Goal: Task Accomplishment & Management: Manage account settings

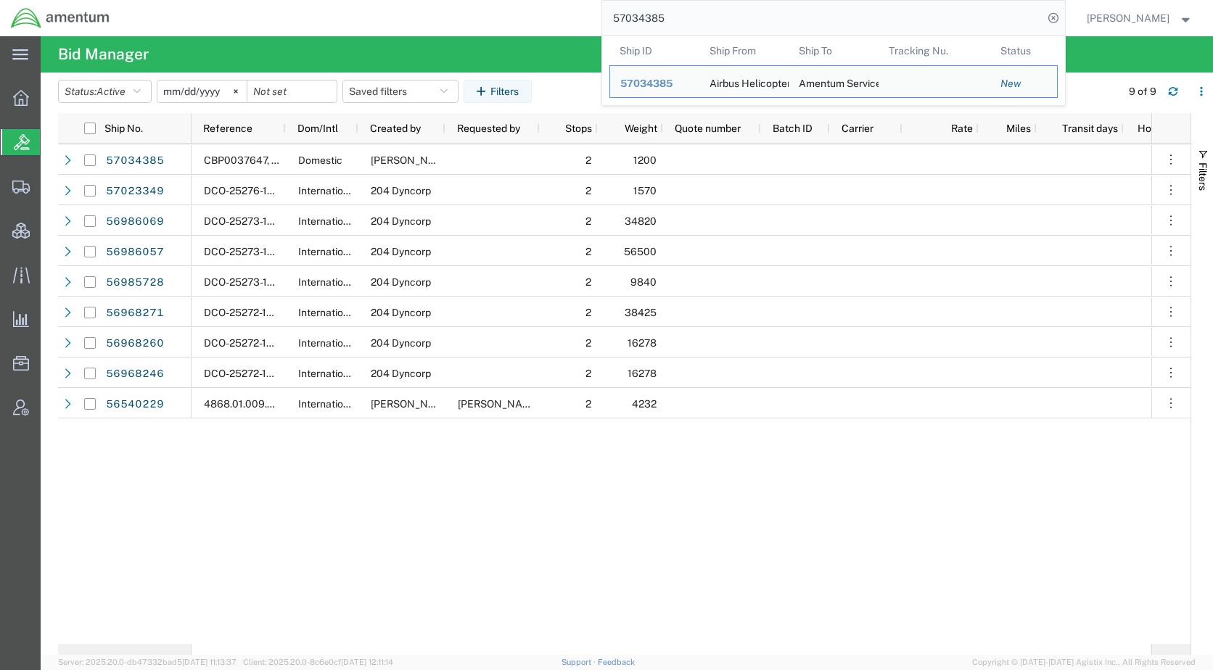
drag, startPoint x: 0, startPoint y: 0, endPoint x: 538, endPoint y: 30, distance: 538.9
click at [538, 30] on div "57034385 Ship ID Ship From Ship To Tracking Nu. Status Ship ID 57034385 Ship Fr…" at bounding box center [592, 18] width 944 height 36
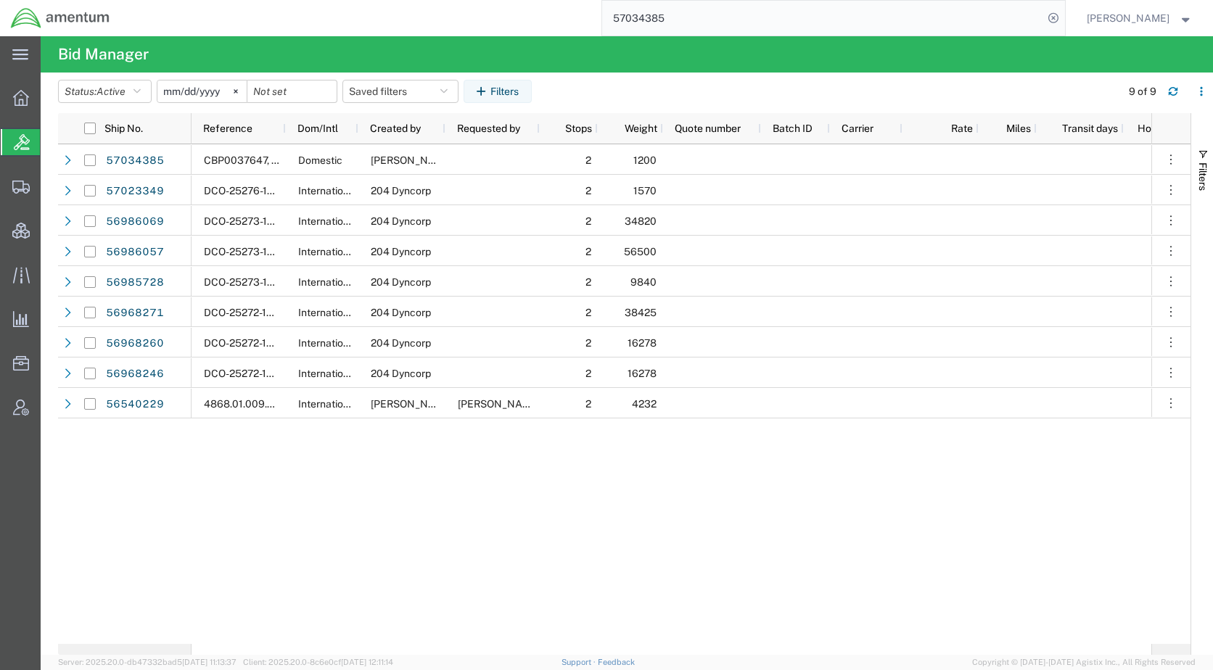
paste input "25970"
type input "57025970"
click at [1063, 12] on icon at bounding box center [1053, 18] width 20 height 20
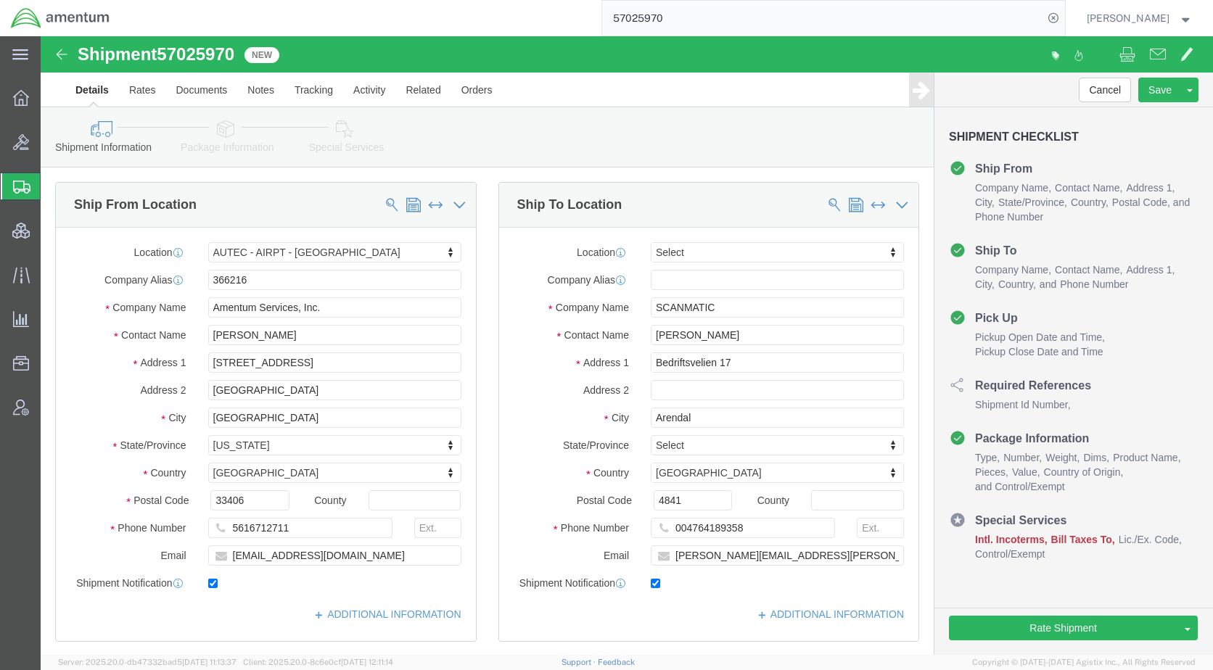
select select "53953"
select select
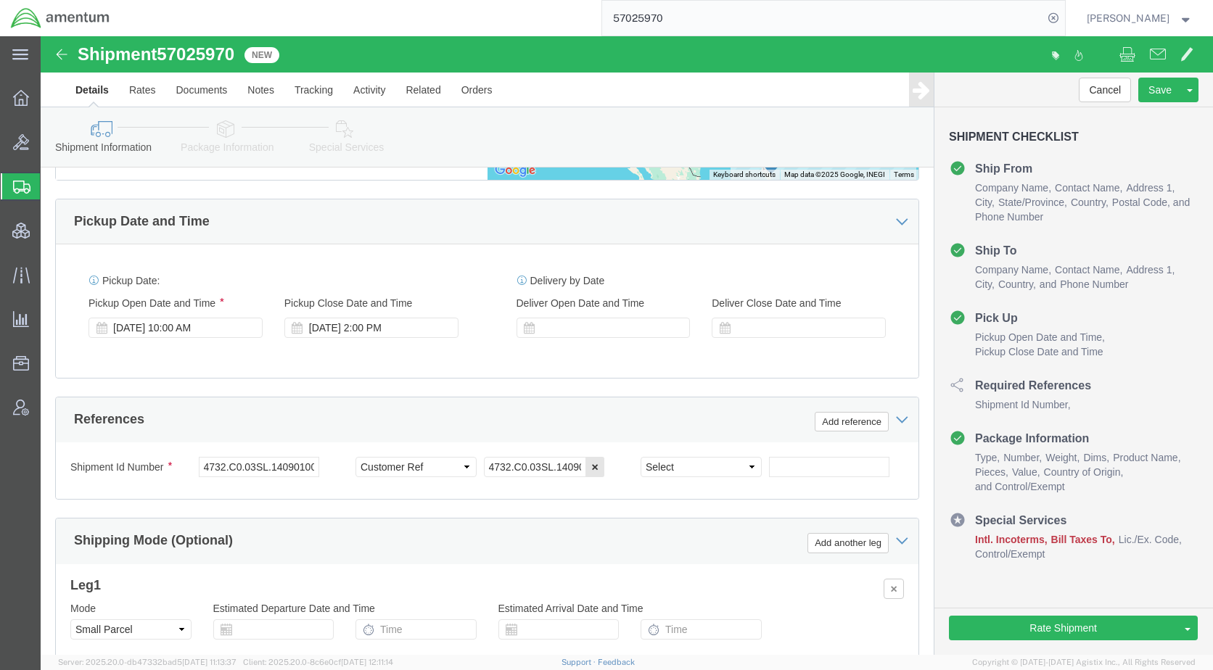
scroll to position [798, 0]
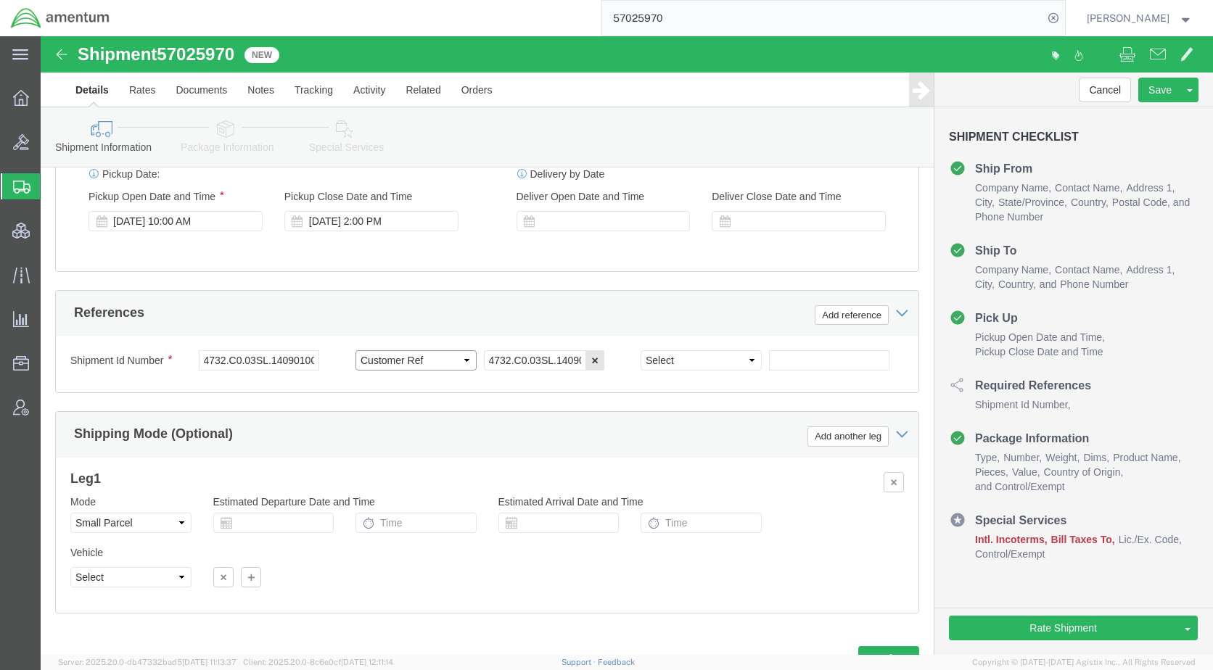
click select "Select Account Type Activity ID Airline Appointment Number ASN Batch Request # …"
select select "PROJNUM"
click select "Select Account Type Activity ID Airline Appointment Number ASN Batch Request # …"
drag, startPoint x: 207, startPoint y: 21, endPoint x: 125, endPoint y: 18, distance: 82.0
click div "Shipment 57025970 New"
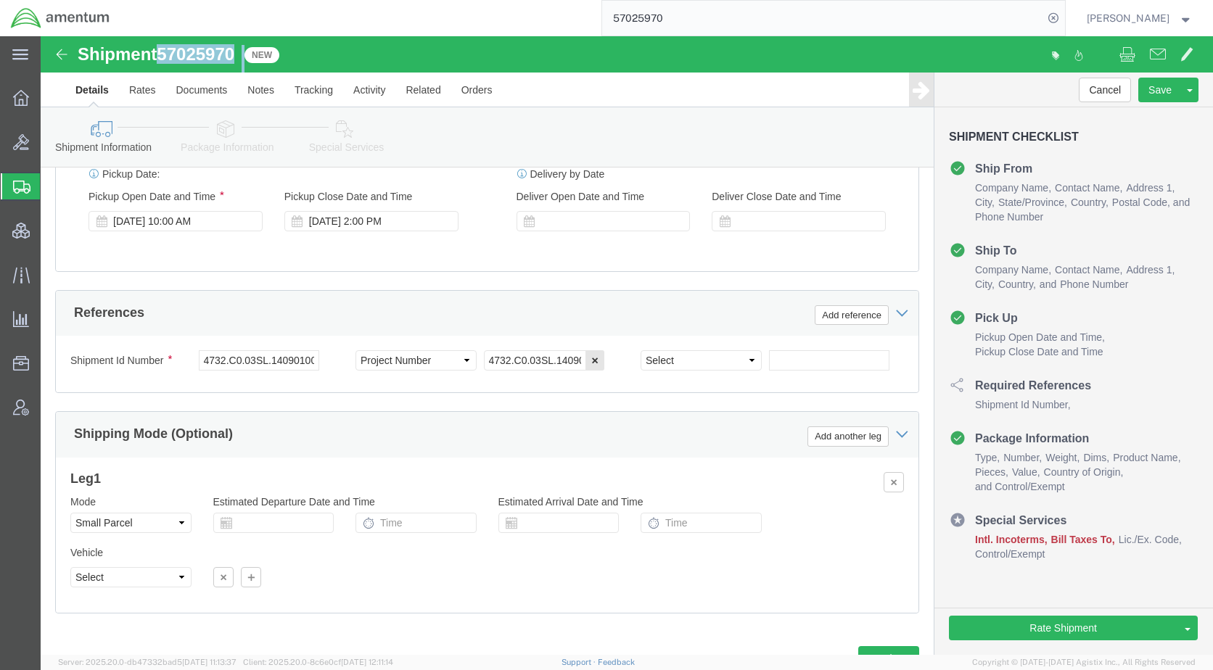
drag, startPoint x: 125, startPoint y: 18, endPoint x: 133, endPoint y: 18, distance: 8.0
copy div "57025970"
drag, startPoint x: 157, startPoint y: 342, endPoint x: 338, endPoint y: 326, distance: 182.0
click div "Shipment Id Number 4732.C0.03SL.14090100.880E0110 Select Account Type Activity …"
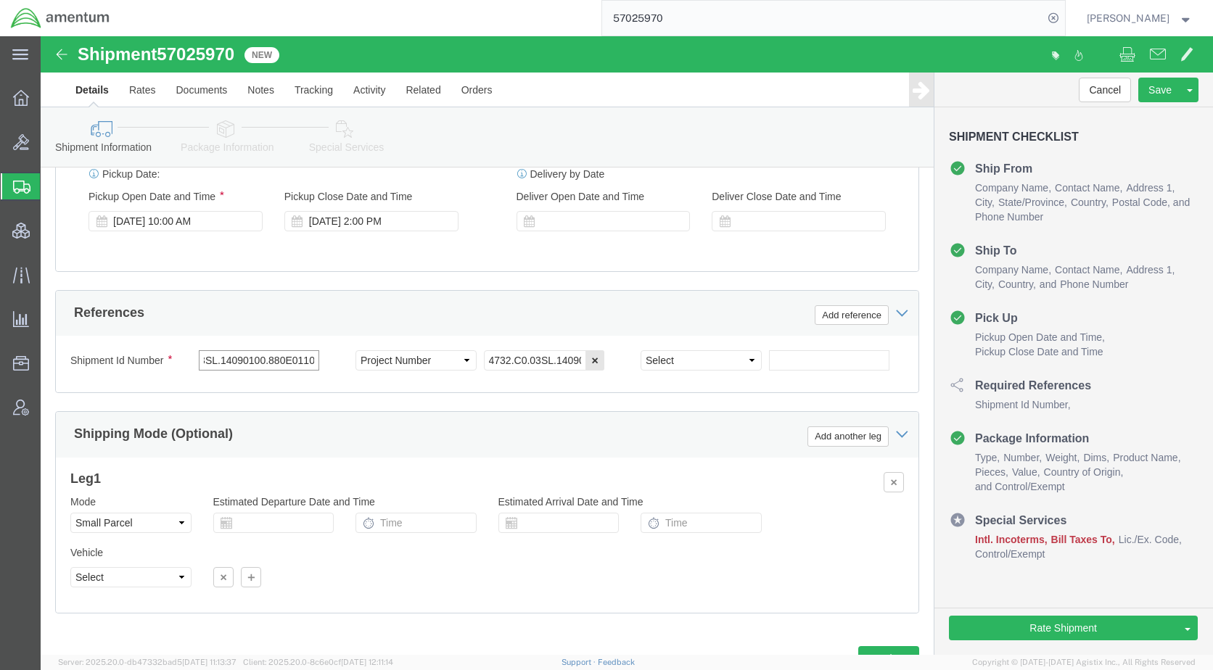
paste input "57025970"
type input "57025970"
click icon
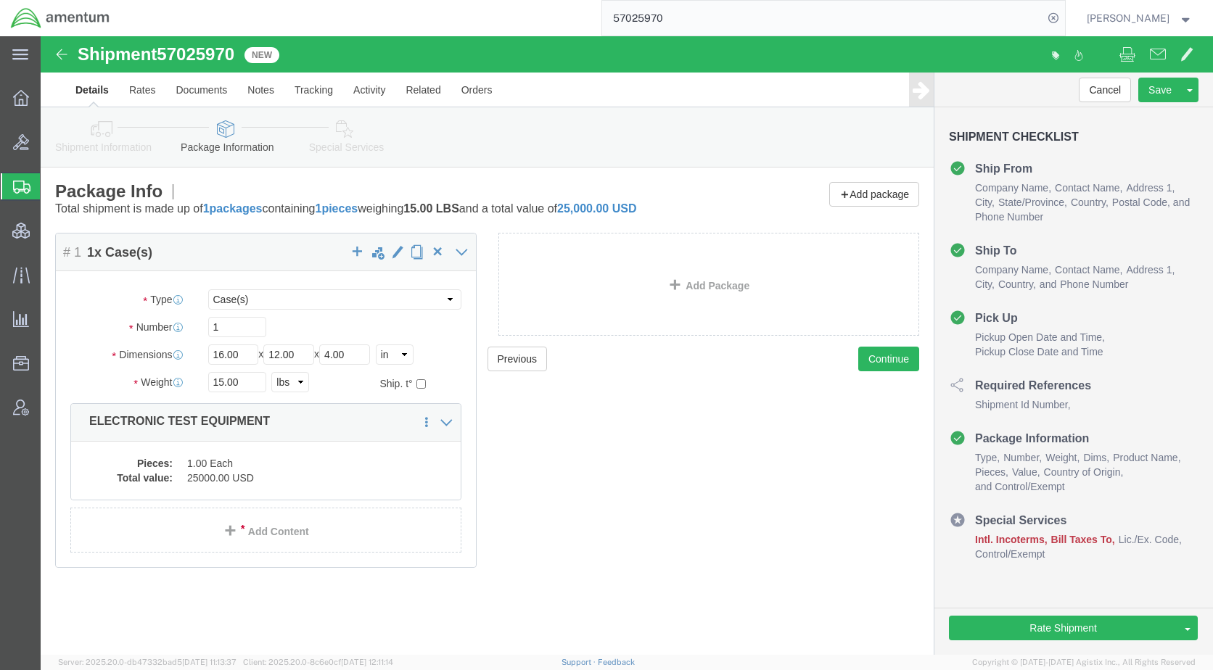
click icon
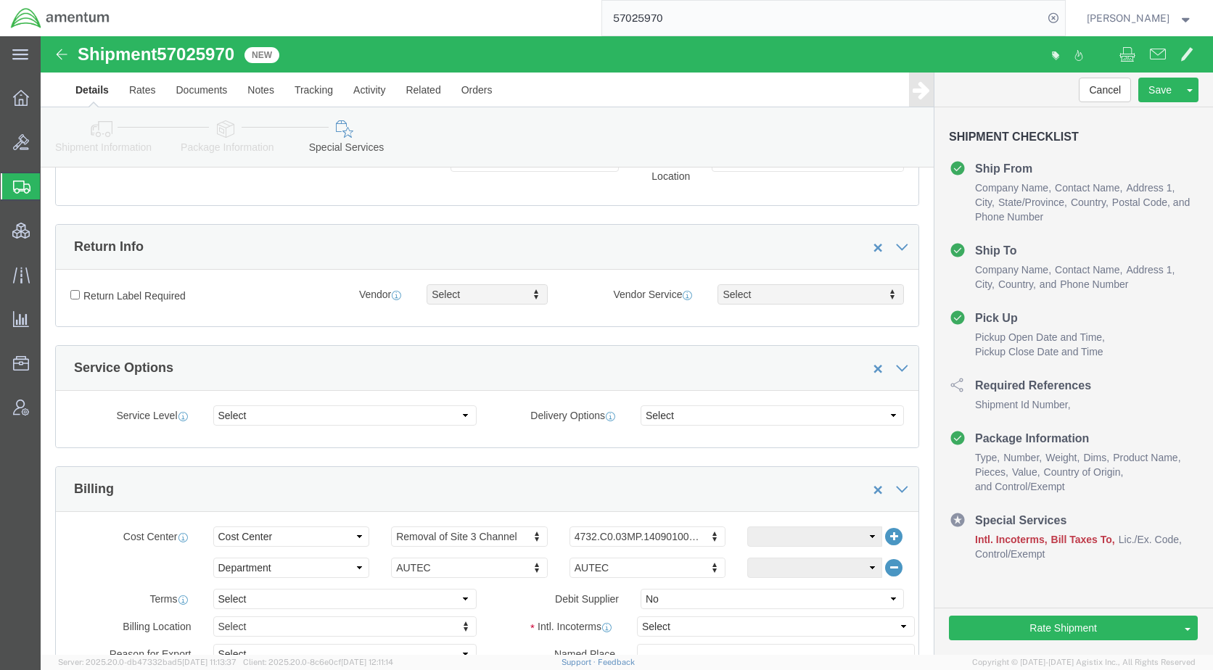
scroll to position [508, 0]
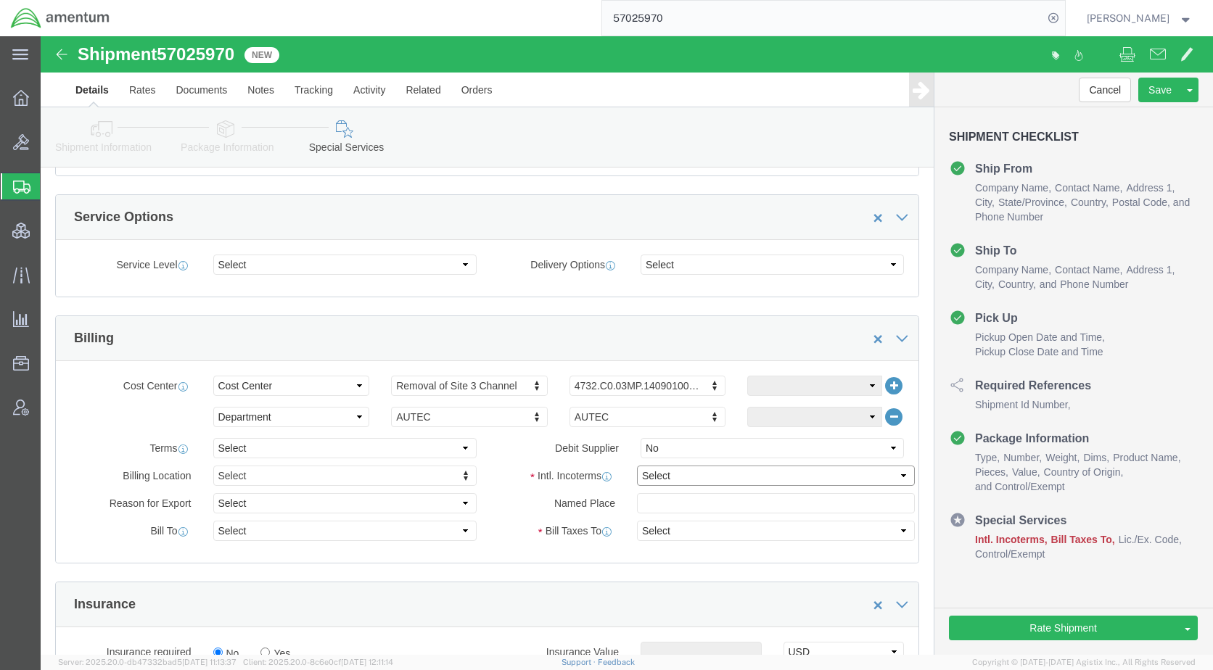
drag, startPoint x: 683, startPoint y: 441, endPoint x: 681, endPoint y: 458, distance: 17.5
click select "Select Carriage Insurance Paid Carriage Paid To Cost and Freight Cost Insurance…"
select select "DDP"
click select "Select Carriage Insurance Paid Carriage Paid To Cost and Freight Cost Insurance…"
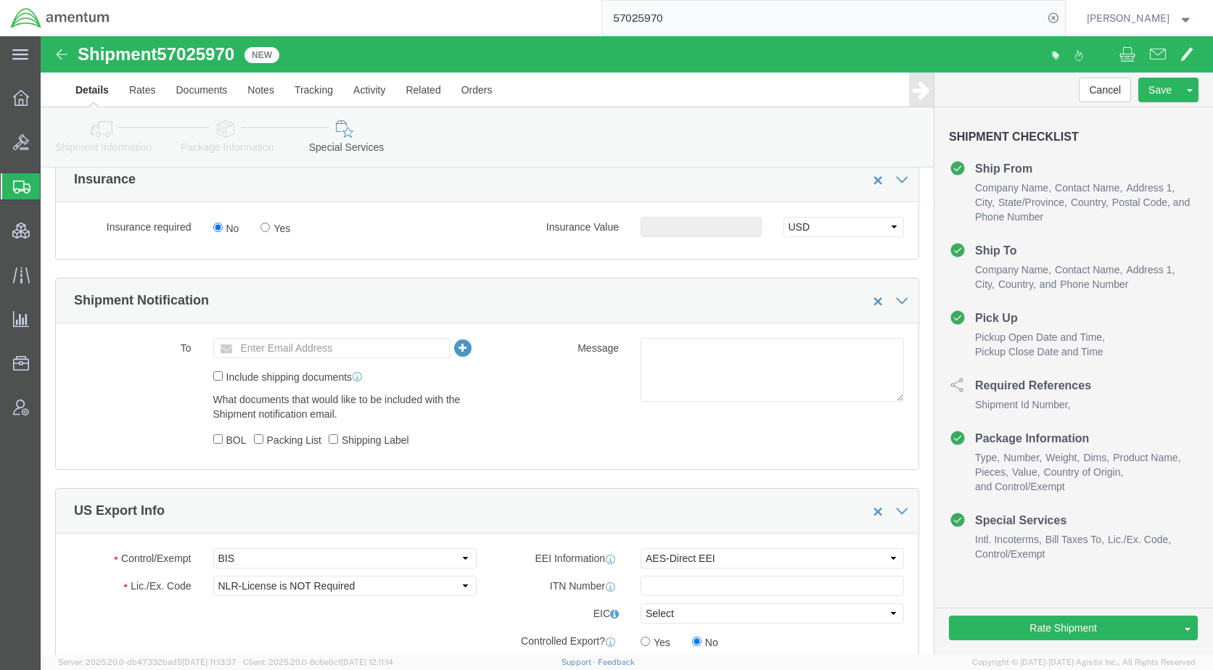
scroll to position [943, 0]
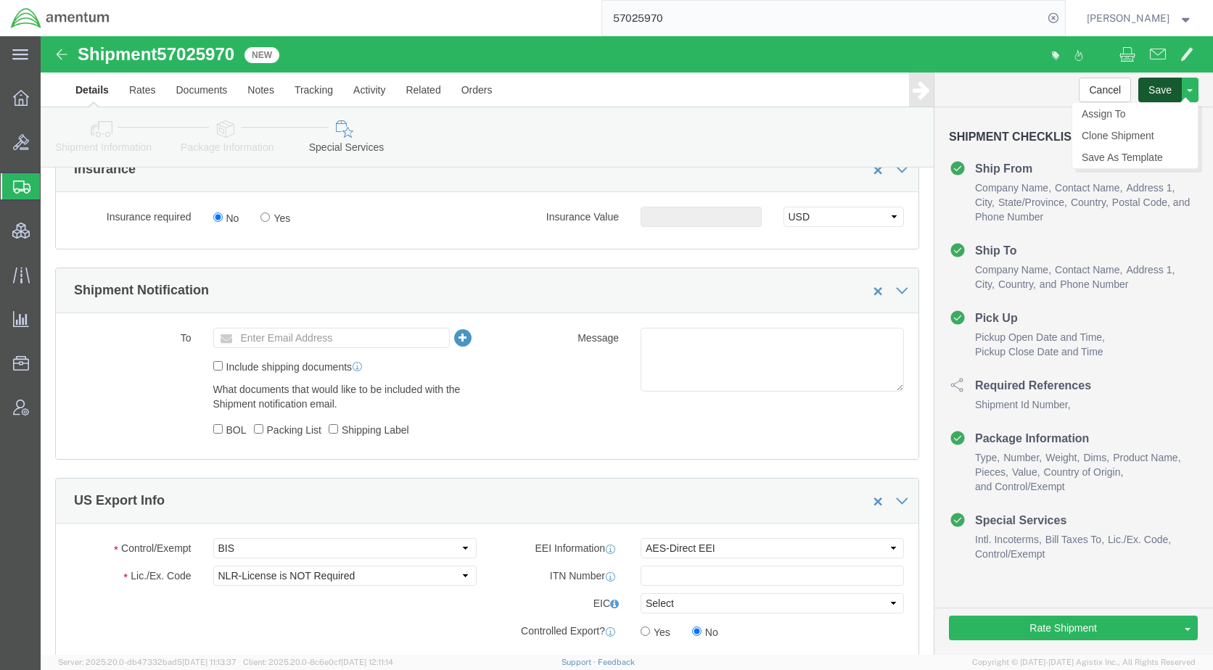
click button "Save"
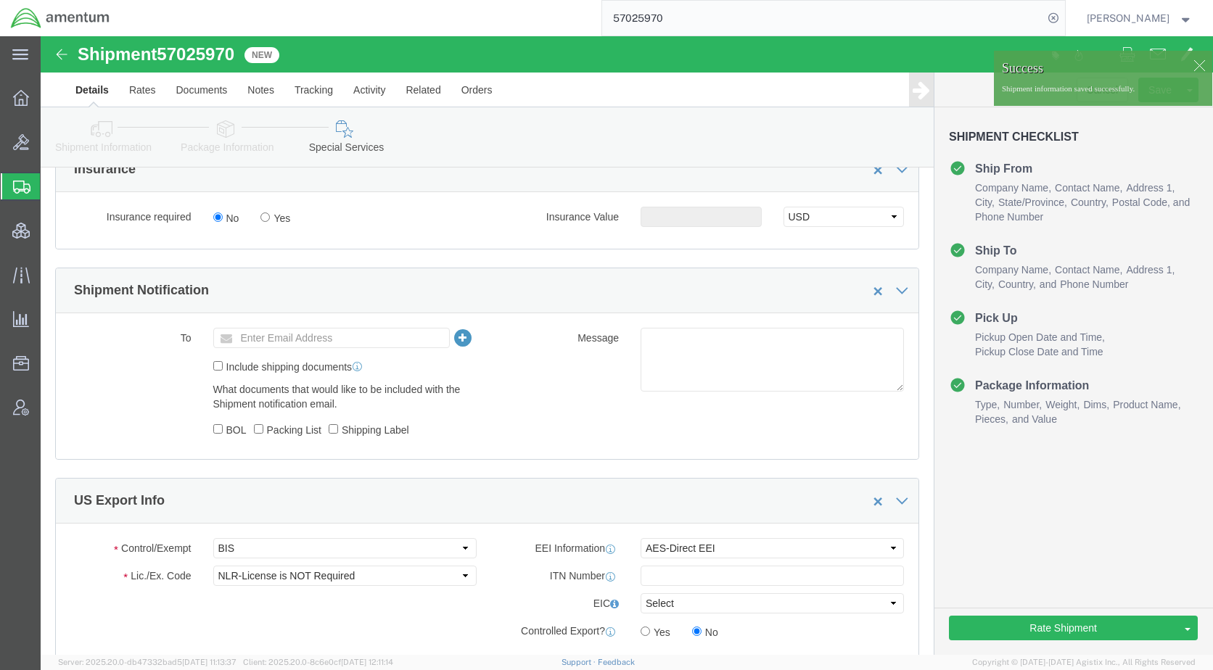
click div
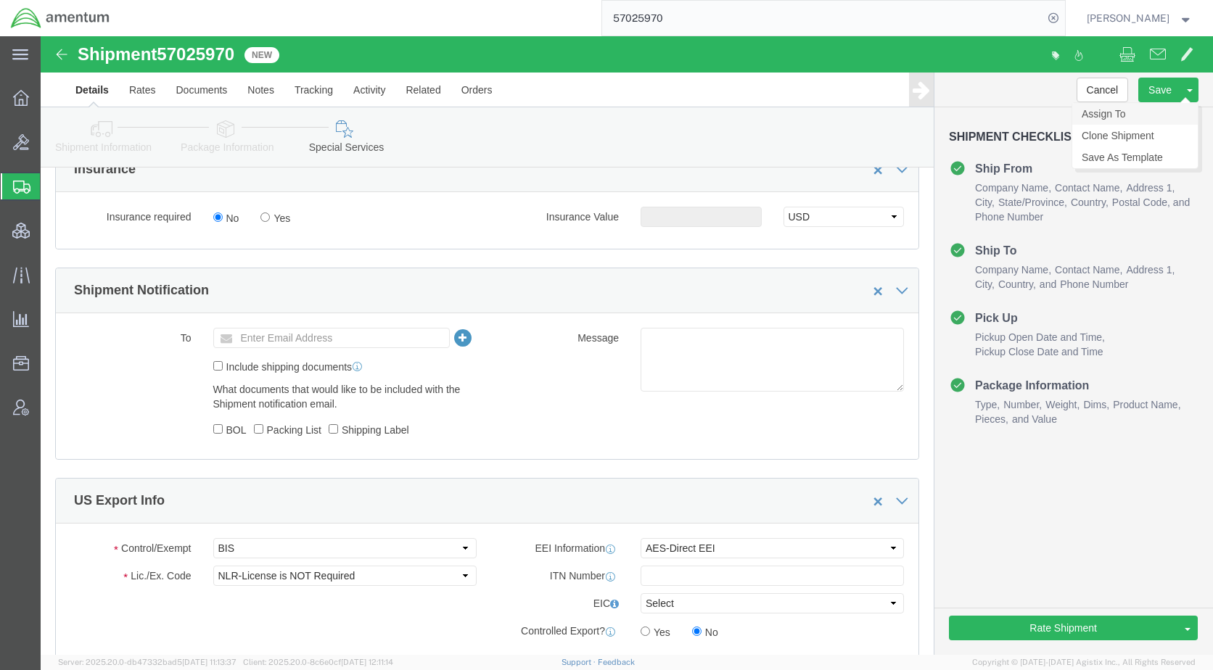
click link "Assign To"
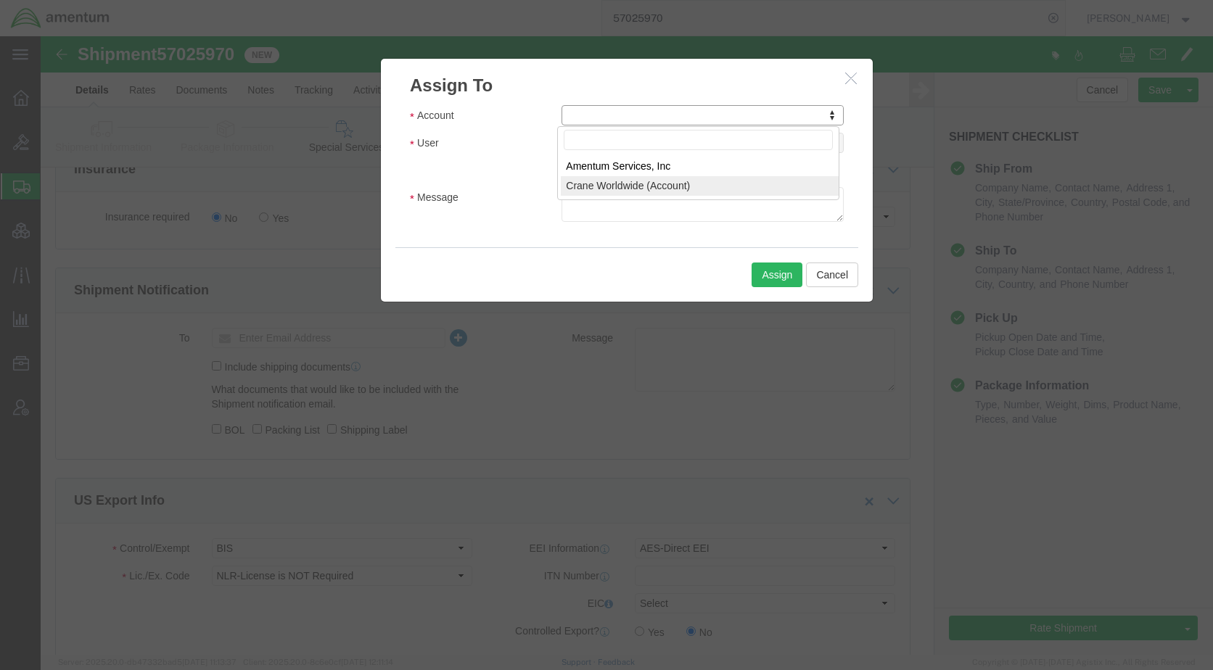
select select "107"
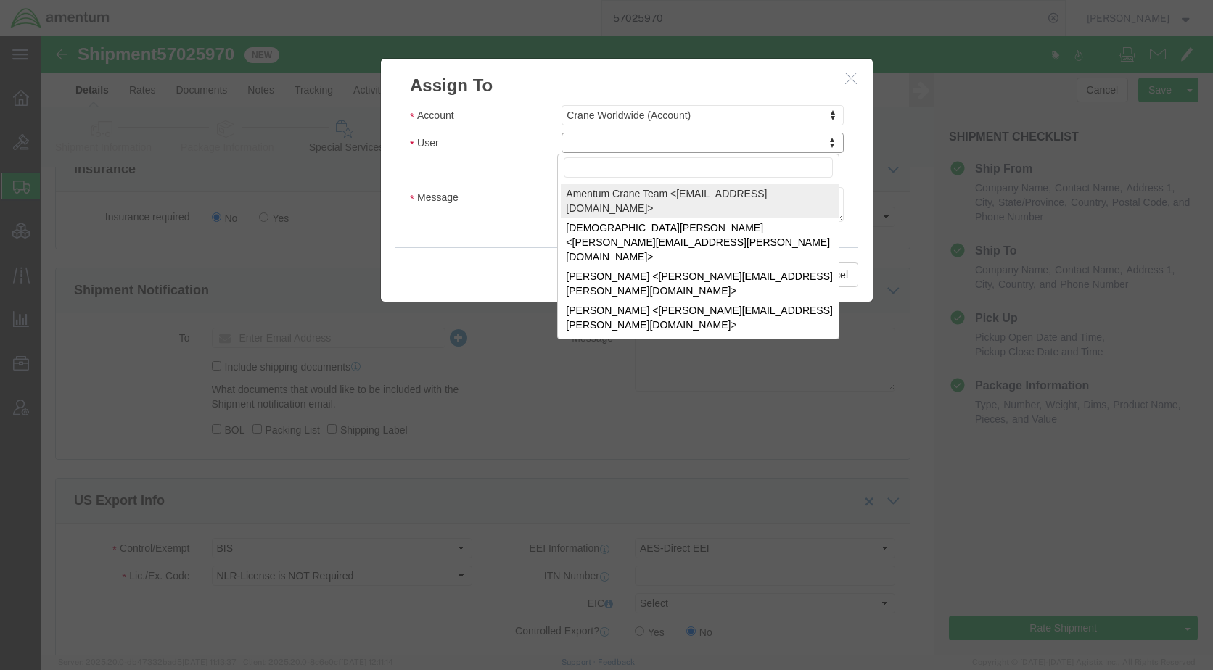
select select "134905"
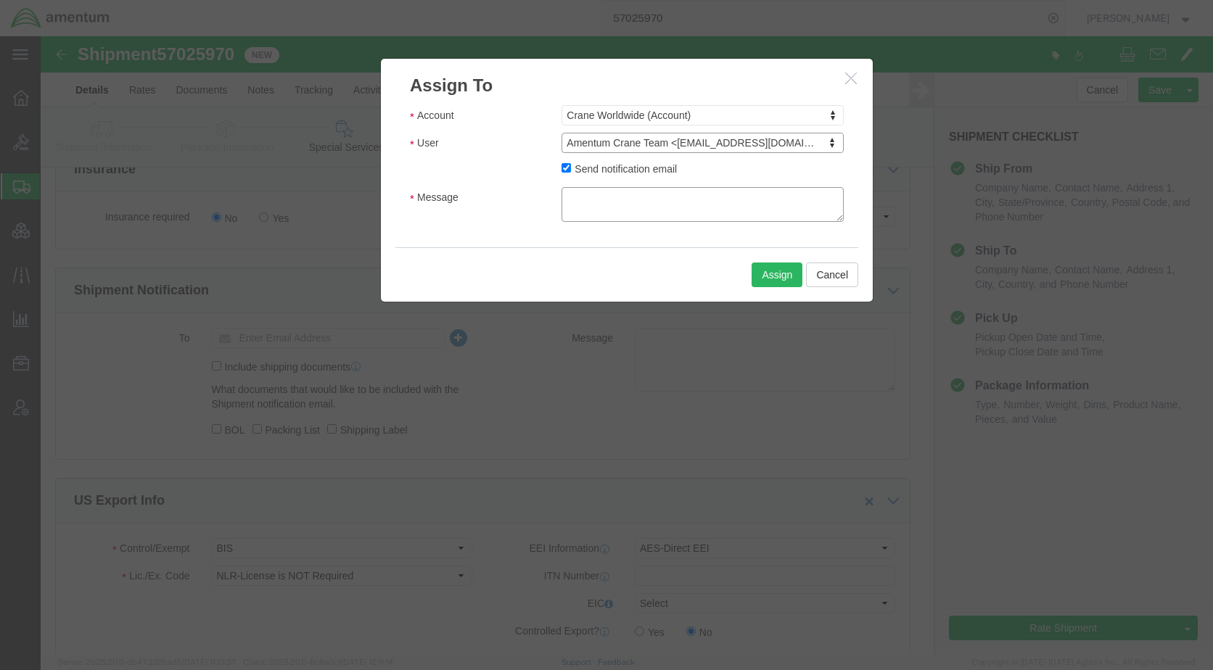
click textarea "Message"
type textarea "Please provide an EEI filing for this shipment moving via FedEx. Thank you."
drag, startPoint x: 721, startPoint y: 235, endPoint x: 721, endPoint y: 650, distance: 414.8
click button "Assign"
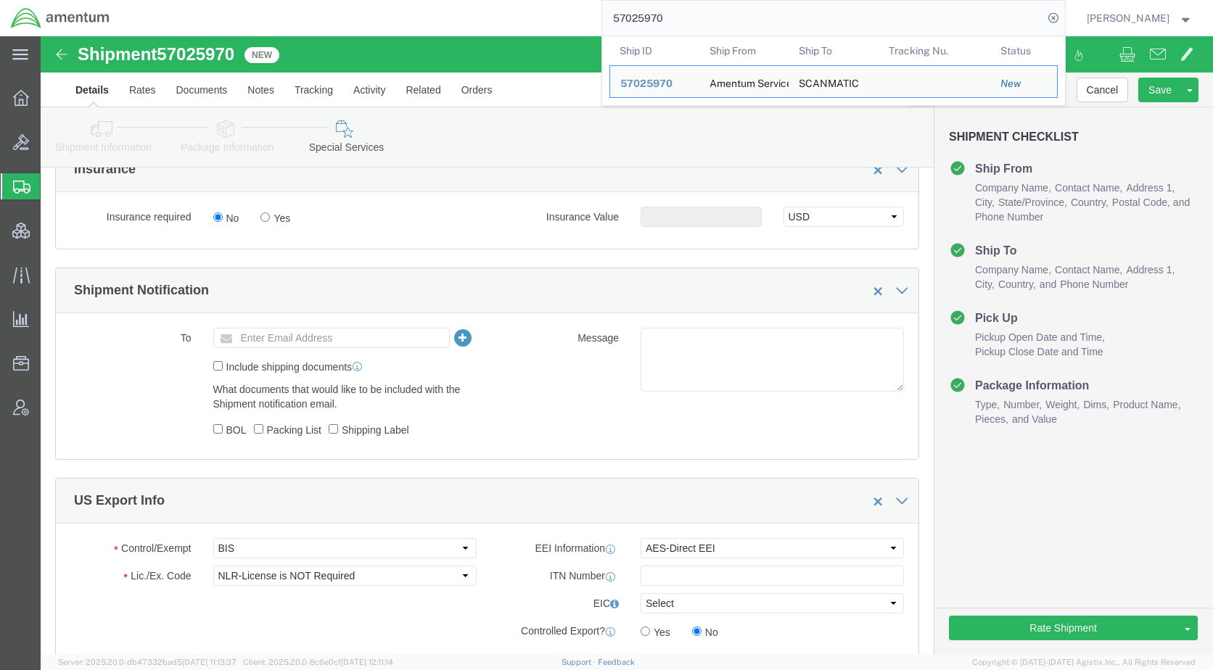
drag, startPoint x: 718, startPoint y: 20, endPoint x: 625, endPoint y: 22, distance: 92.8
click at [625, 22] on form "57025970 Ship ID Ship From Ship To Tracking Nu. Status Ship ID 57025970 Ship Fr…" at bounding box center [833, 18] width 464 height 36
paste input "13919"
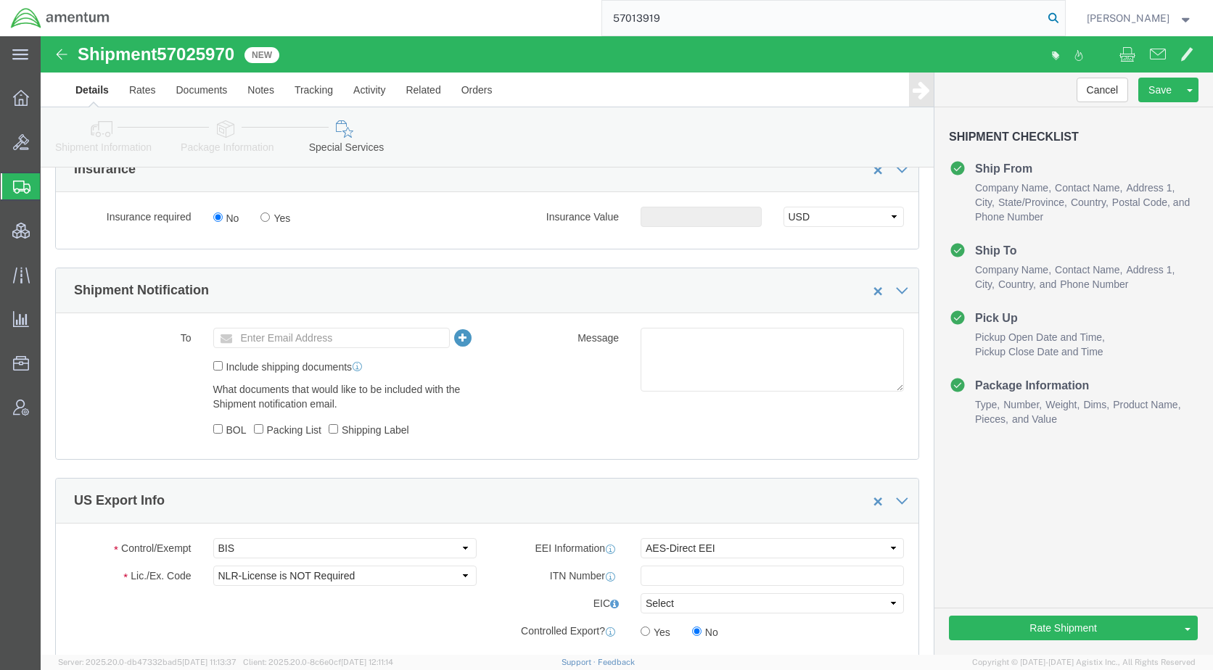
type input "57013919"
click at [1063, 15] on icon at bounding box center [1053, 18] width 20 height 20
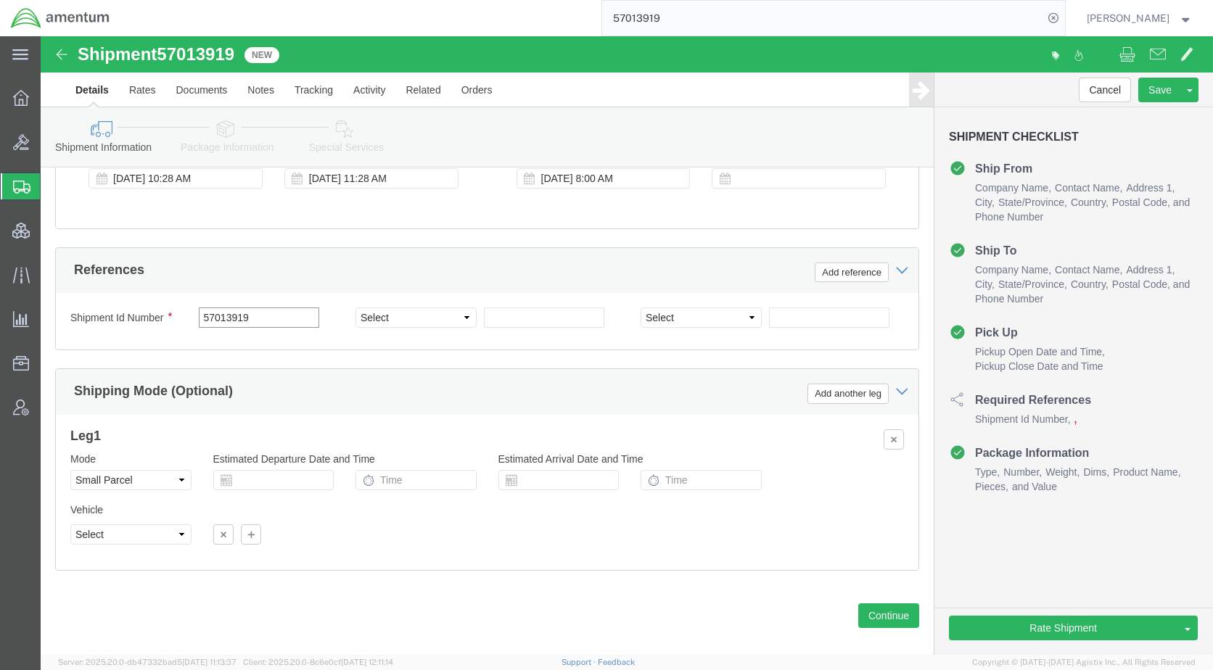
scroll to position [858, 0]
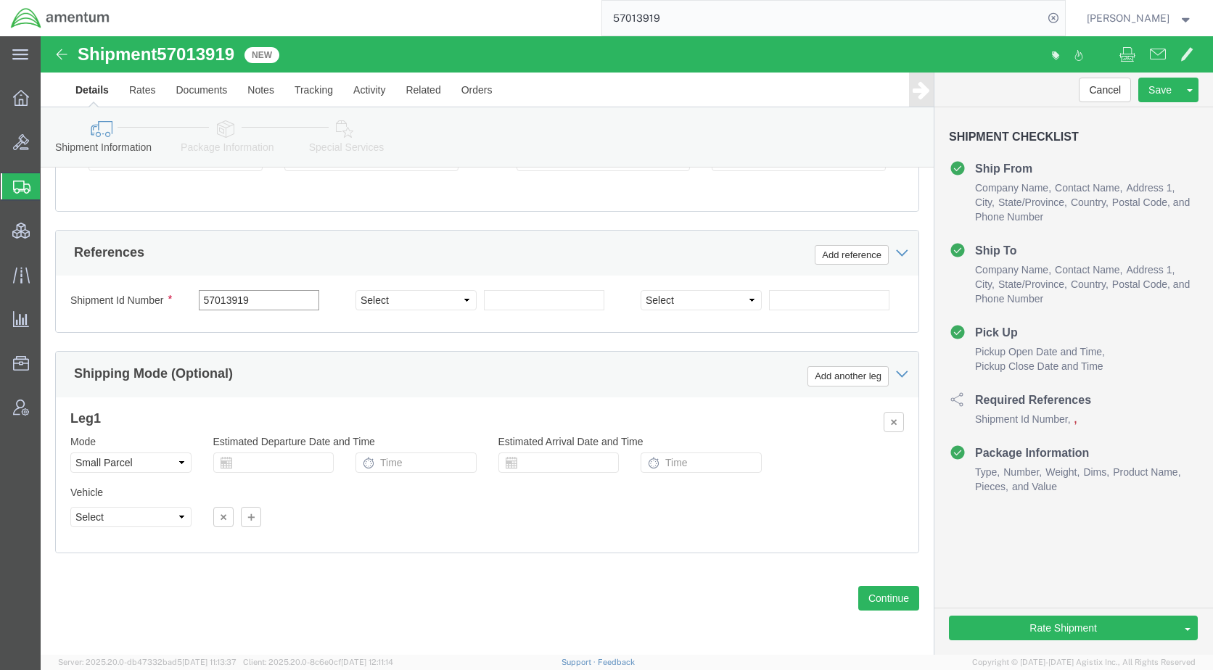
type input "57013919"
click icon
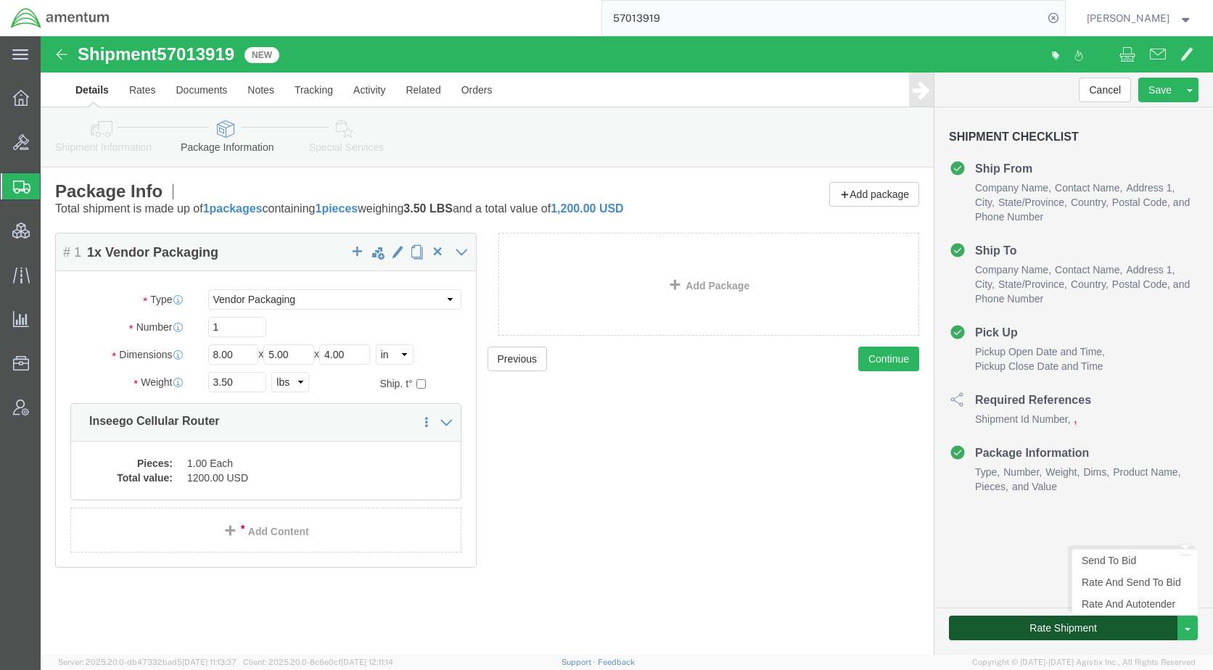
click button "Rate Shipment"
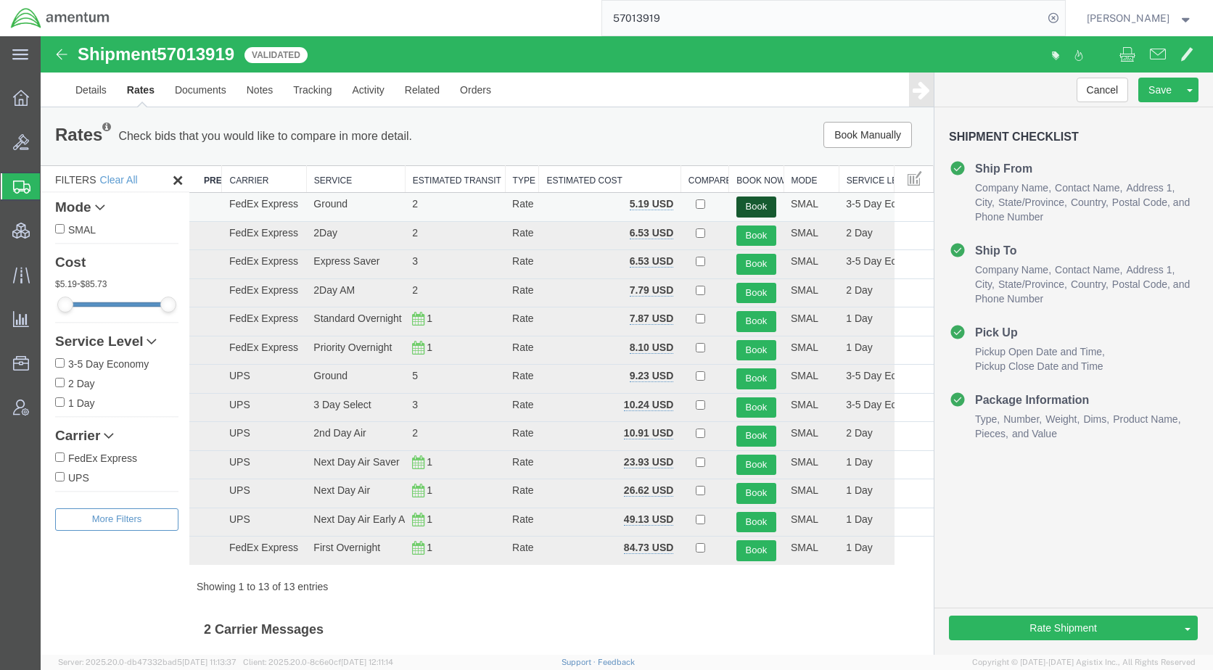
click at [750, 207] on button "Book" at bounding box center [756, 207] width 40 height 21
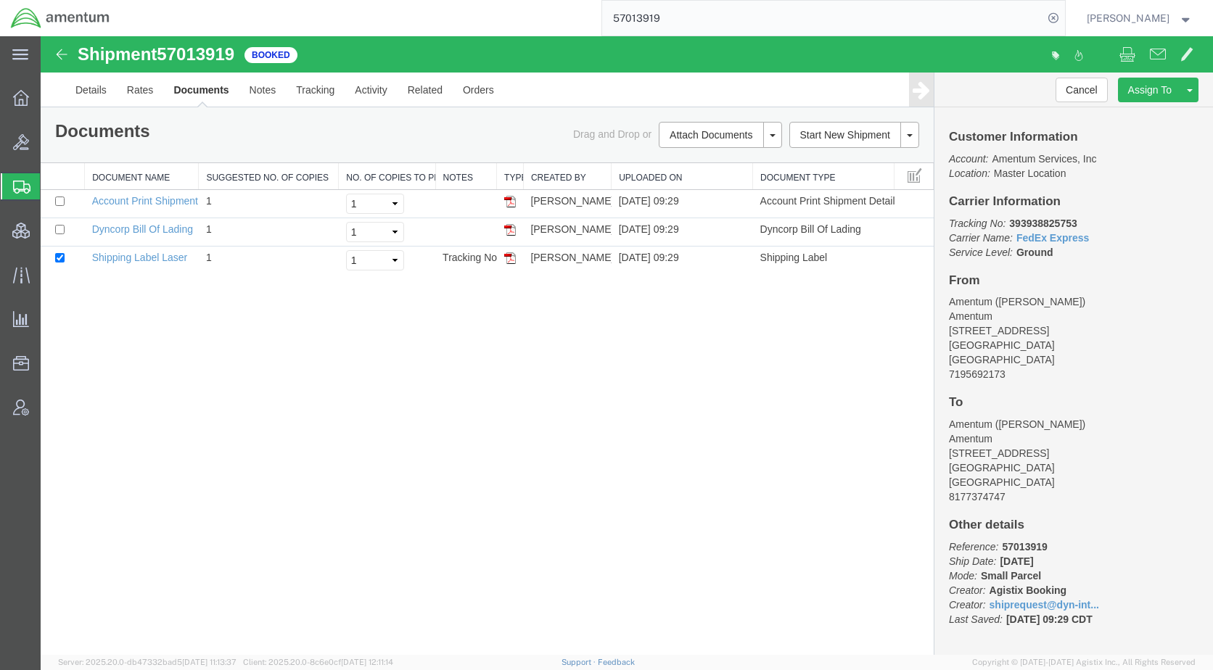
click at [41, 36] on link "Email Documents" at bounding box center [41, 36] width 0 height 0
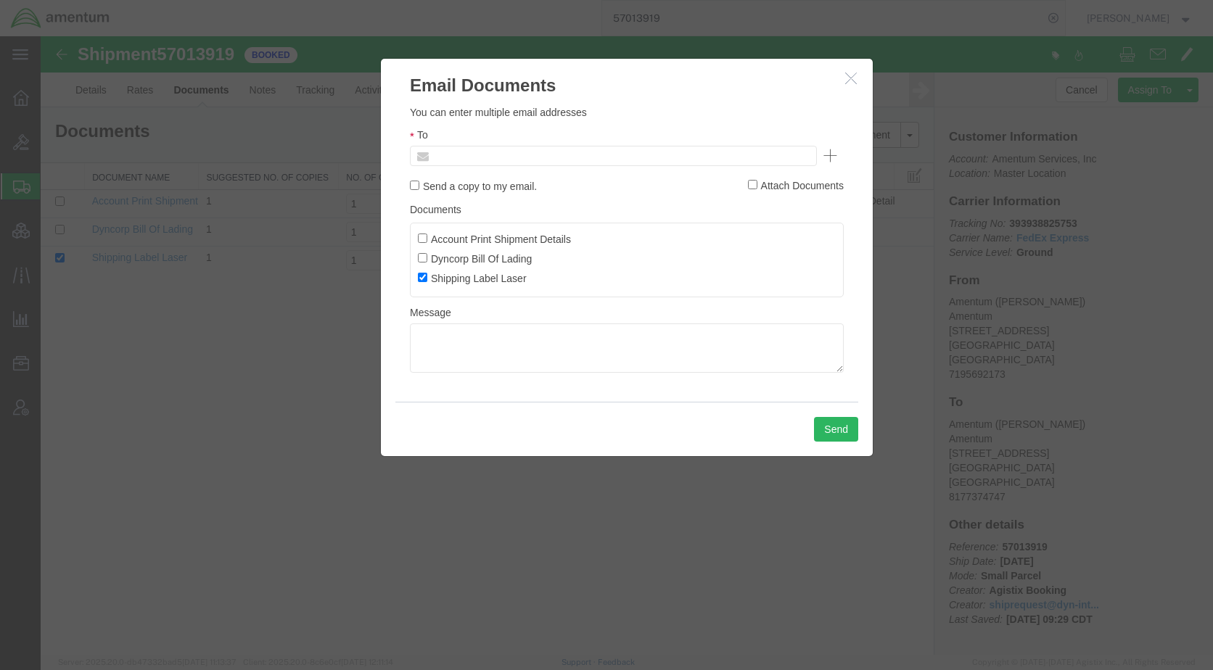
click at [527, 149] on input "text" at bounding box center [515, 155] width 170 height 19
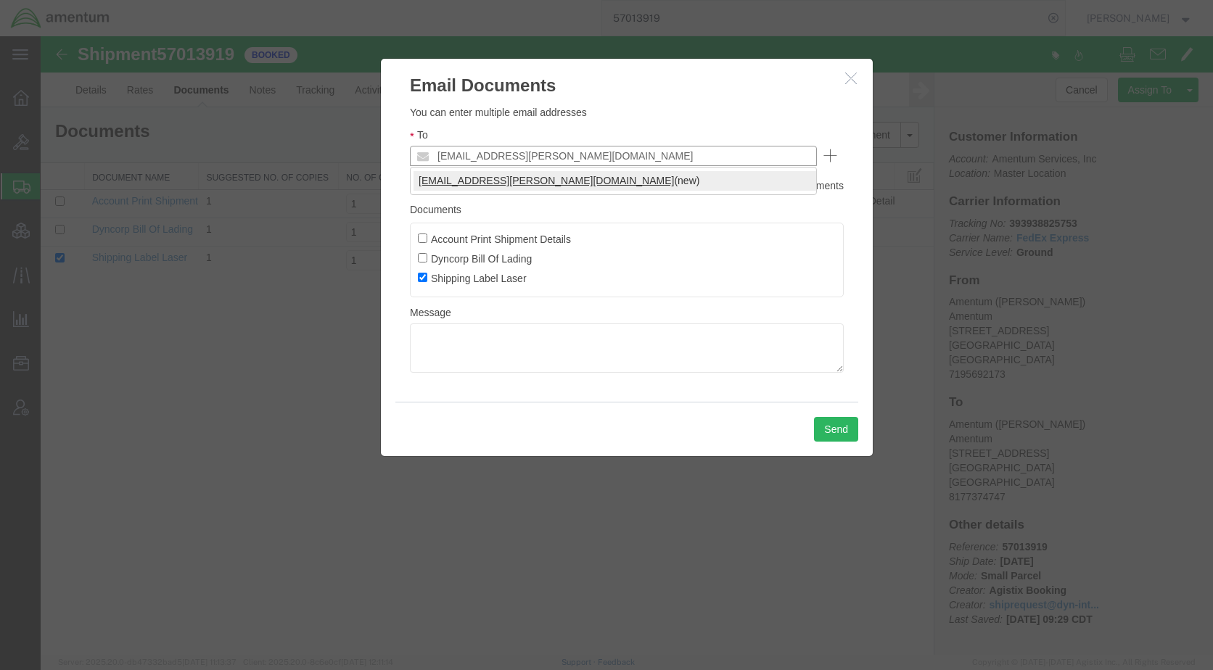
type input "[EMAIL_ADDRESS][PERSON_NAME][DOMAIN_NAME]"
drag, startPoint x: 535, startPoint y: 180, endPoint x: 546, endPoint y: 196, distance: 19.3
click at [833, 424] on button "Send" at bounding box center [836, 429] width 44 height 25
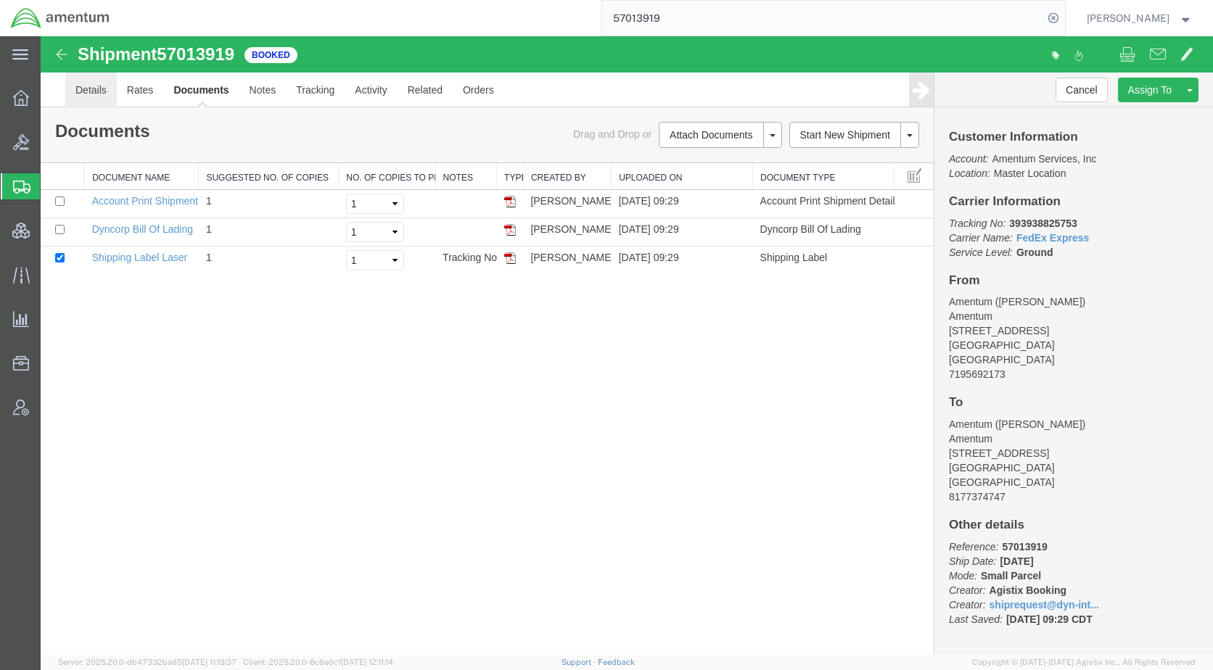
click at [92, 85] on link "Details" at bounding box center [90, 90] width 51 height 35
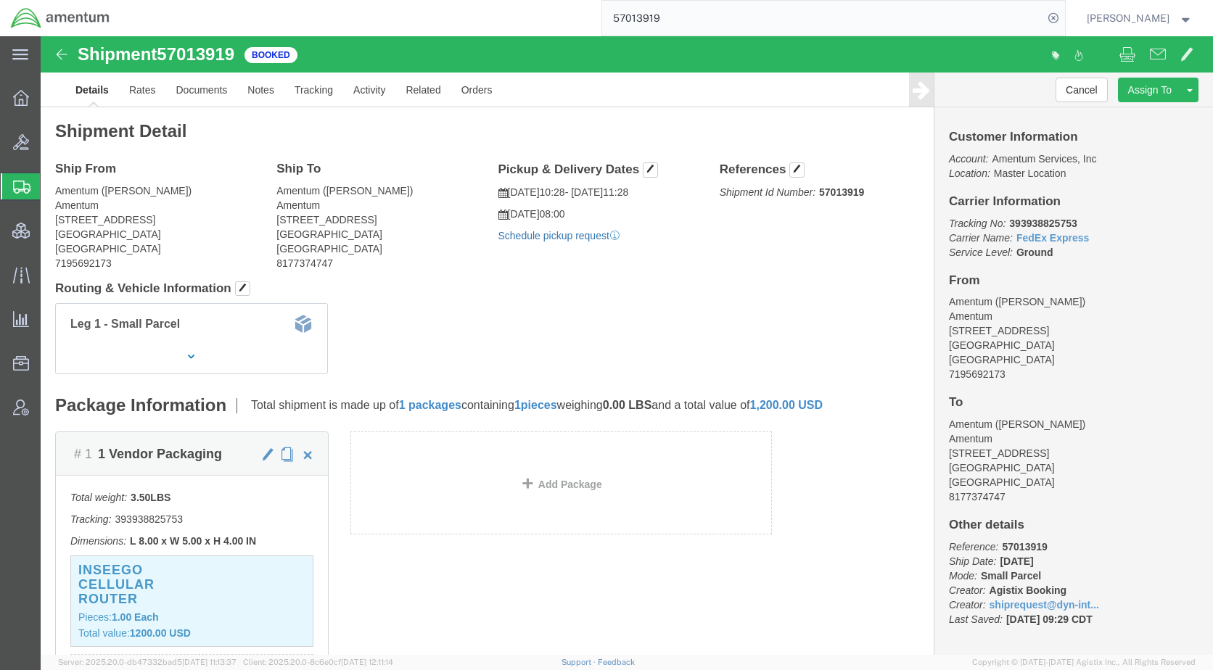
click link "Schedule pickup request"
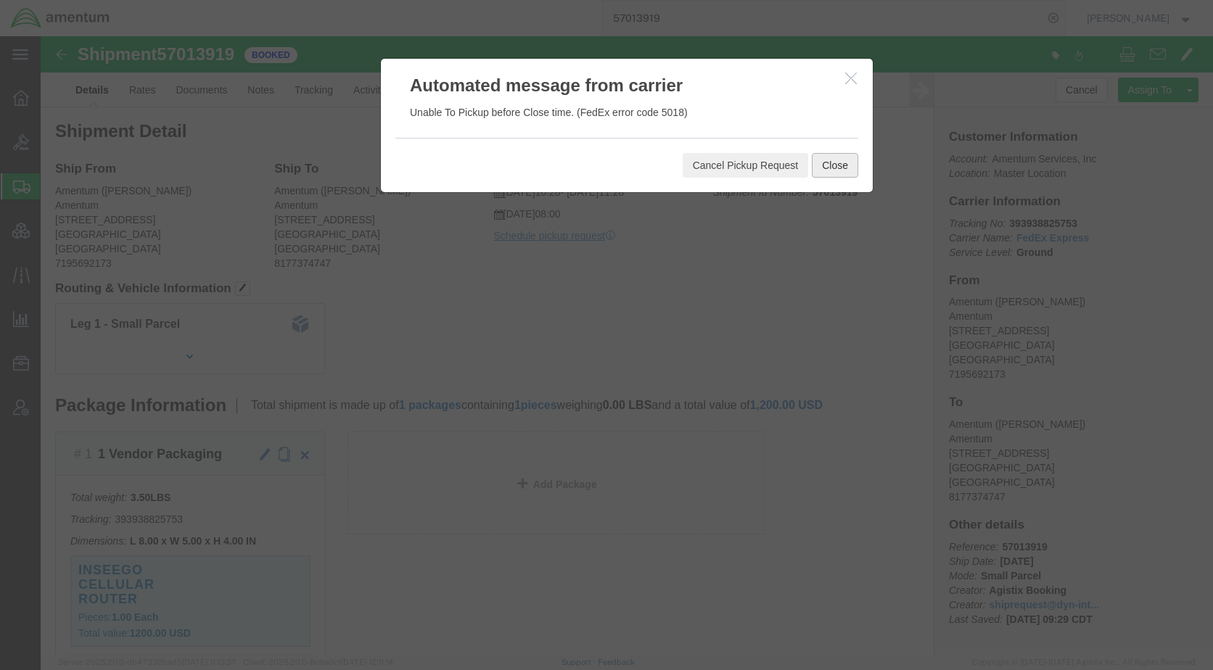
click button "Close"
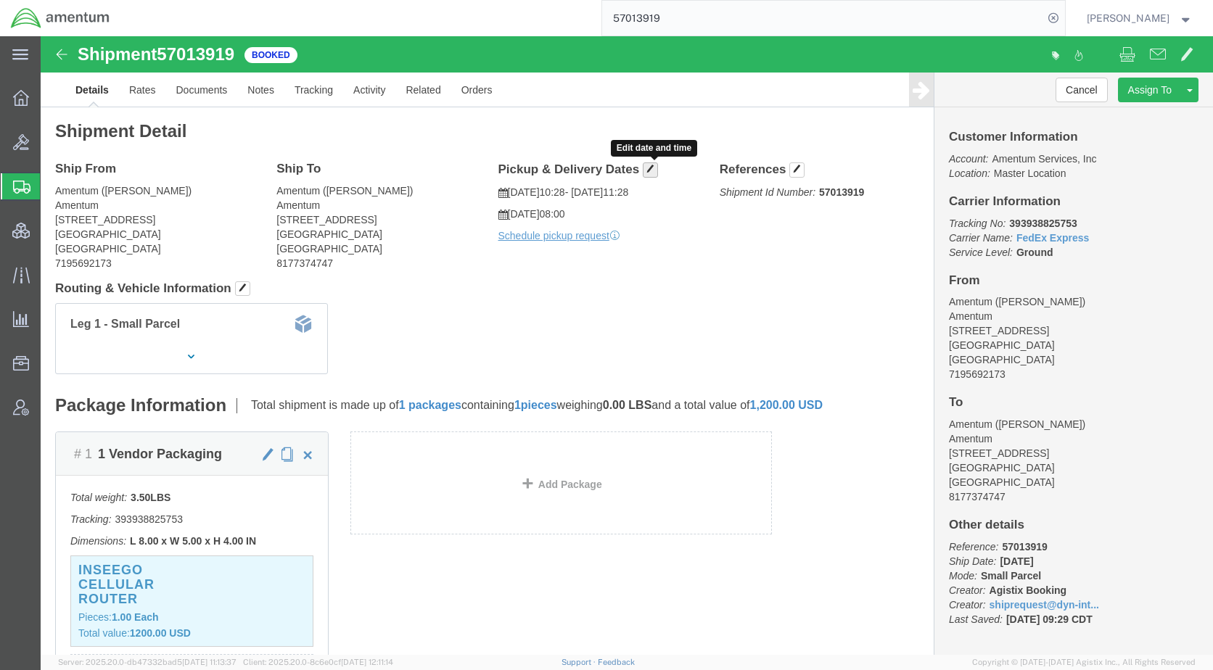
click span "button"
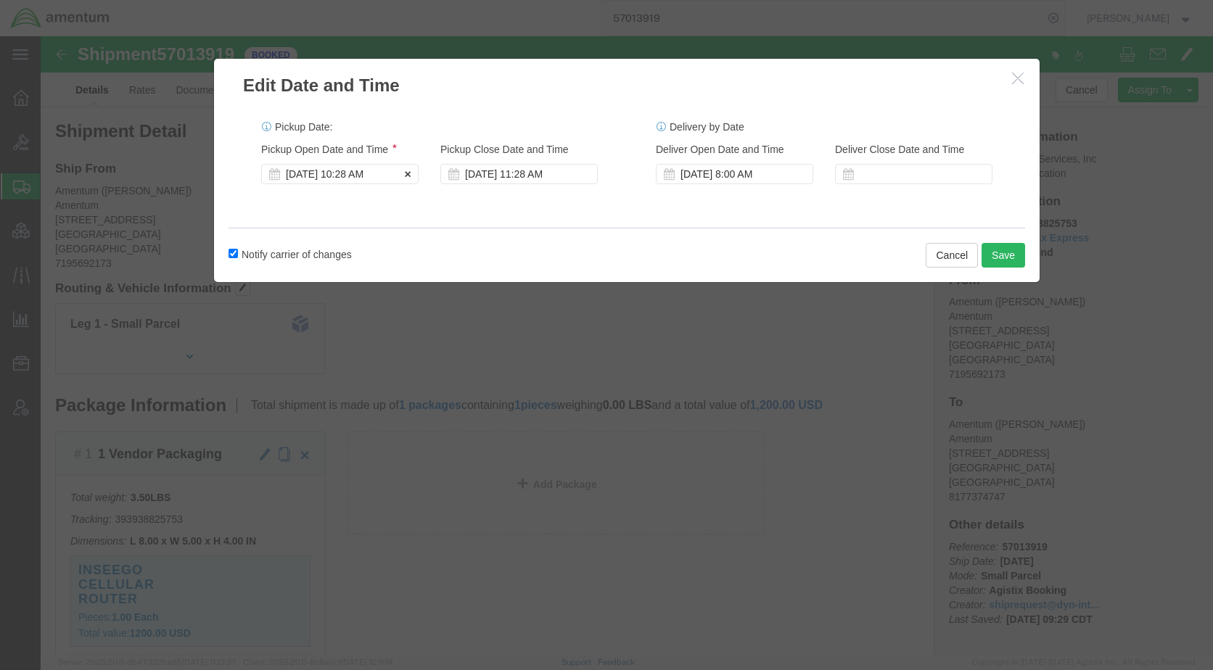
click div "[DATE] 10:28 AM"
click div "[DATE] 11:28 AM"
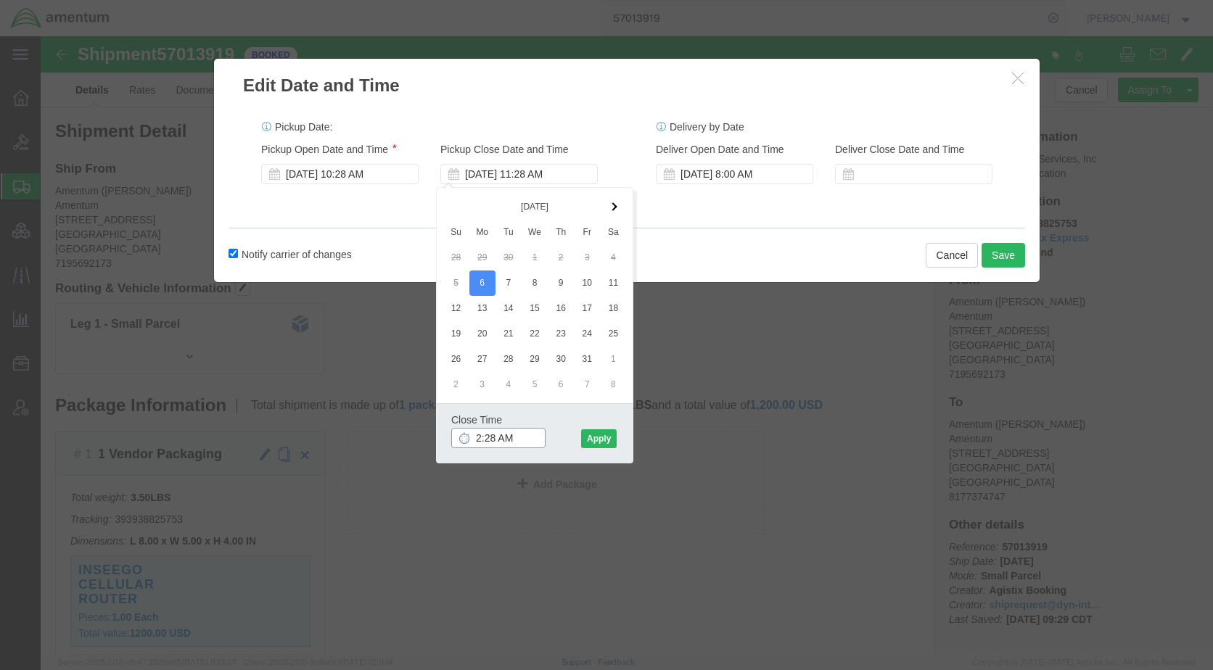
click input "2:28 AM"
type input "2:28 pm"
click button "Apply"
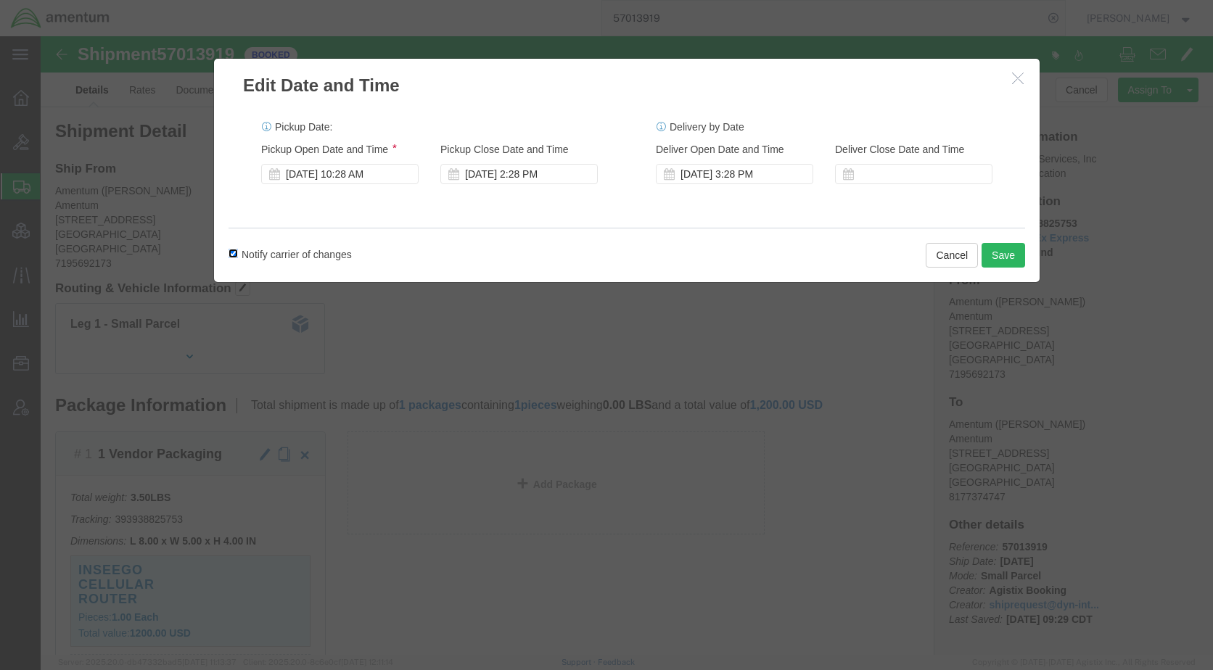
click input "Notify carrier of changes"
checkbox input "false"
click button "Save"
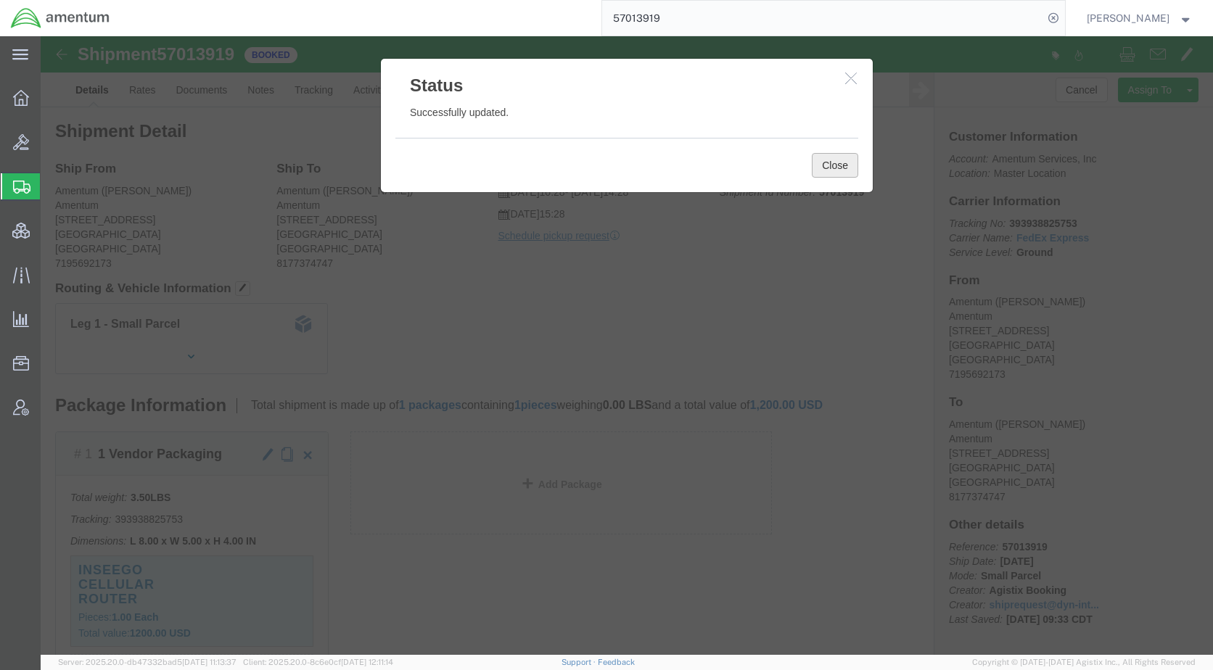
click button "Close"
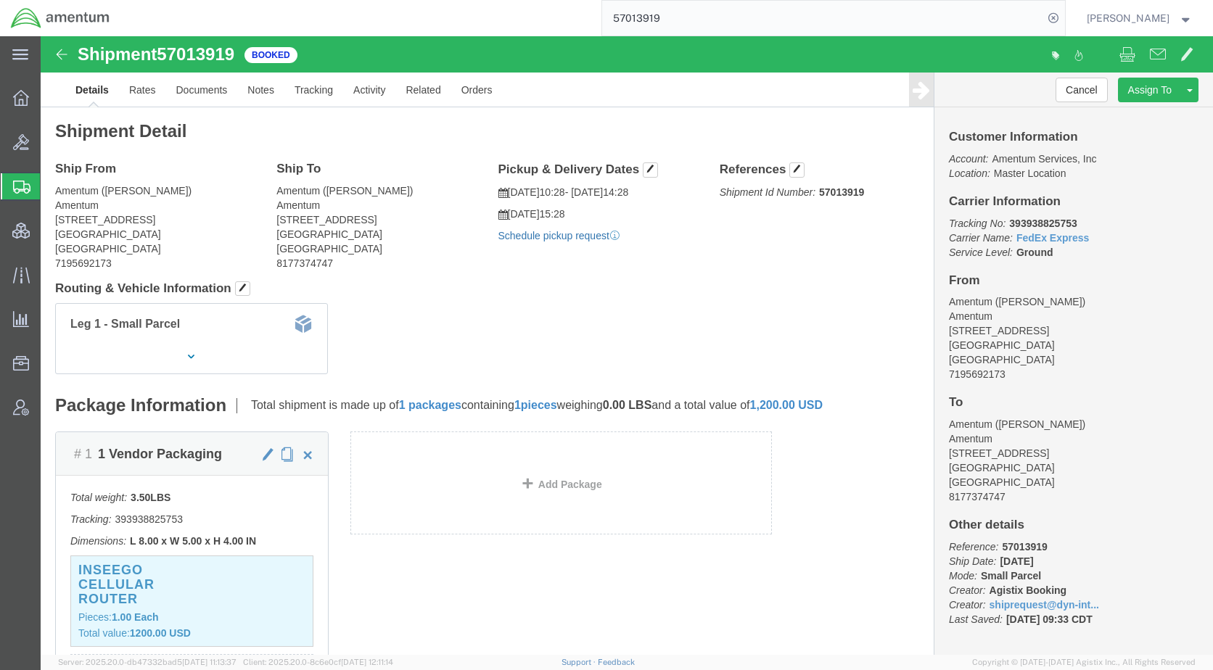
click link "Schedule pickup request"
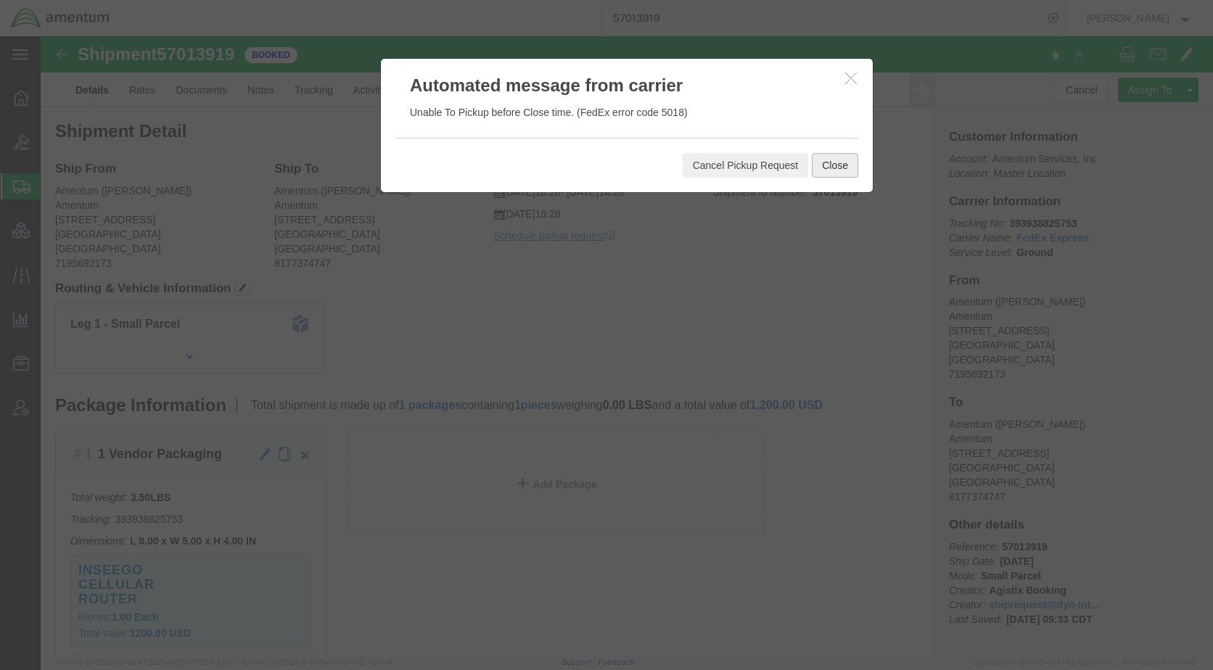
click button "Close"
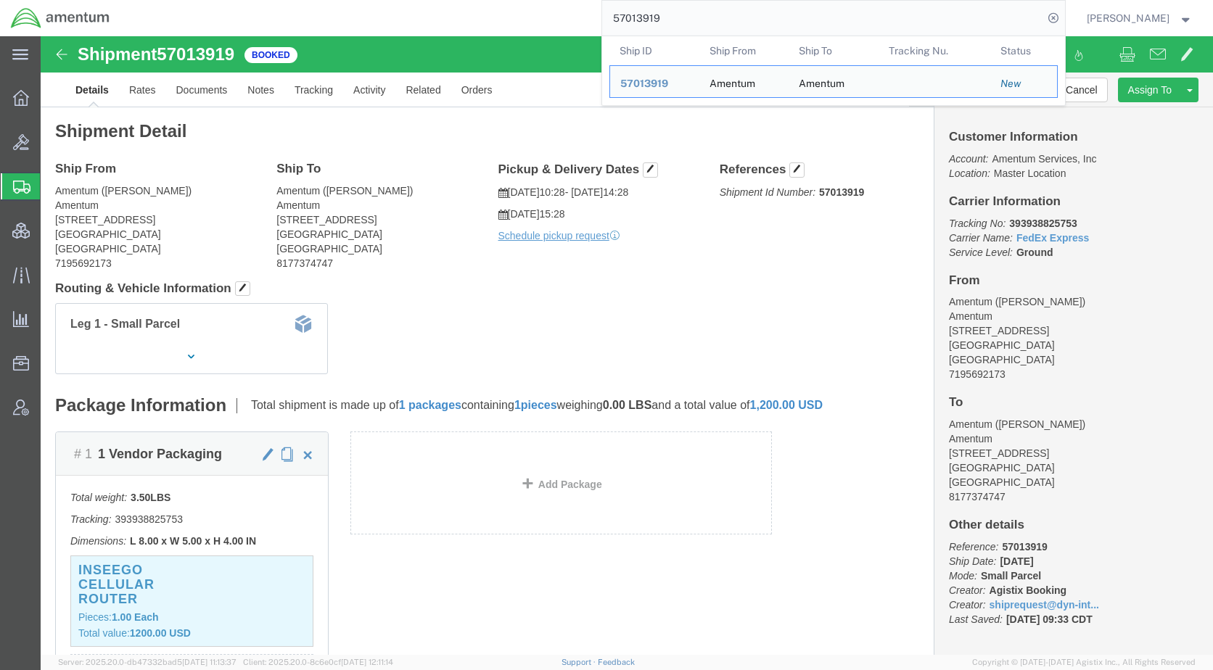
drag, startPoint x: 738, startPoint y: 20, endPoint x: 534, endPoint y: 1, distance: 205.4
paste input "AFME-25267-2260"
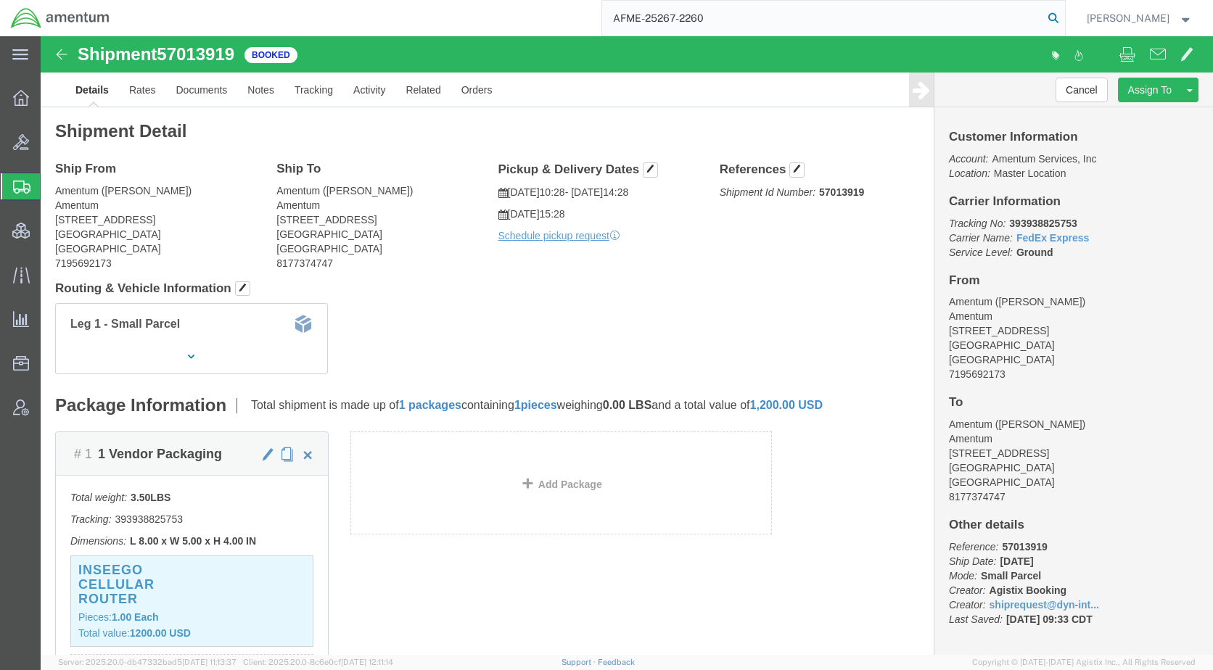
type input "AFME-25267-2260"
click at [1063, 18] on icon at bounding box center [1053, 18] width 20 height 20
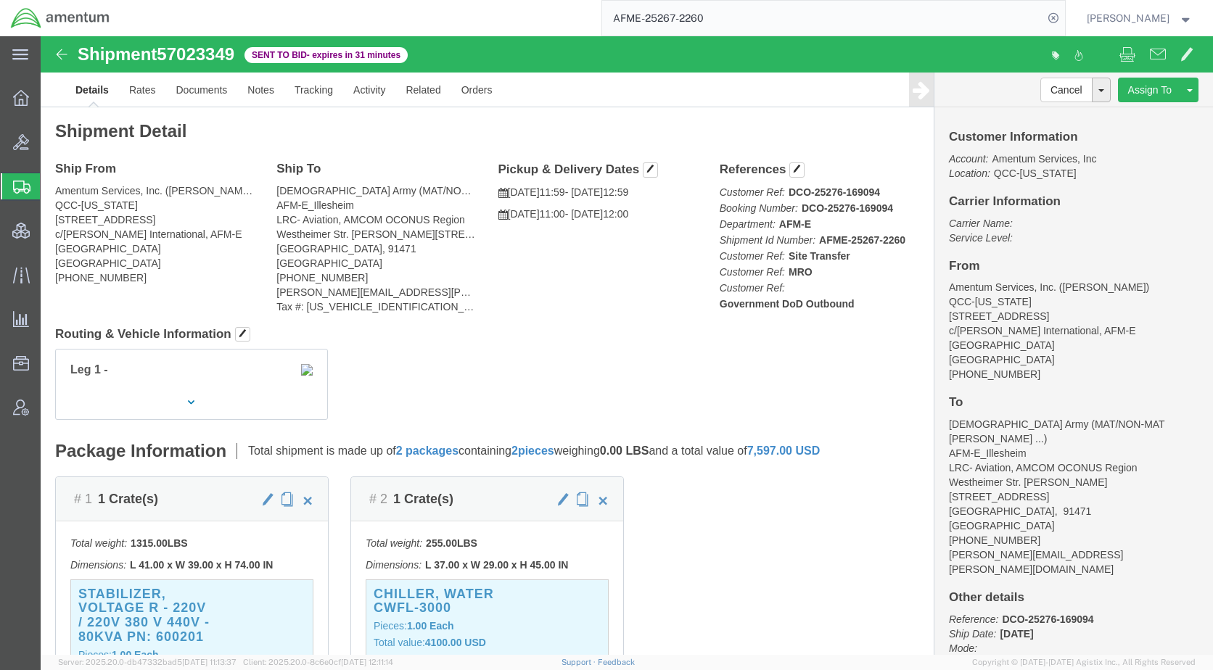
click at [51, 186] on span "Shipments" at bounding box center [46, 186] width 12 height 29
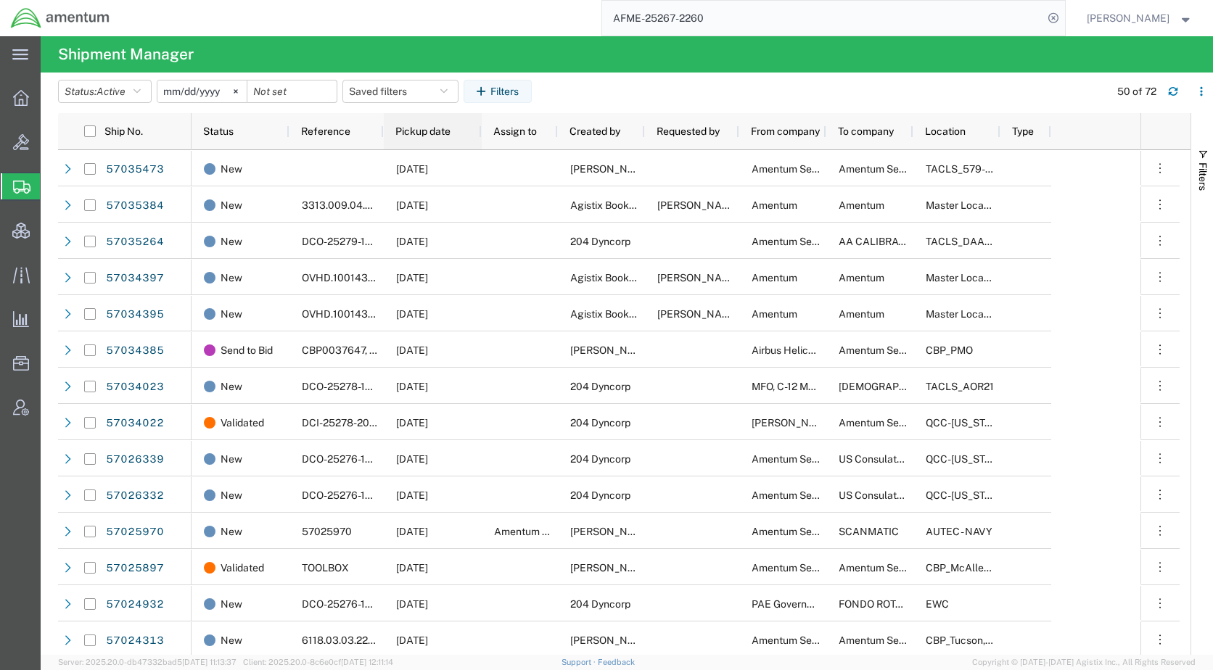
click at [421, 131] on span "Pickup date" at bounding box center [422, 131] width 55 height 12
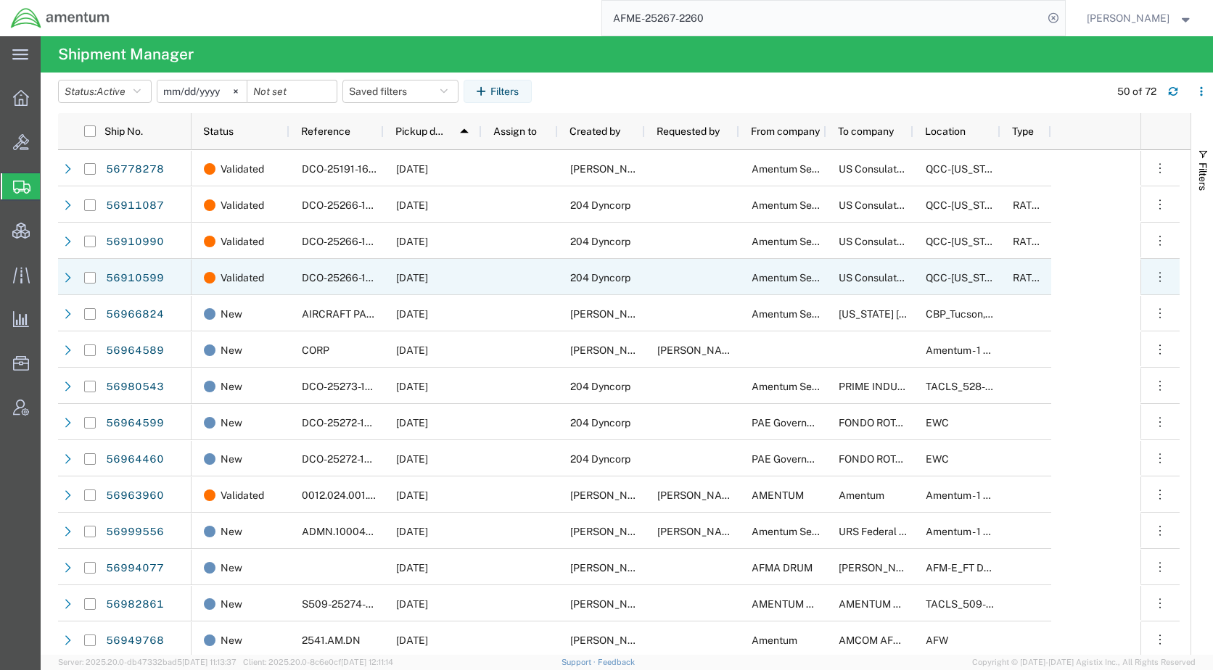
scroll to position [363, 0]
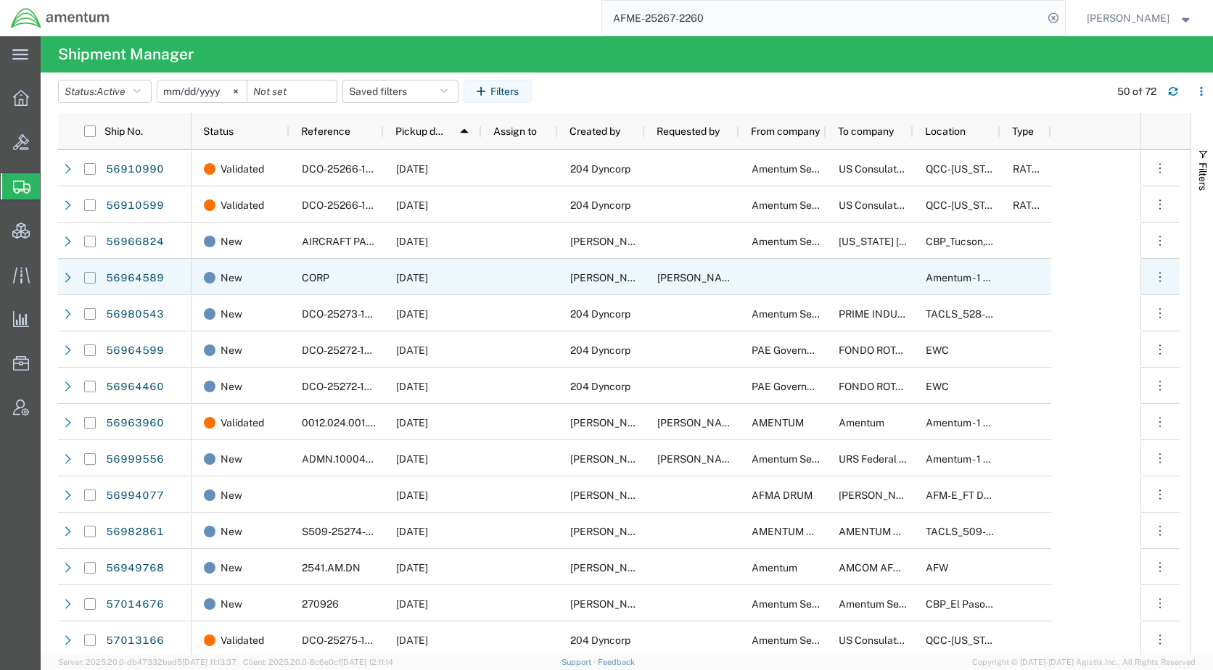
click at [90, 278] on input "Press Space to toggle row selection (unchecked)" at bounding box center [90, 278] width 12 height 12
checkbox input "true"
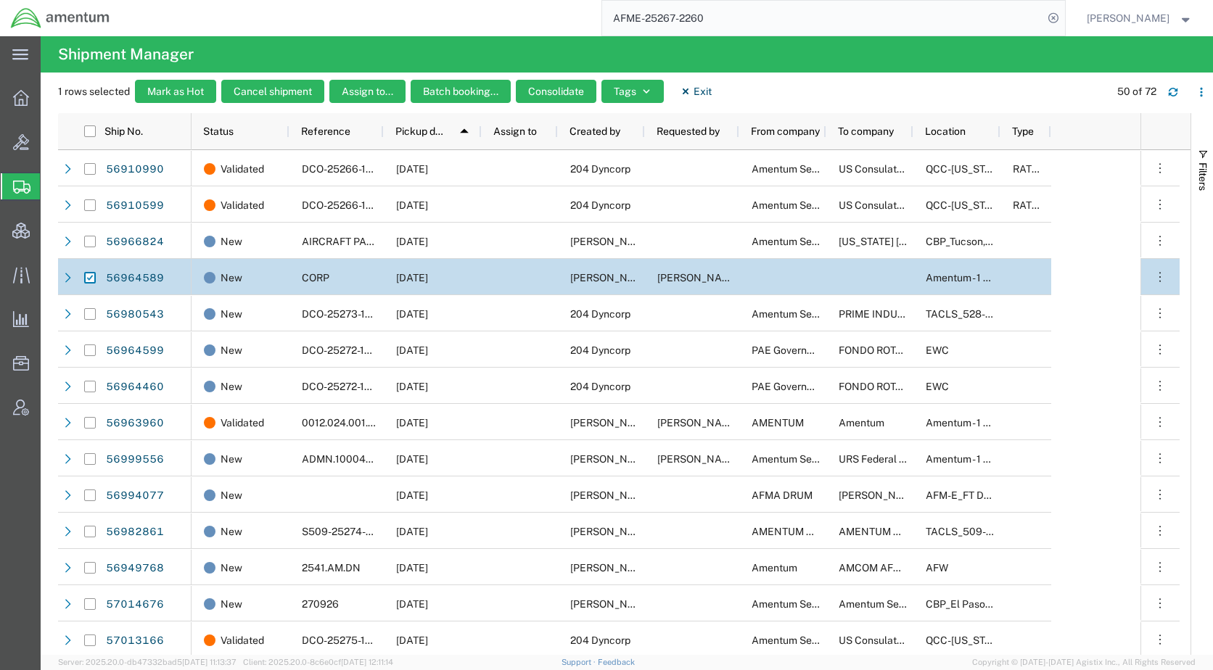
click at [773, 90] on div "1 rows selected Mark as Hot Cancel shipment Assign to... Batch booking... Conso…" at bounding box center [635, 96] width 1155 height 33
click at [878, 86] on div "1 rows selected Mark as Hot Cancel shipment Assign to... Batch booking... Conso…" at bounding box center [635, 96] width 1155 height 33
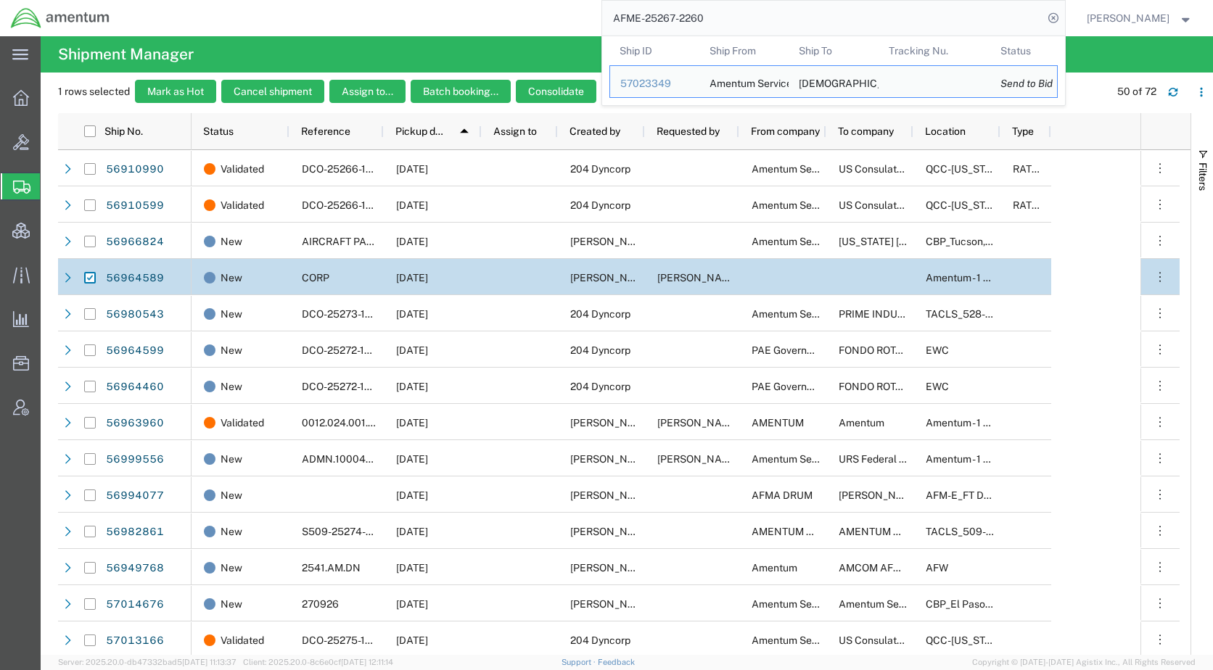
drag, startPoint x: 740, startPoint y: 15, endPoint x: 571, endPoint y: 18, distance: 169.7
click at [571, 18] on div "AFME-25267-2260 Ship ID Ship From Ship To Tracking Nu. Status Ship ID 57023349 …" at bounding box center [592, 18] width 944 height 36
click at [676, 83] on div "57023349" at bounding box center [654, 83] width 69 height 15
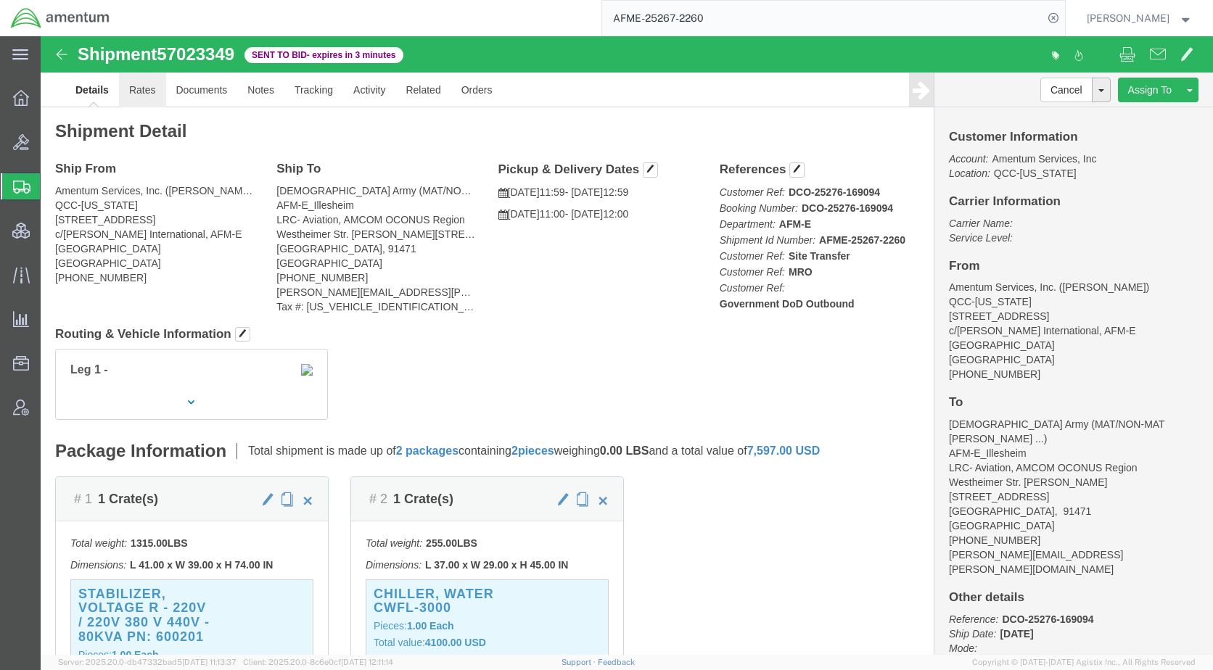
click link "Rates"
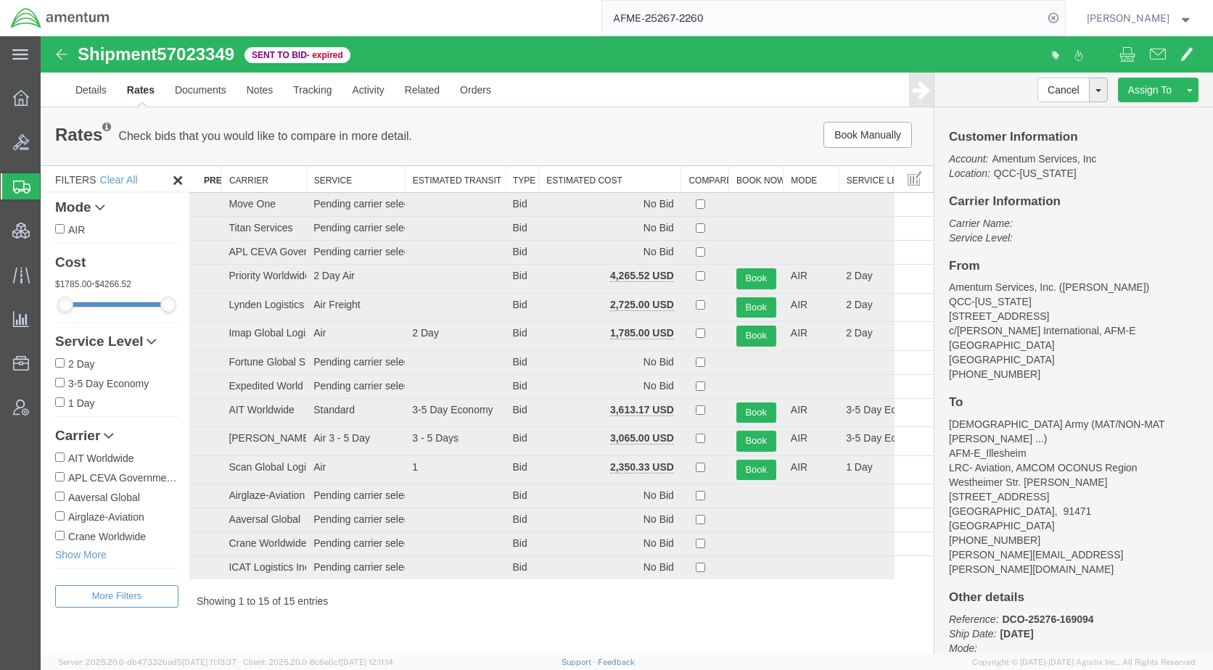
click at [577, 181] on th "Estimated Cost" at bounding box center [610, 179] width 142 height 27
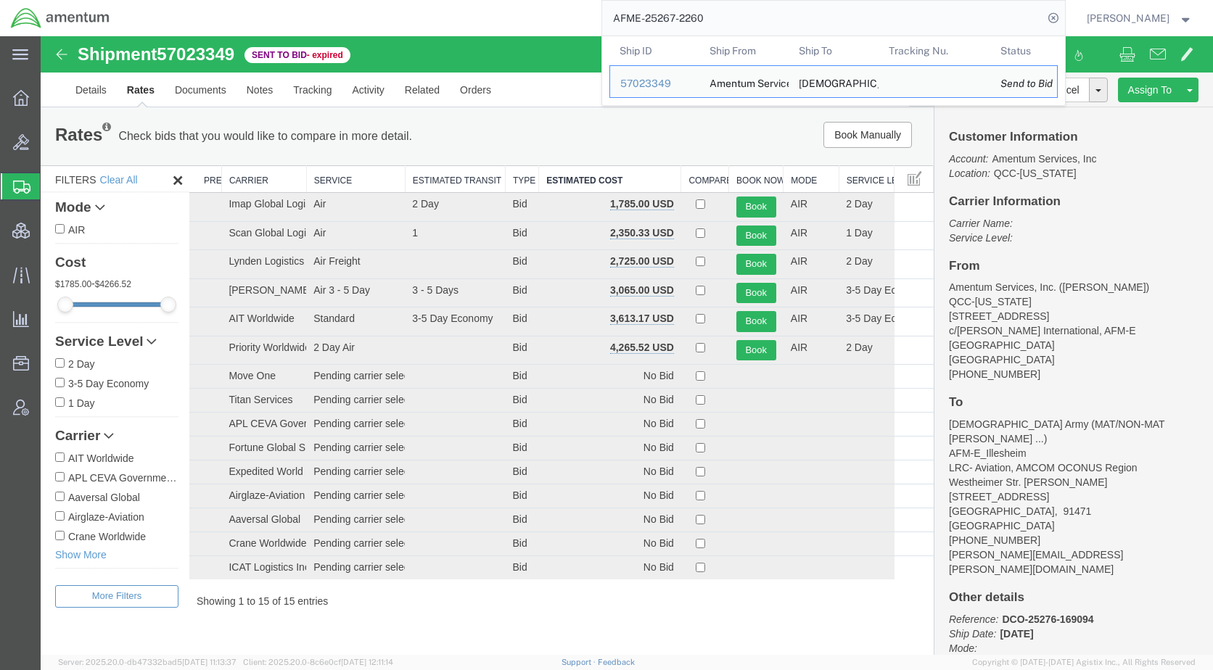
drag, startPoint x: 769, startPoint y: 12, endPoint x: 593, endPoint y: 14, distance: 177.0
click at [593, 14] on div "AFME-25267-2260 Ship ID Ship From Ship To Tracking Nu. Status Ship ID 57023349 …" at bounding box center [592, 18] width 944 height 36
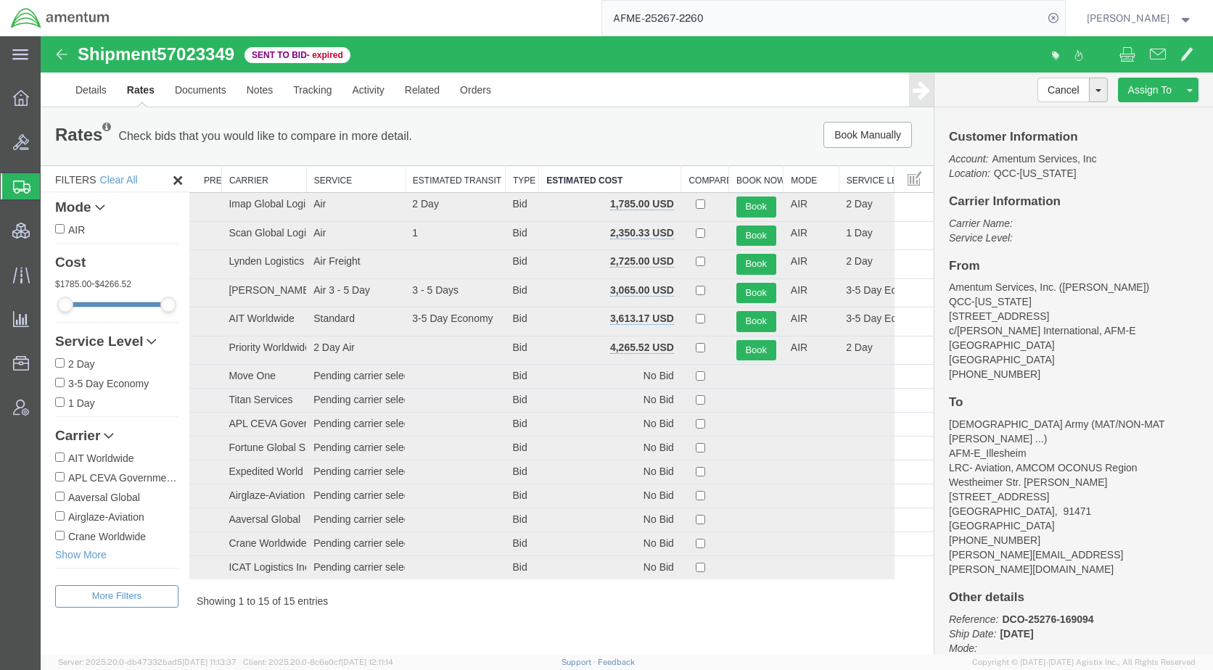
paste input "57016659"
type input "57016659"
drag, startPoint x: 1072, startPoint y: 15, endPoint x: 1010, endPoint y: 27, distance: 62.9
click at [1063, 15] on icon at bounding box center [1053, 18] width 20 height 20
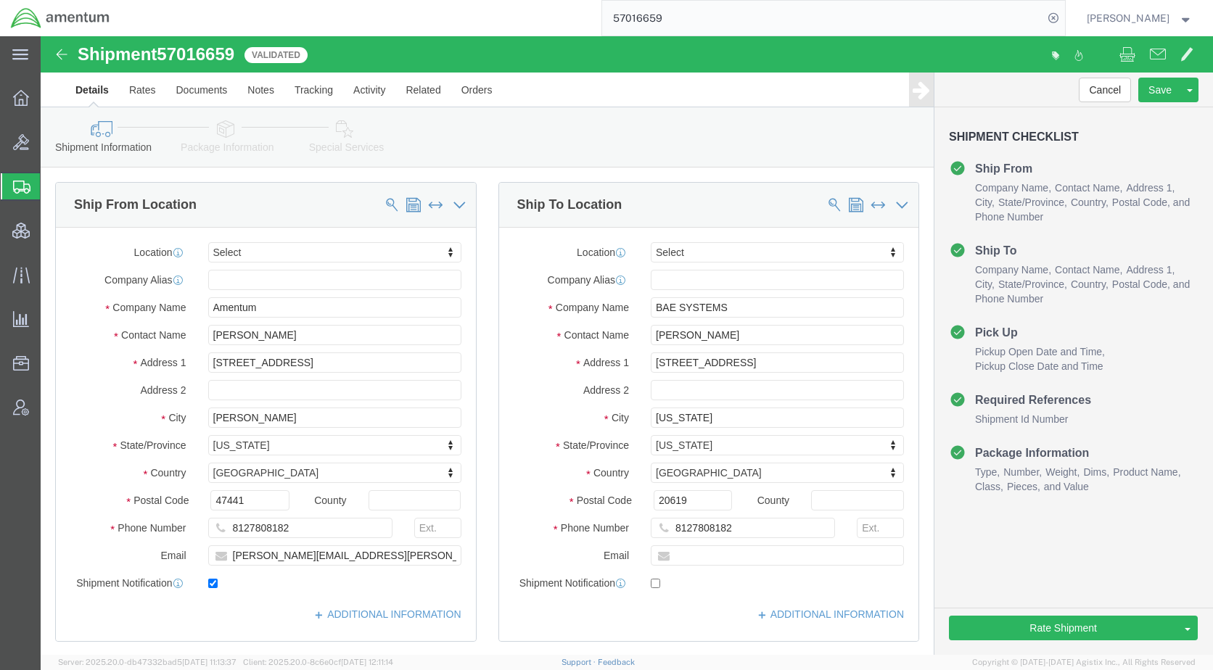
select select
click icon
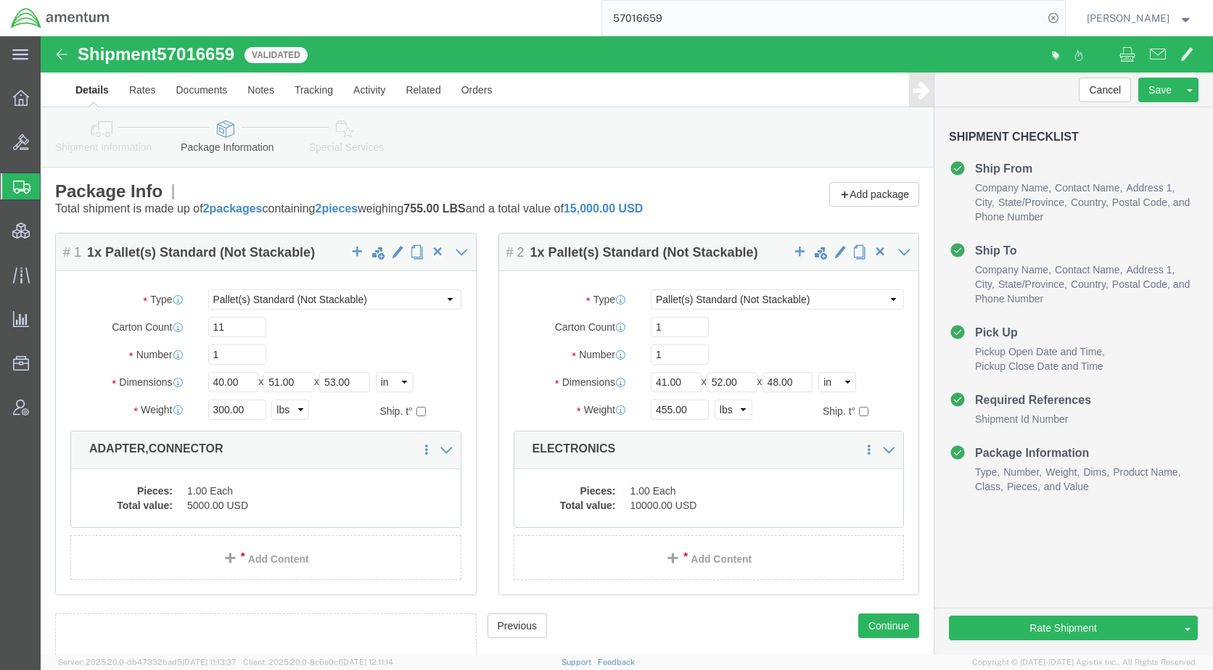
click at [51, 183] on span "Shipments" at bounding box center [46, 186] width 12 height 29
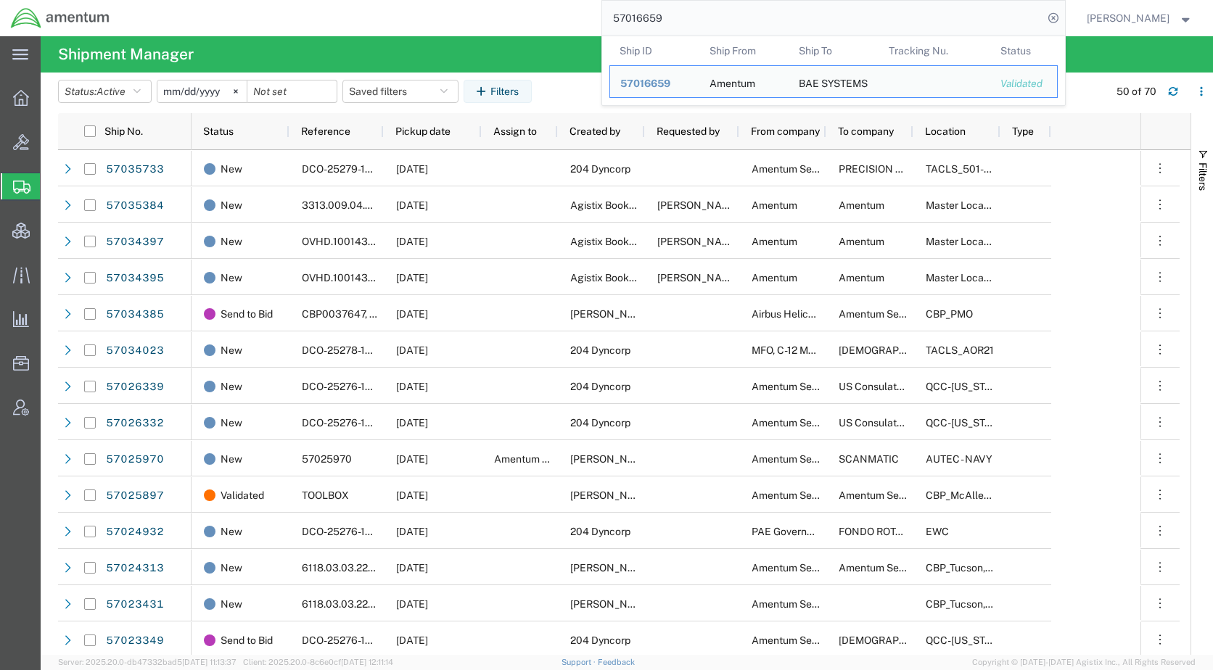
click at [719, 12] on input "57016659" at bounding box center [822, 18] width 441 height 35
drag, startPoint x: 699, startPoint y: 18, endPoint x: 607, endPoint y: 20, distance: 92.1
click at [607, 20] on div "57016659 Ship ID Ship From Ship To Tracking Nu. Status Ship ID 57016659 Ship Fr…" at bounding box center [592, 18] width 944 height 36
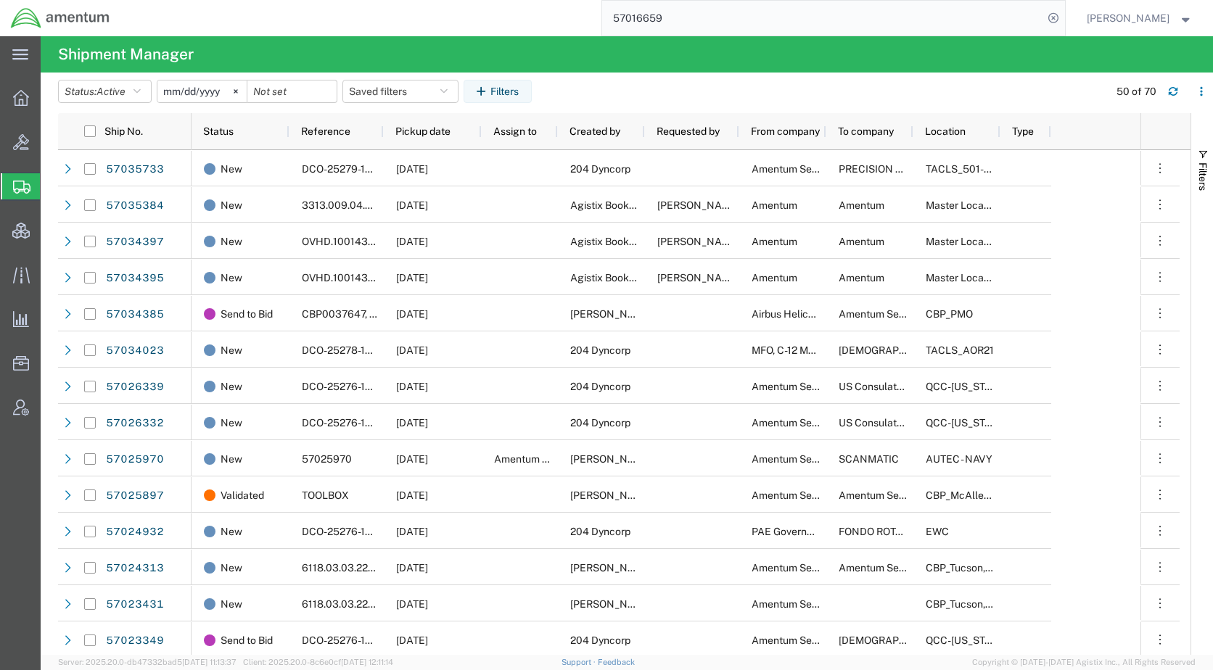
paste input "2334"
type input "57023349"
click at [1063, 20] on icon at bounding box center [1053, 18] width 20 height 20
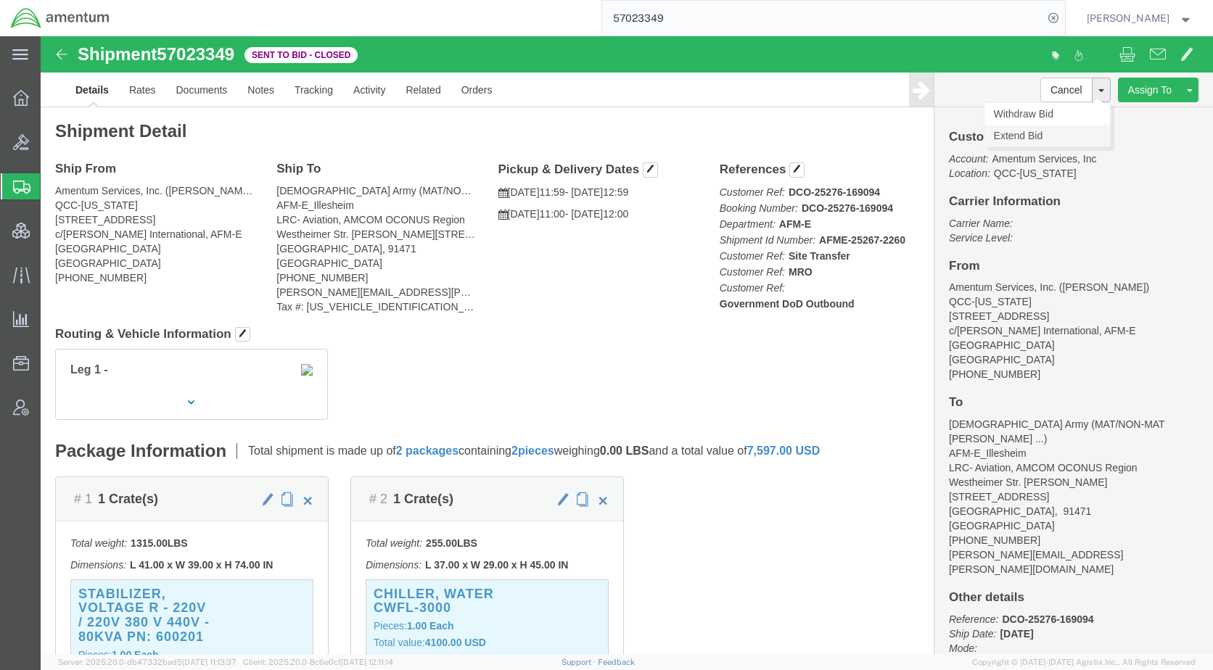
click link "Extend Bid"
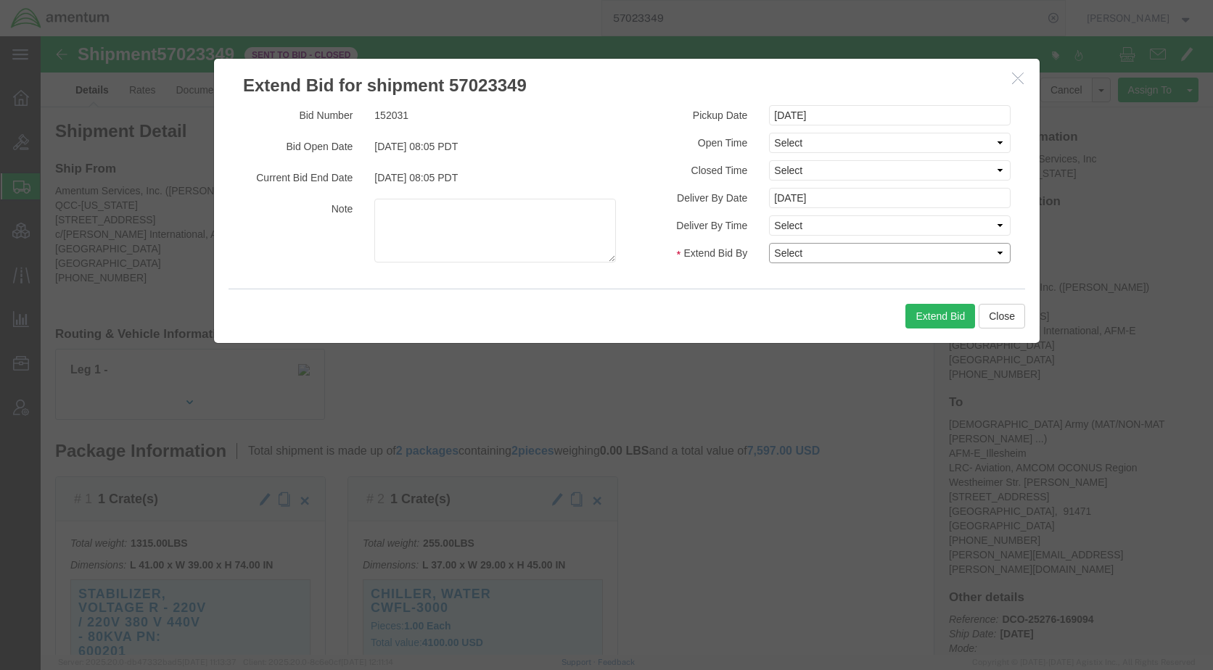
click select "Select 30 Min (Rush) 1 Hour (Rush) 2 Hours (Rush) 4 Hours (Rush) 8 Hours (Rush)…"
select select "0.5"
click select "Select 30 Min (Rush) 1 Hour (Rush) 2 Hours (Rush) 4 Hours (Rush) 8 Hours (Rush)…"
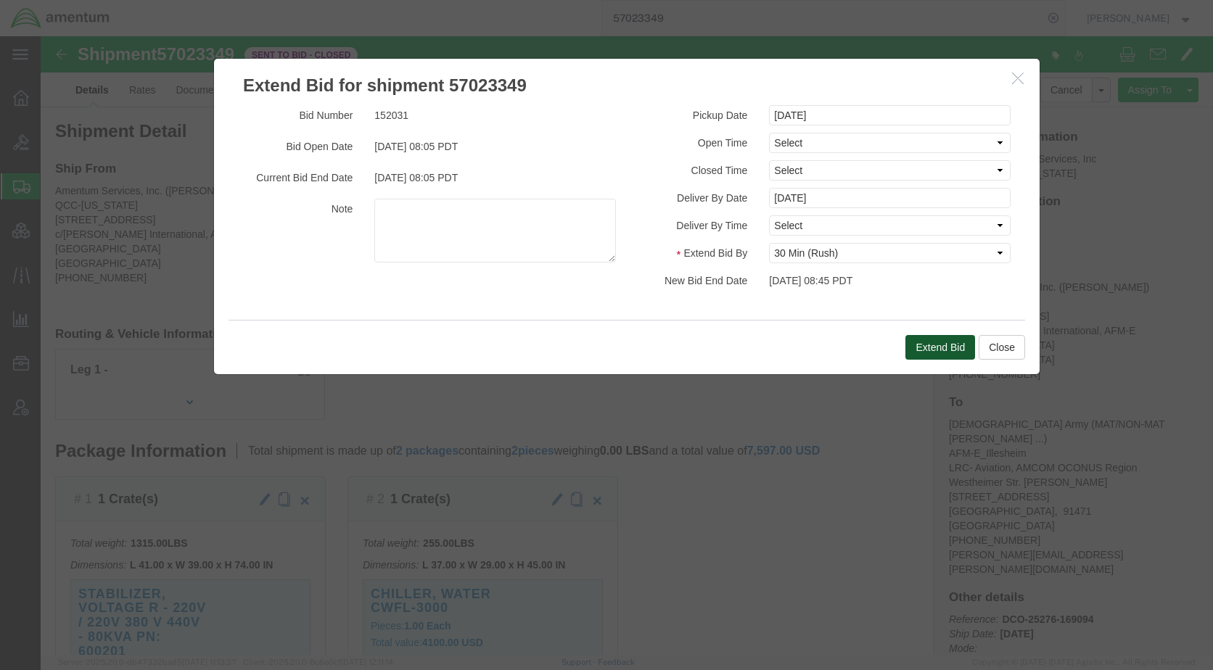
click button "Extend Bid"
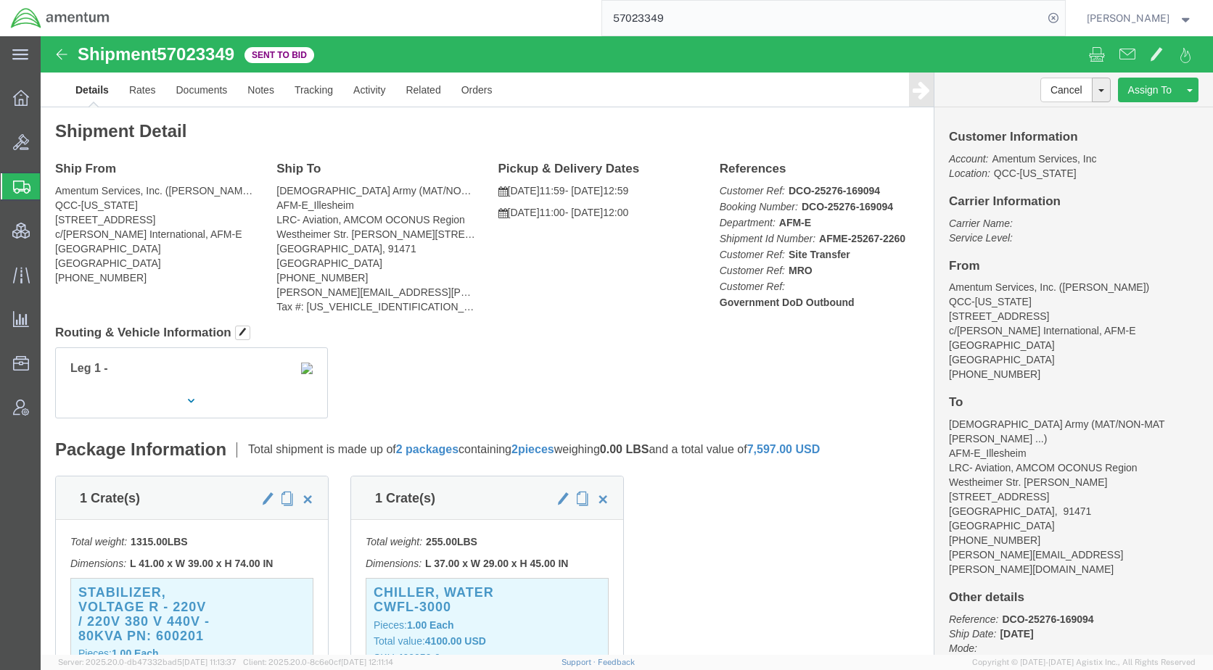
click div "Leg 1 -"
click link "Rates"
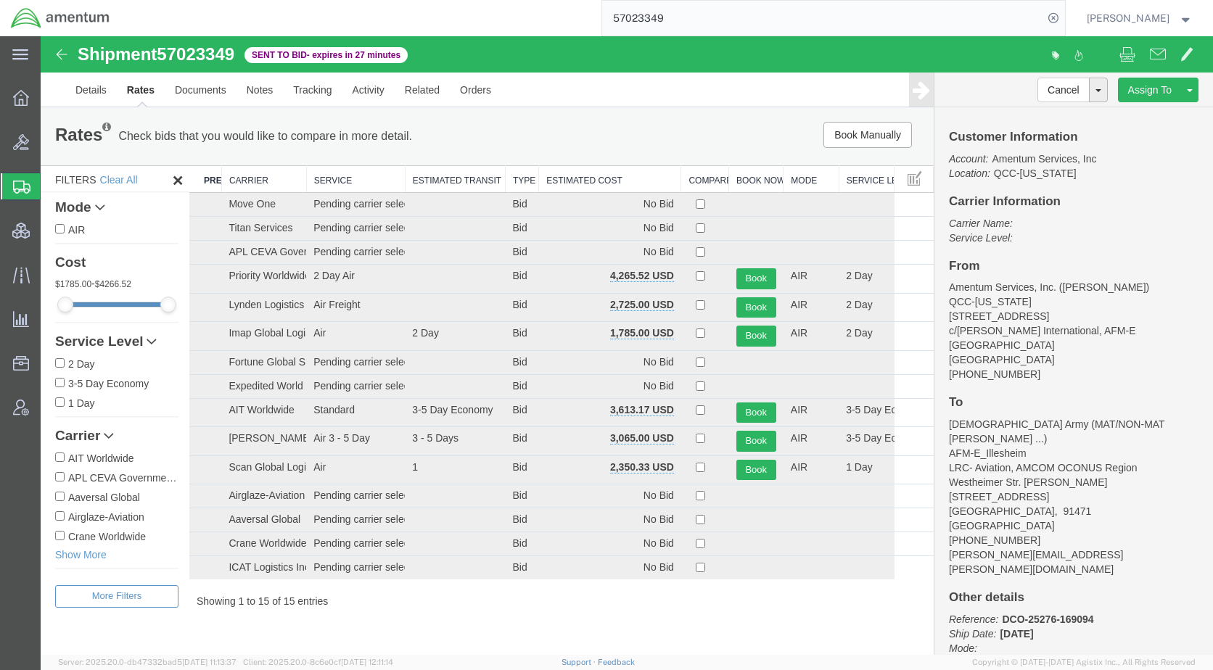
click at [603, 179] on th "Estimated Cost" at bounding box center [610, 179] width 142 height 27
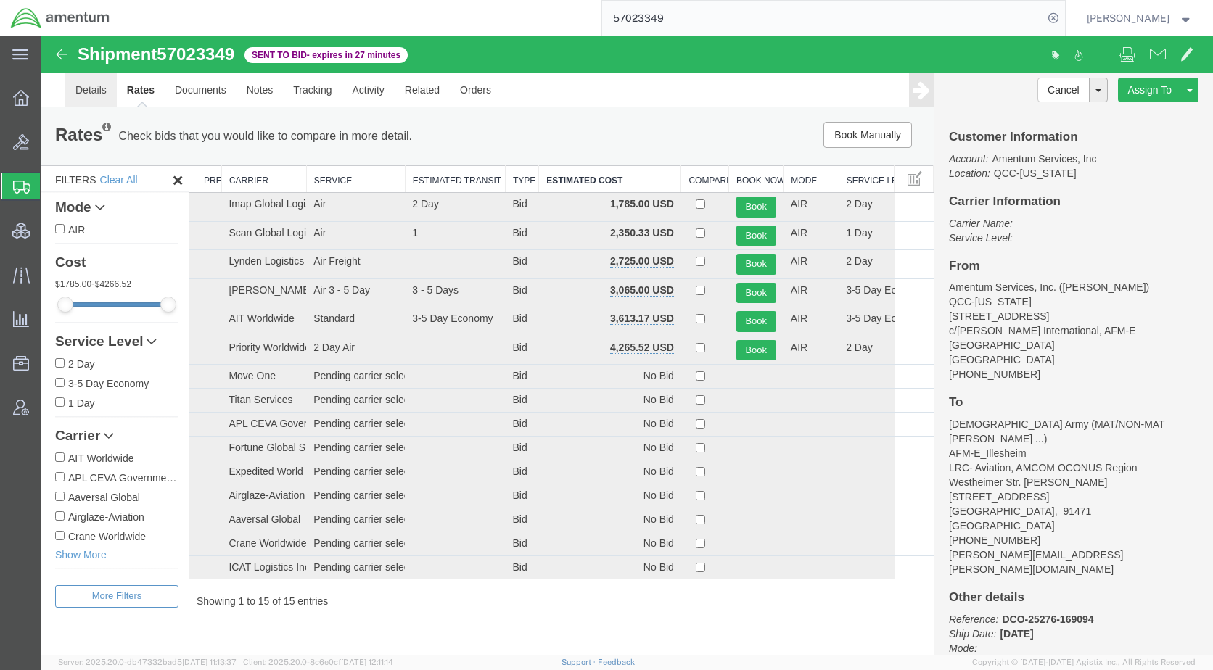
click at [83, 91] on link "Details" at bounding box center [90, 90] width 51 height 35
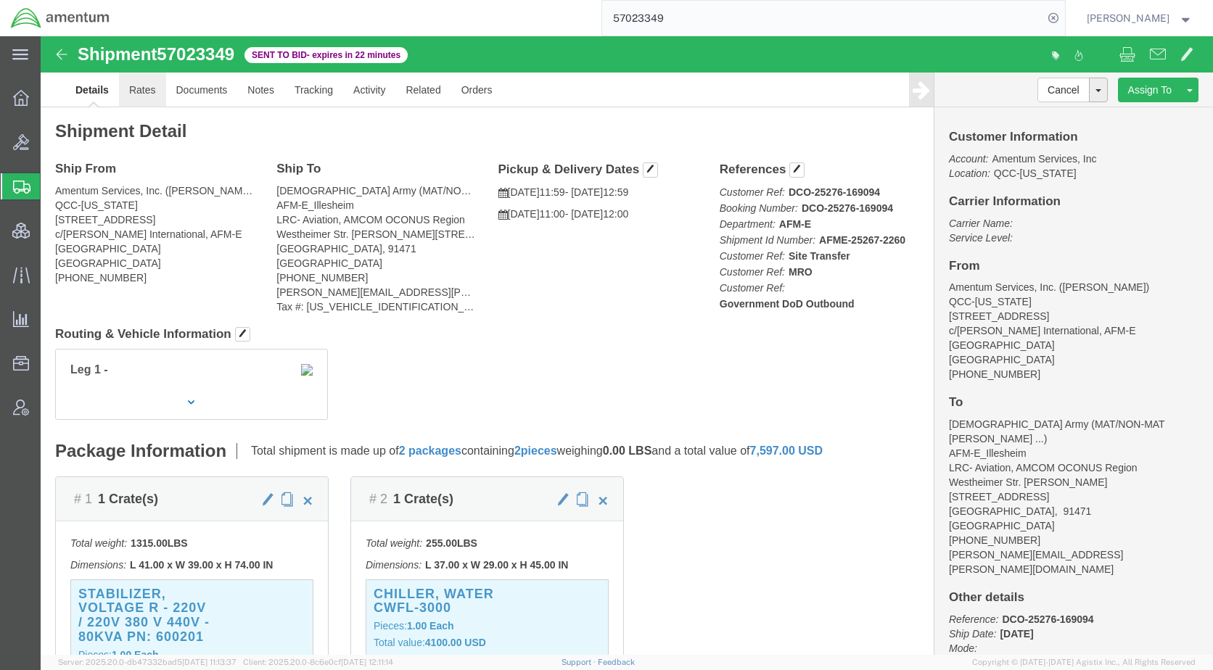
click link "Rates"
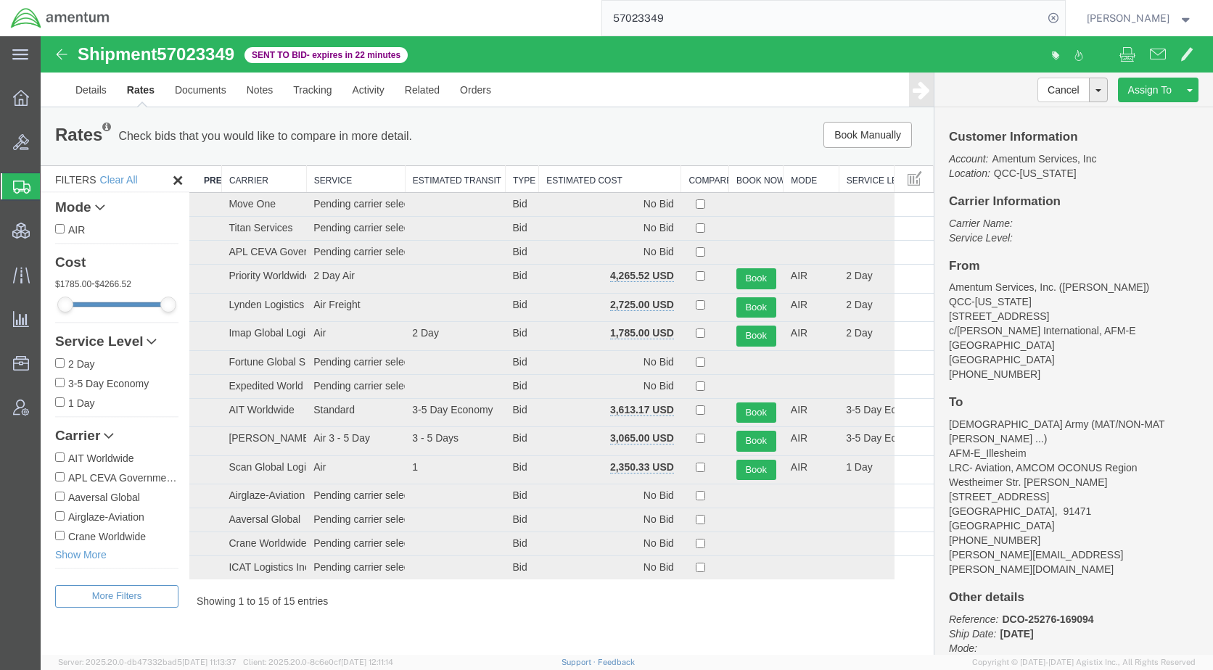
click at [564, 183] on th "Estimated Cost" at bounding box center [610, 179] width 142 height 27
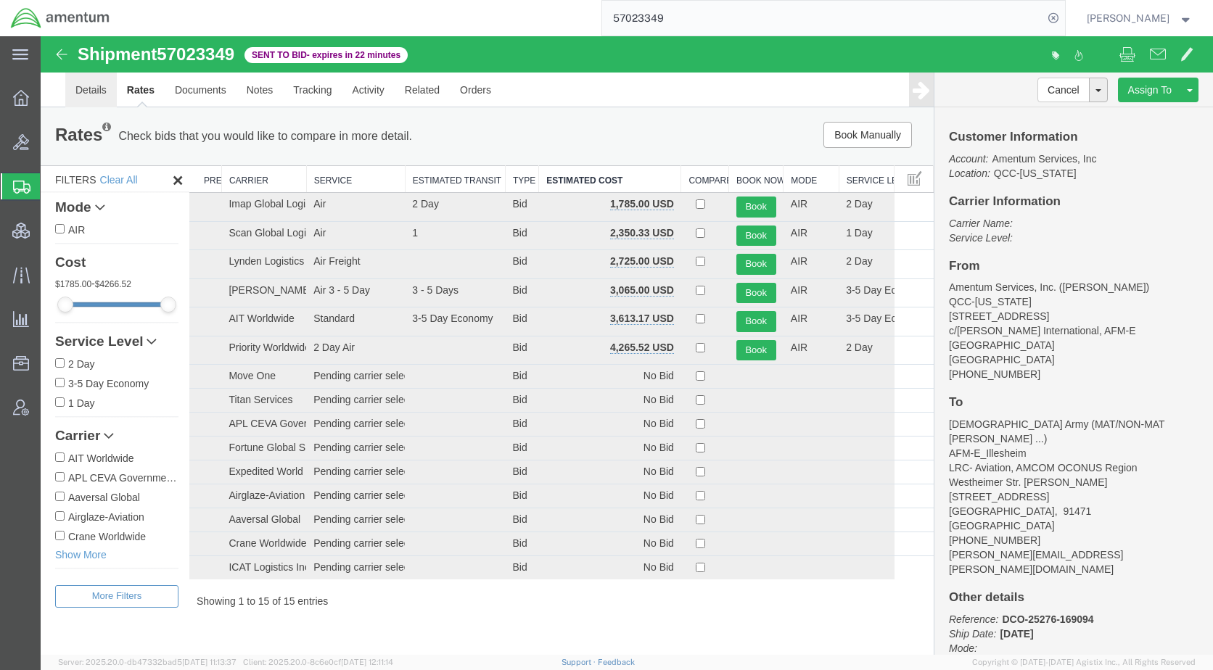
click at [92, 88] on link "Details" at bounding box center [90, 90] width 51 height 35
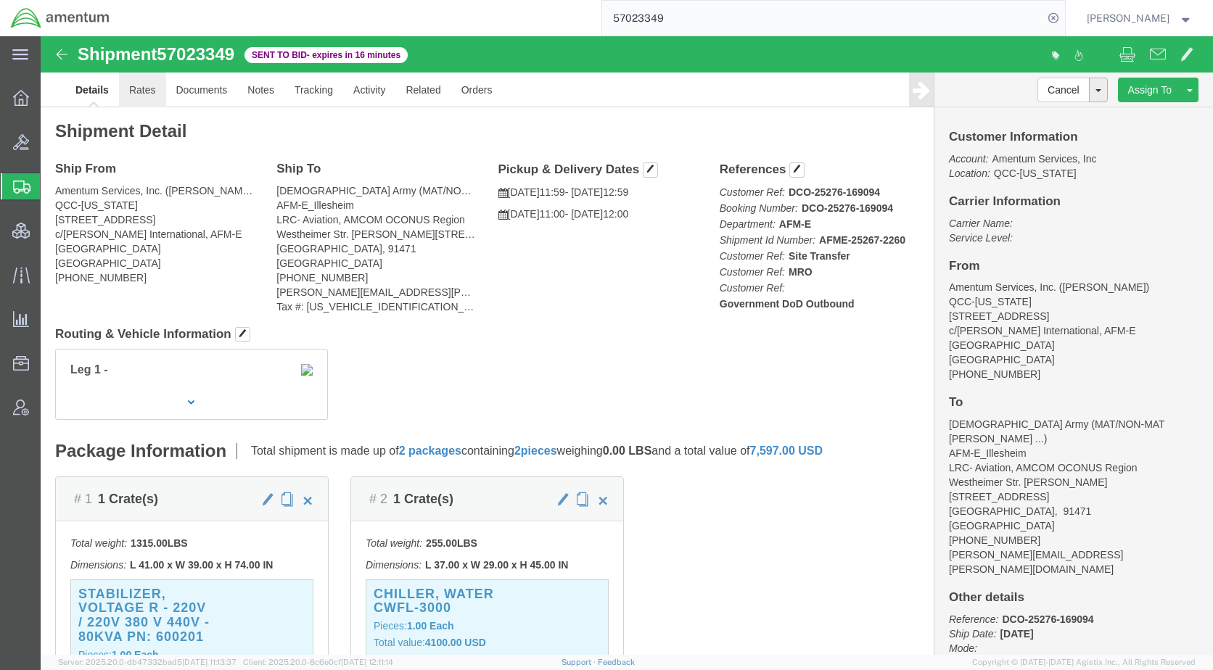
click link "Rates"
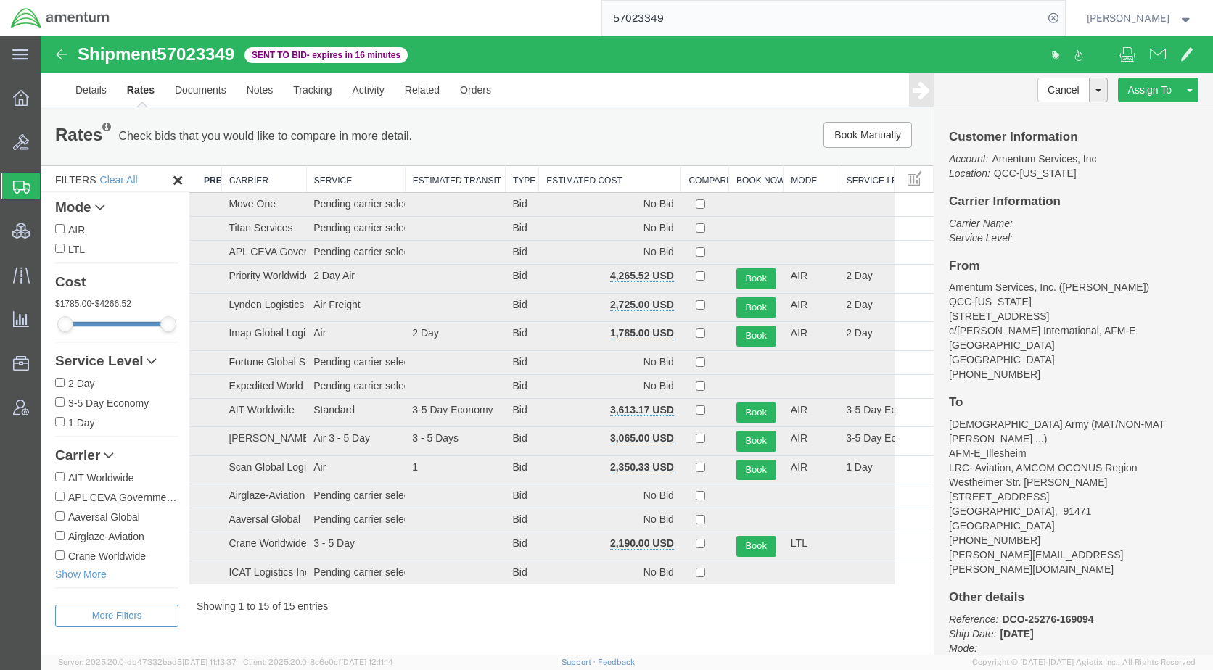
click at [616, 184] on th "Estimated Cost" at bounding box center [610, 179] width 142 height 27
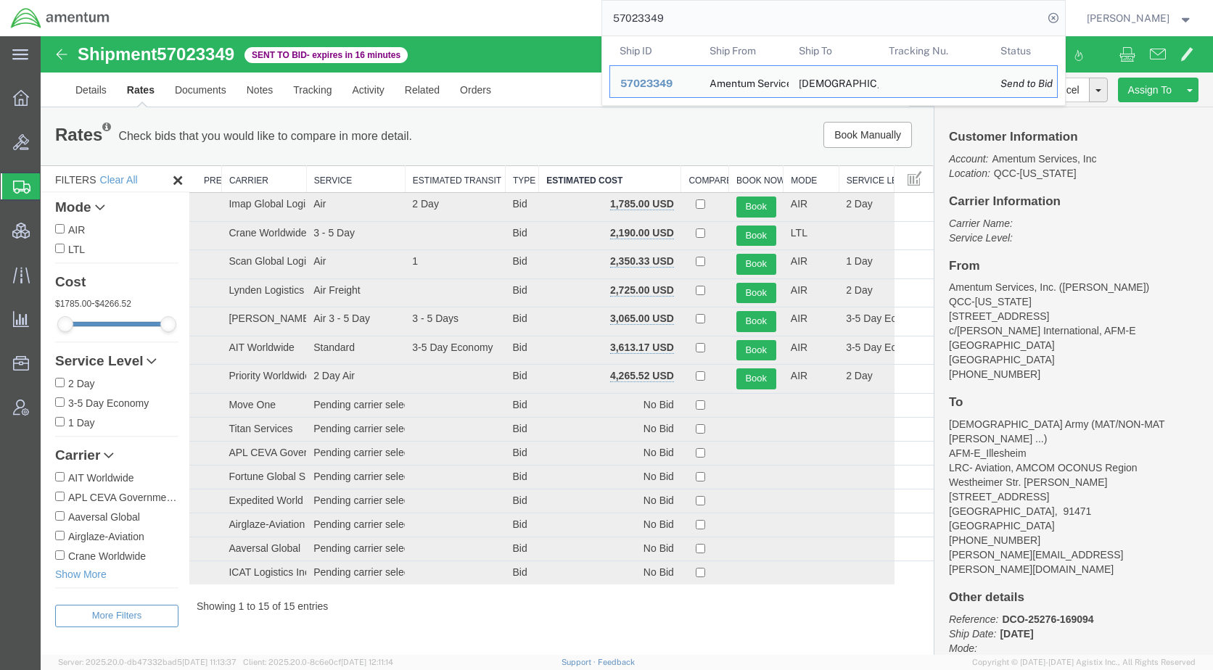
drag, startPoint x: 727, startPoint y: 17, endPoint x: 657, endPoint y: 15, distance: 69.7
click at [611, 25] on div "57023349 Ship ID Ship From Ship To Tracking Nu. Status Ship ID 57023349 Ship Fr…" at bounding box center [592, 18] width 944 height 36
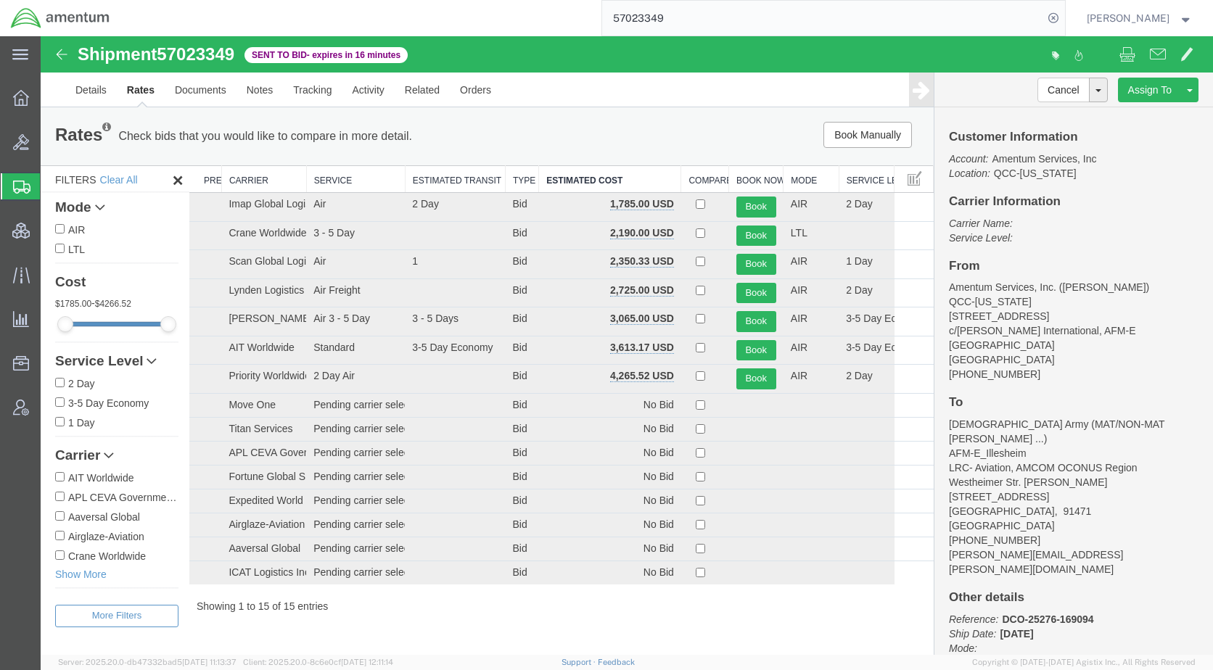
paste input "5970"
type input "57025970"
click at [1063, 9] on icon at bounding box center [1053, 18] width 20 height 20
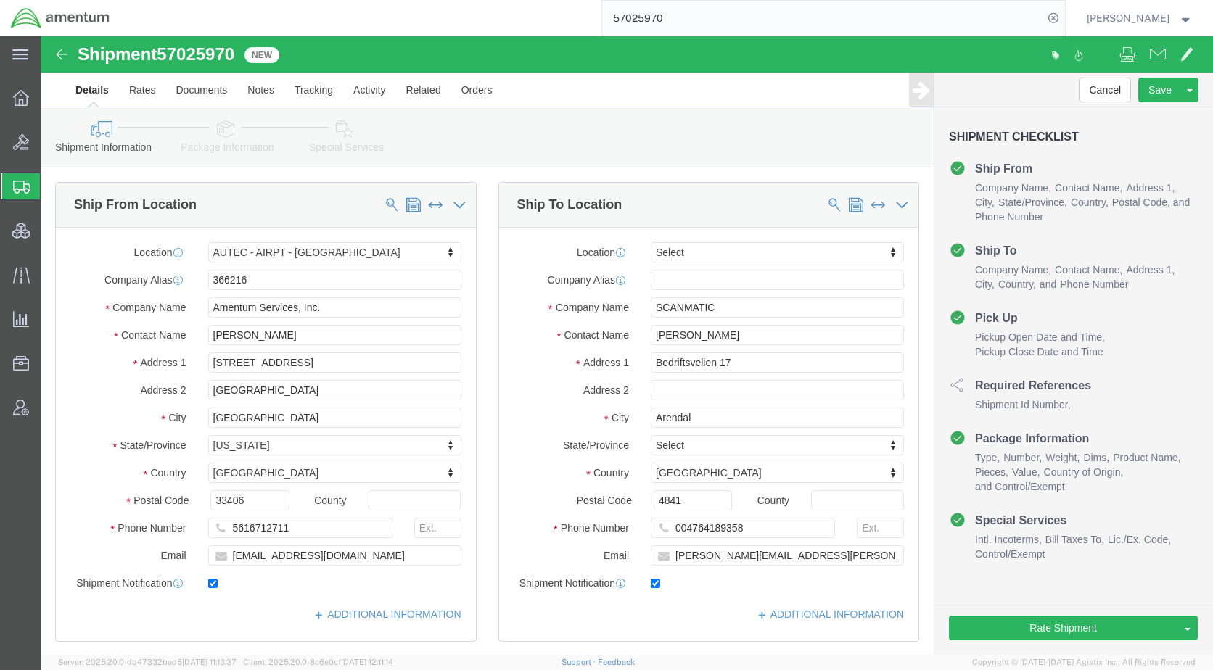
select select "53953"
select select
click icon
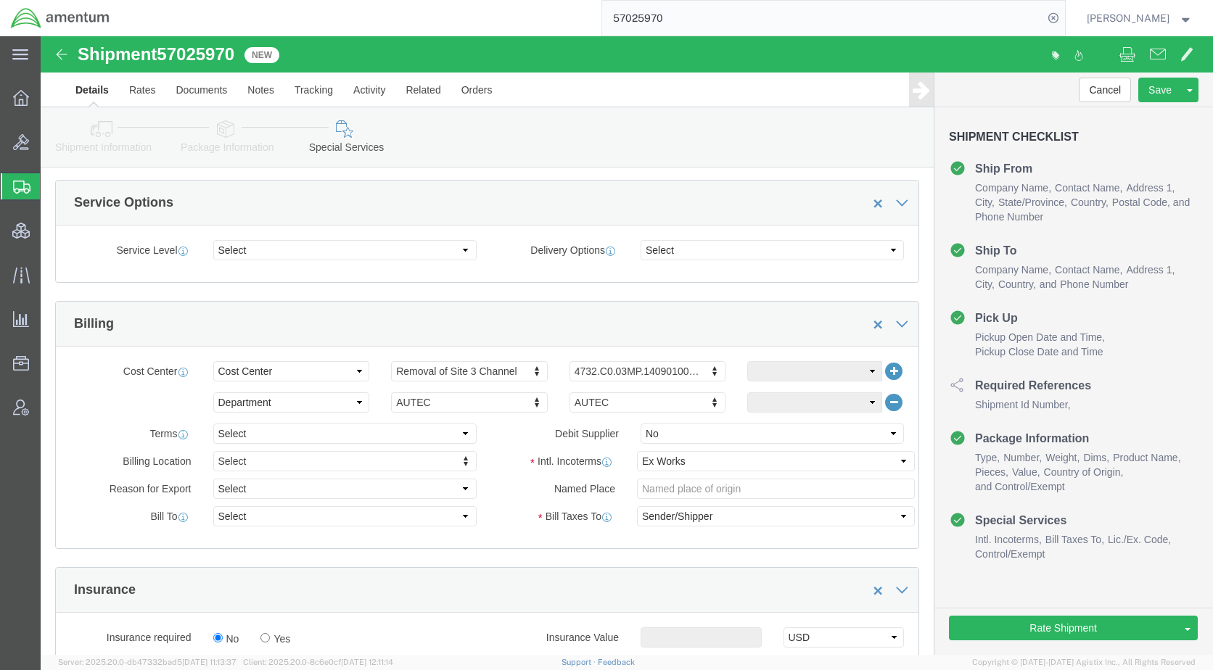
scroll to position [580, 0]
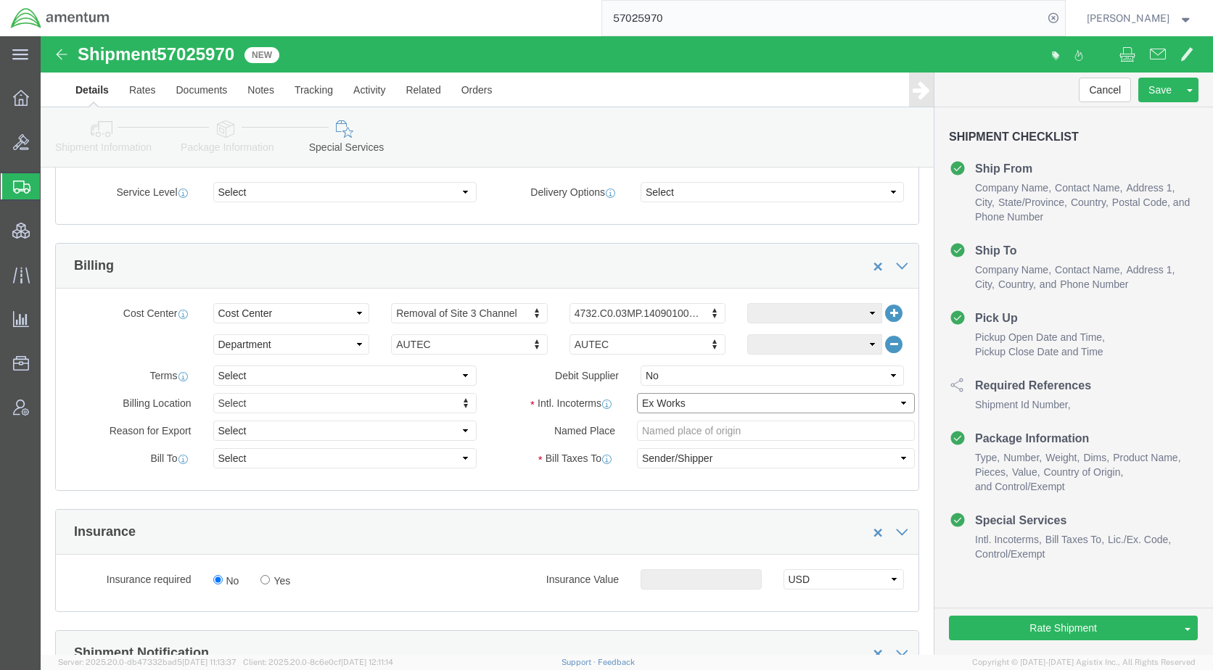
click select "Select Carriage Insurance Paid Carriage Paid To Cost and Freight Cost Insurance…"
select select "DDP"
click select "Select Carriage Insurance Paid Carriage Paid To Cost and Freight Cost Insurance…"
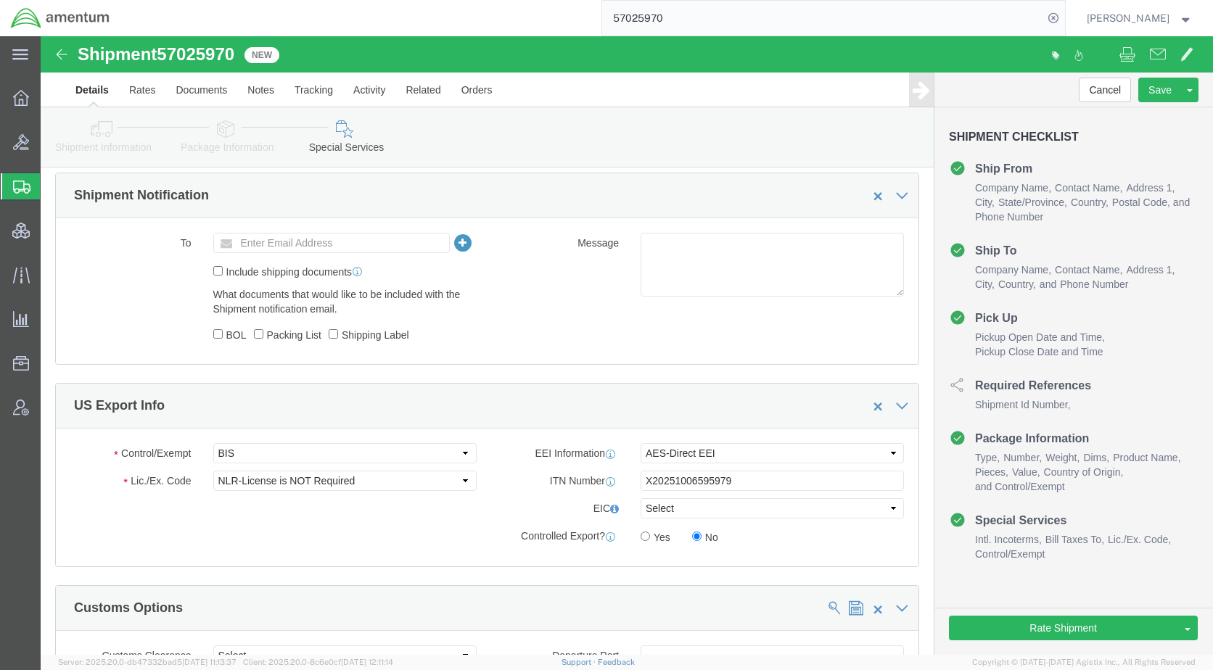
scroll to position [1088, 0]
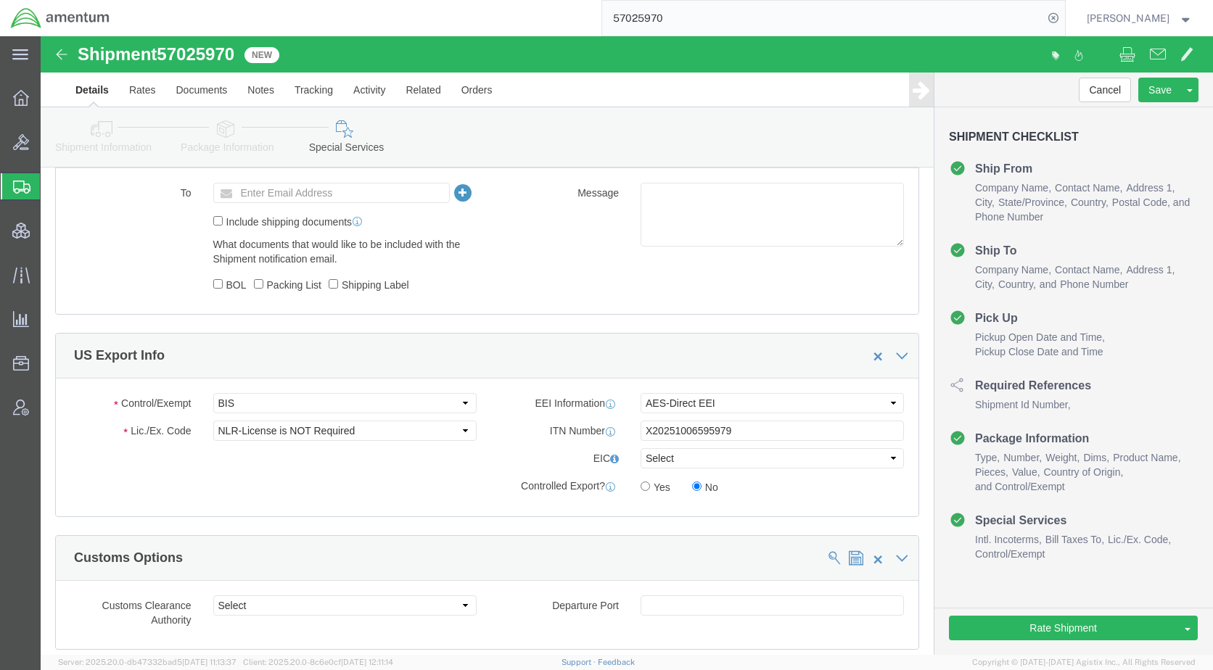
click icon
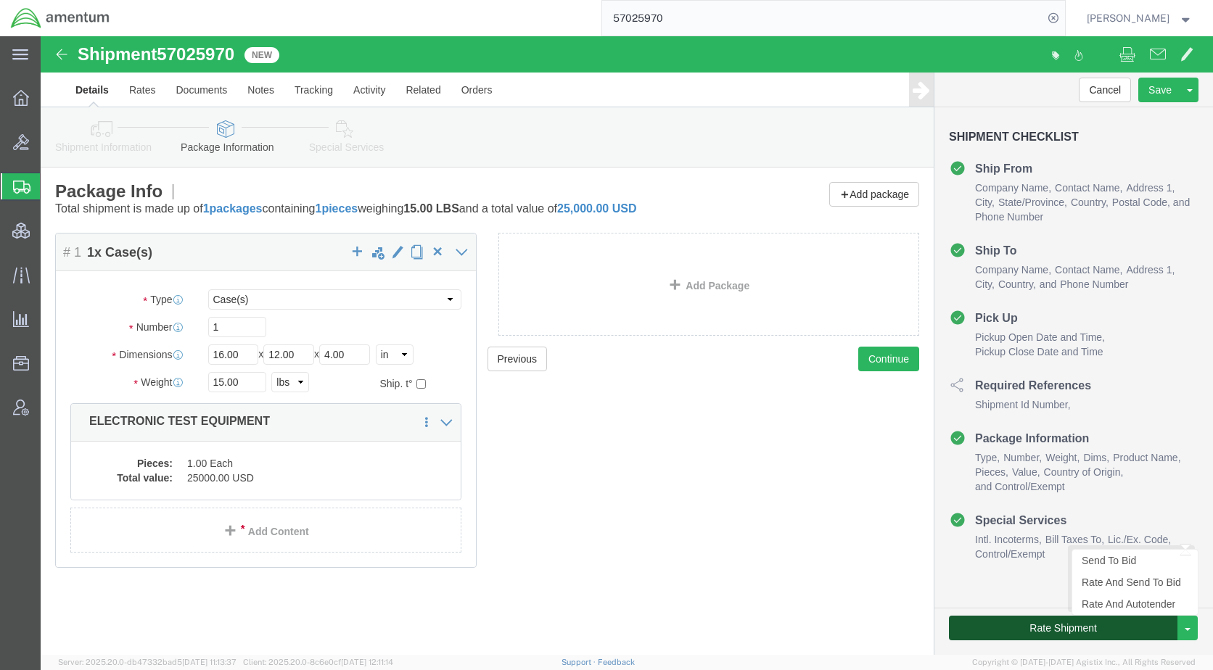
click button "Rate Shipment"
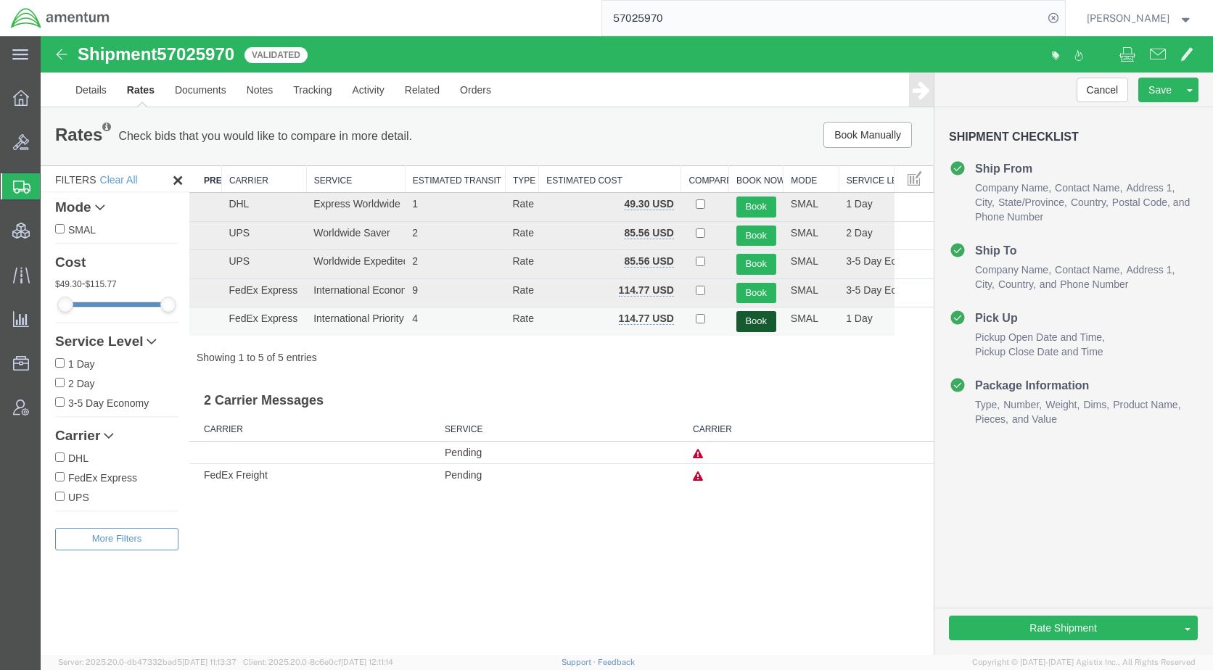
click at [755, 319] on button "Book" at bounding box center [756, 321] width 40 height 21
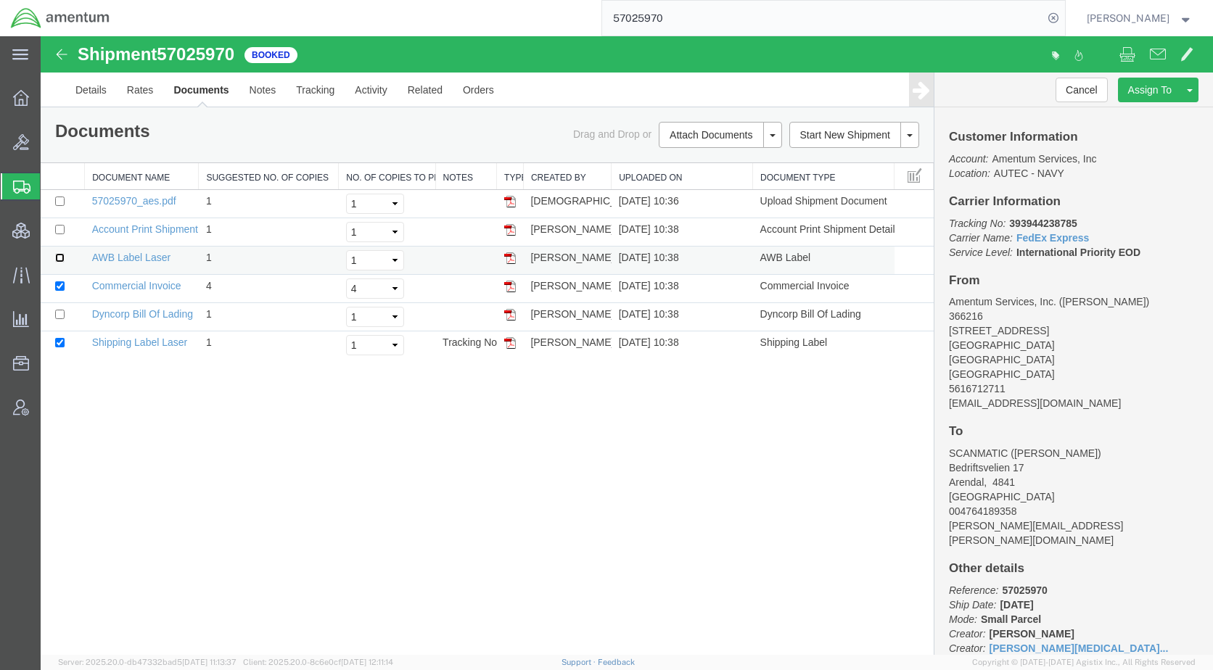
drag, startPoint x: 59, startPoint y: 257, endPoint x: 70, endPoint y: 254, distance: 11.3
click at [59, 257] on input "checkbox" at bounding box center [59, 257] width 9 height 9
checkbox input "true"
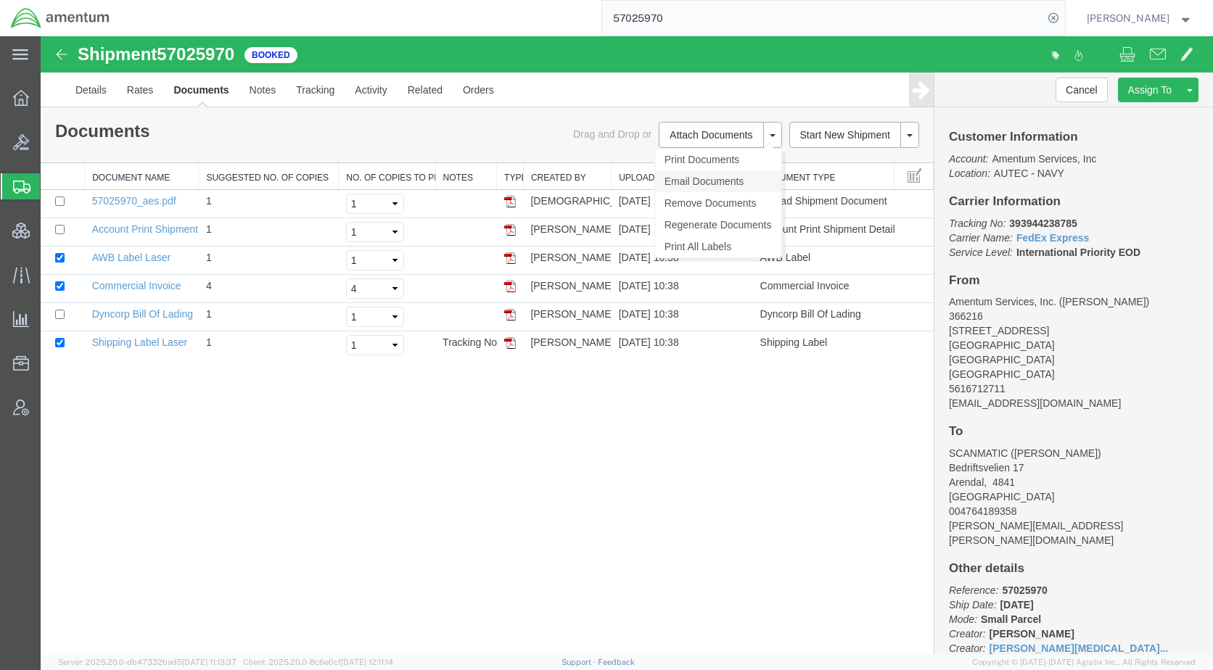
click at [717, 178] on link "Email Documents" at bounding box center [718, 181] width 126 height 22
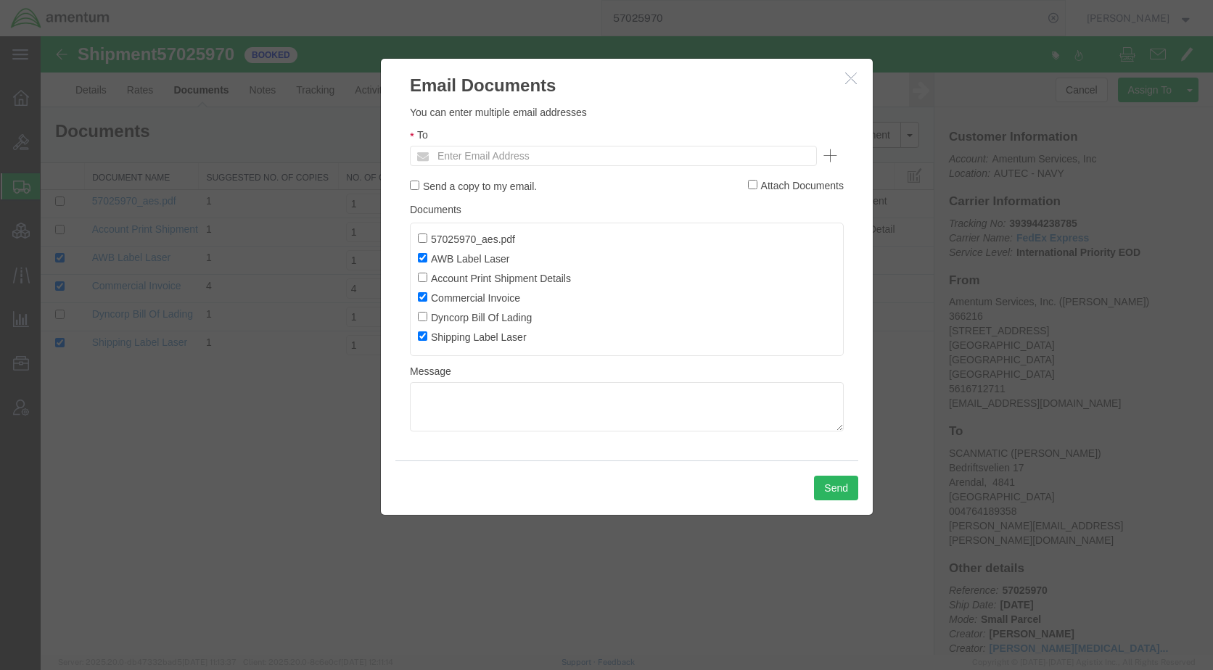
click at [624, 158] on ul "Enter Email Address" at bounding box center [613, 156] width 407 height 20
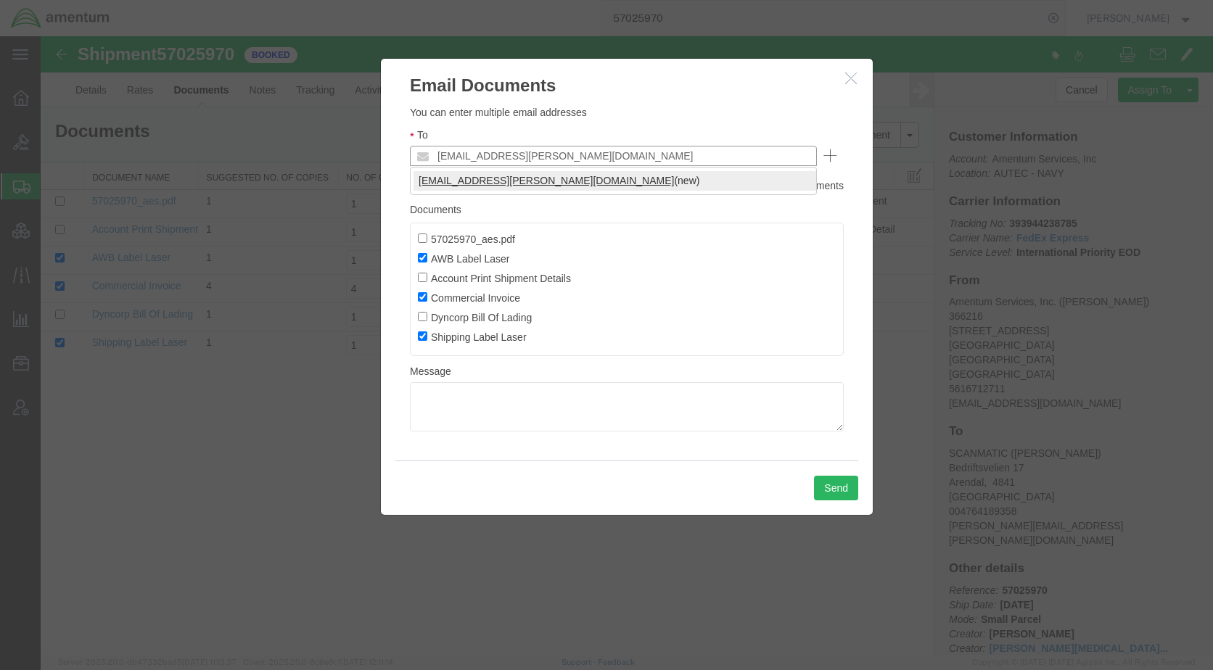
type input "[EMAIL_ADDRESS][PERSON_NAME][DOMAIN_NAME]"
click at [860, 505] on div "Email Documents Please fix the following errors You can enter multiple email ad…" at bounding box center [626, 287] width 493 height 458
click at [850, 493] on button "Send" at bounding box center [836, 488] width 44 height 25
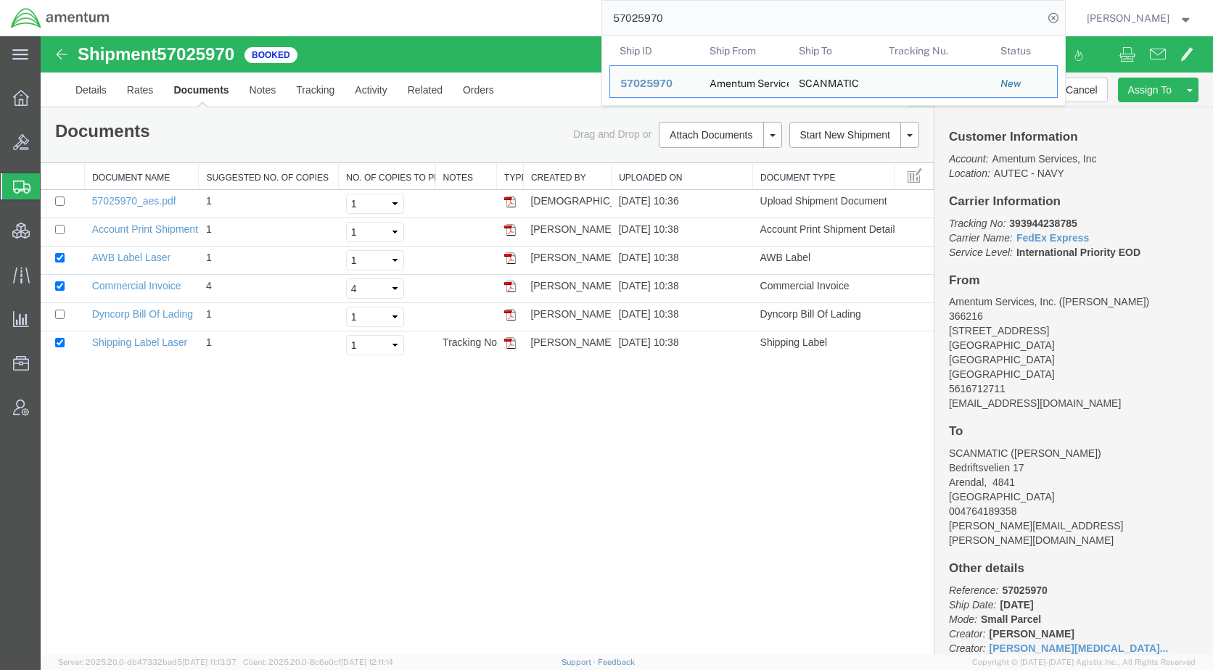
drag, startPoint x: 749, startPoint y: 22, endPoint x: 532, endPoint y: 8, distance: 217.3
click at [532, 8] on div "57025970 Ship ID Ship From Ship To Tracking Nu. Status Ship ID 57025970 Ship Fr…" at bounding box center [592, 18] width 944 height 36
click at [526, 421] on div "Shipment 57025970 6 of 6 Booked Details Rates Documents Notes Tracking Activity…" at bounding box center [627, 345] width 1172 height 619
paste input "36052"
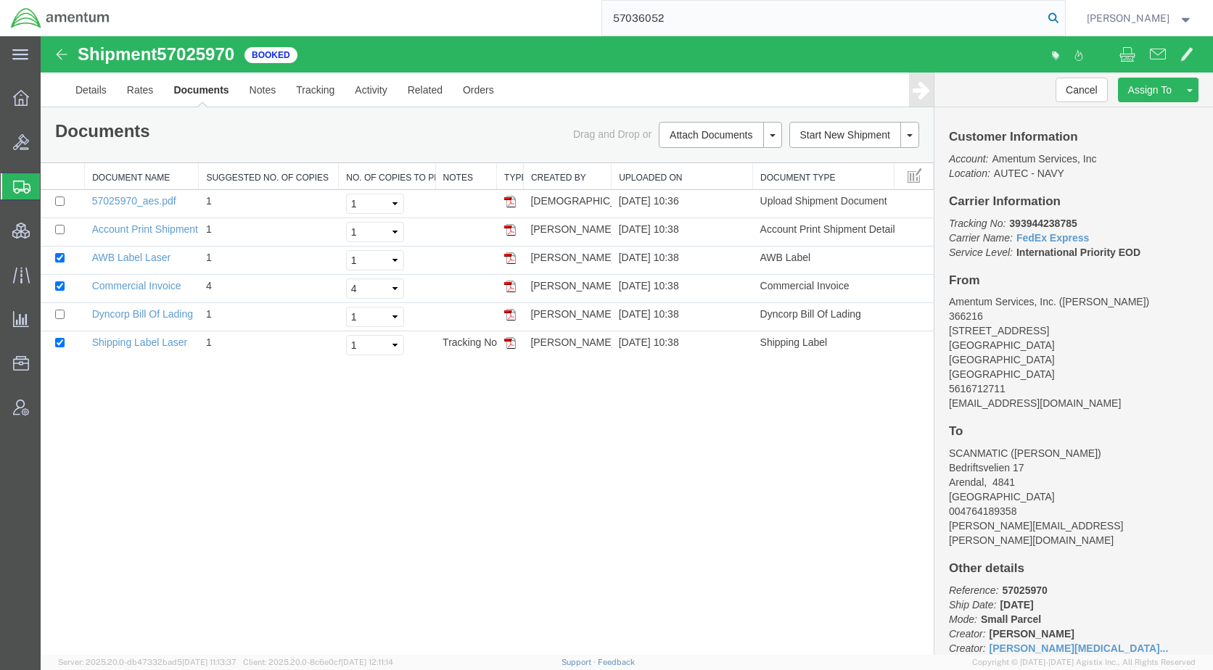
type input "57036052"
click at [1063, 17] on icon at bounding box center [1053, 18] width 20 height 20
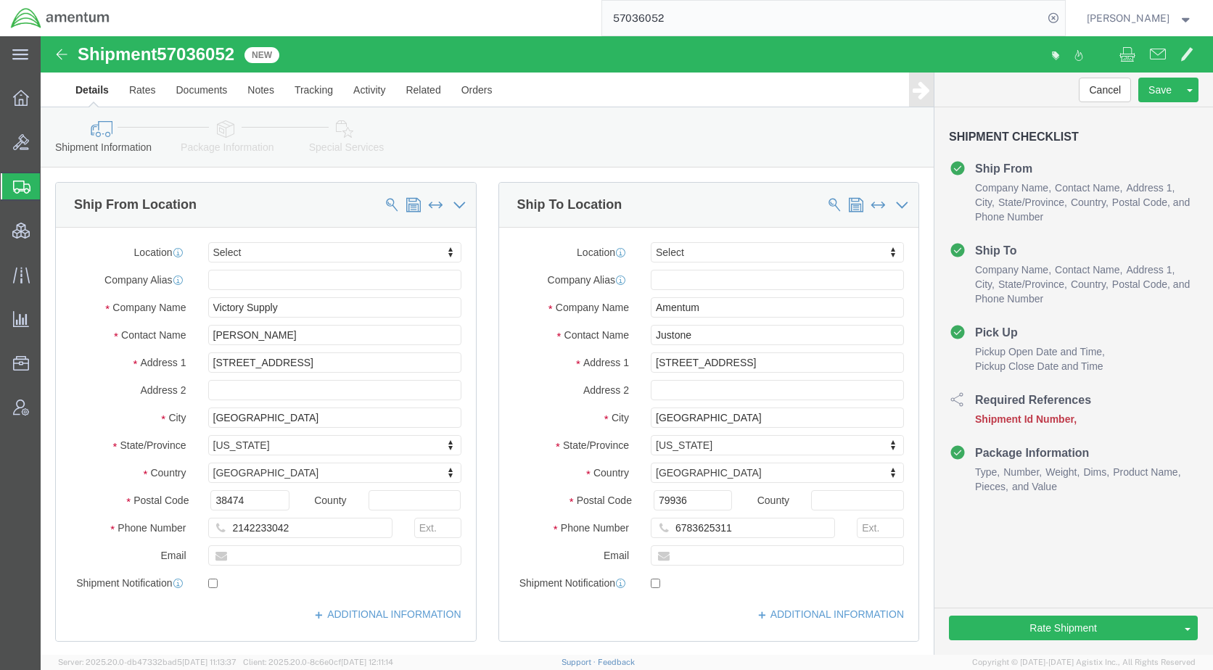
click icon
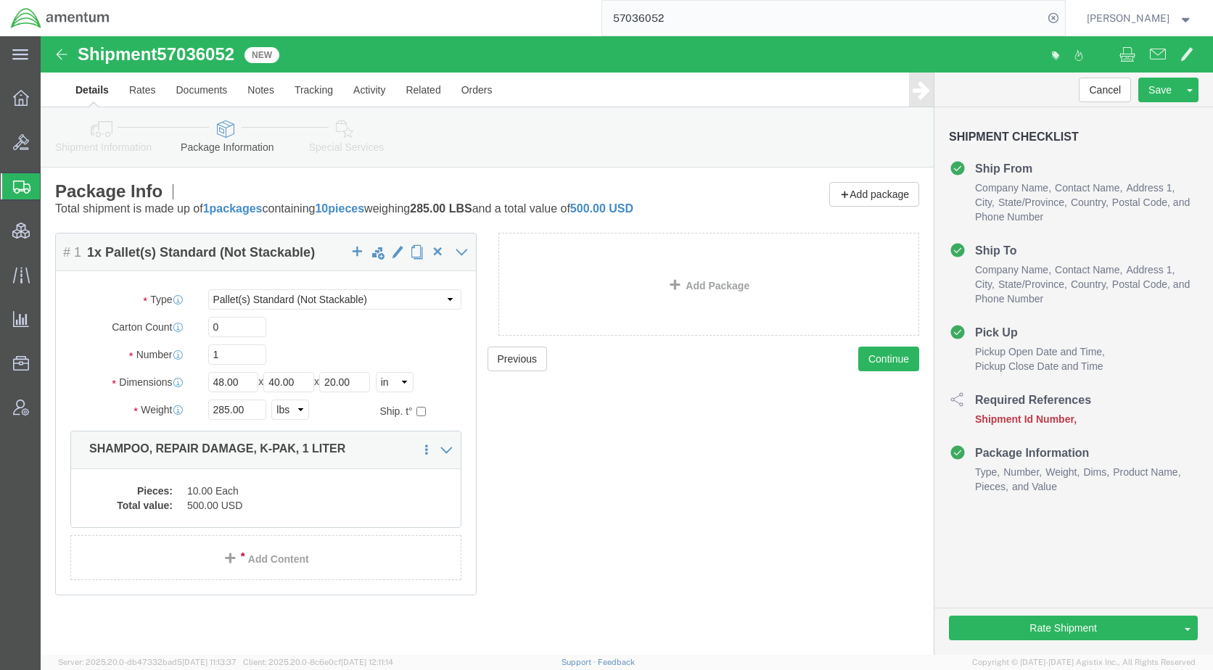
click icon
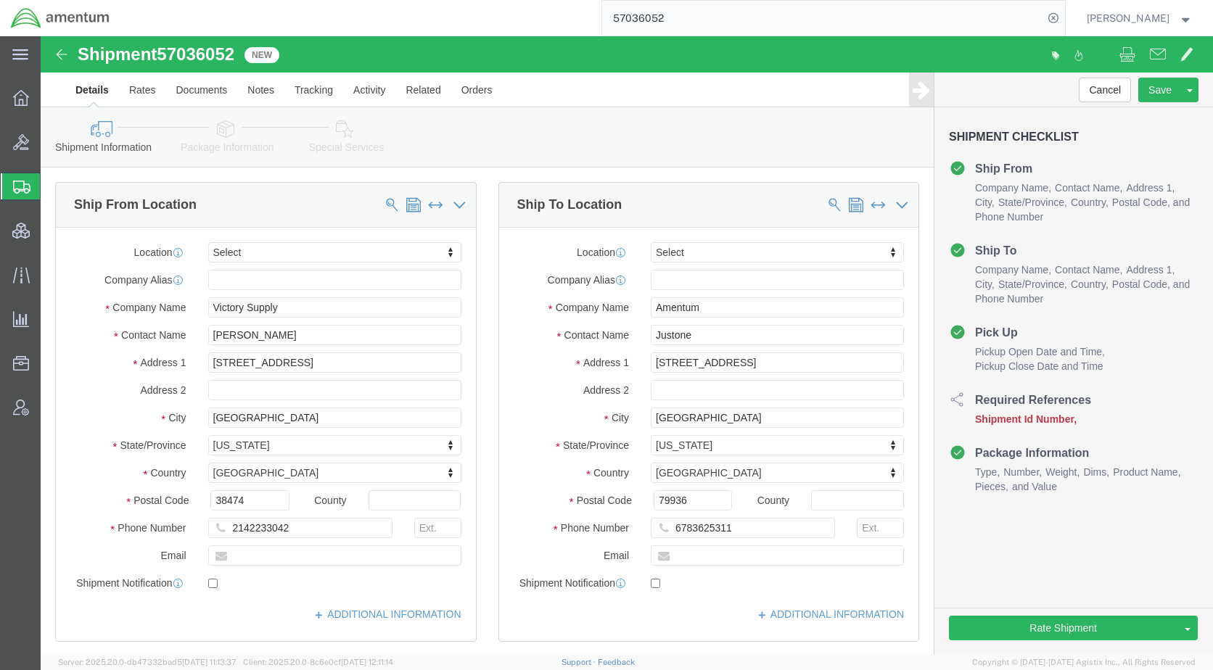
scroll to position [580, 0]
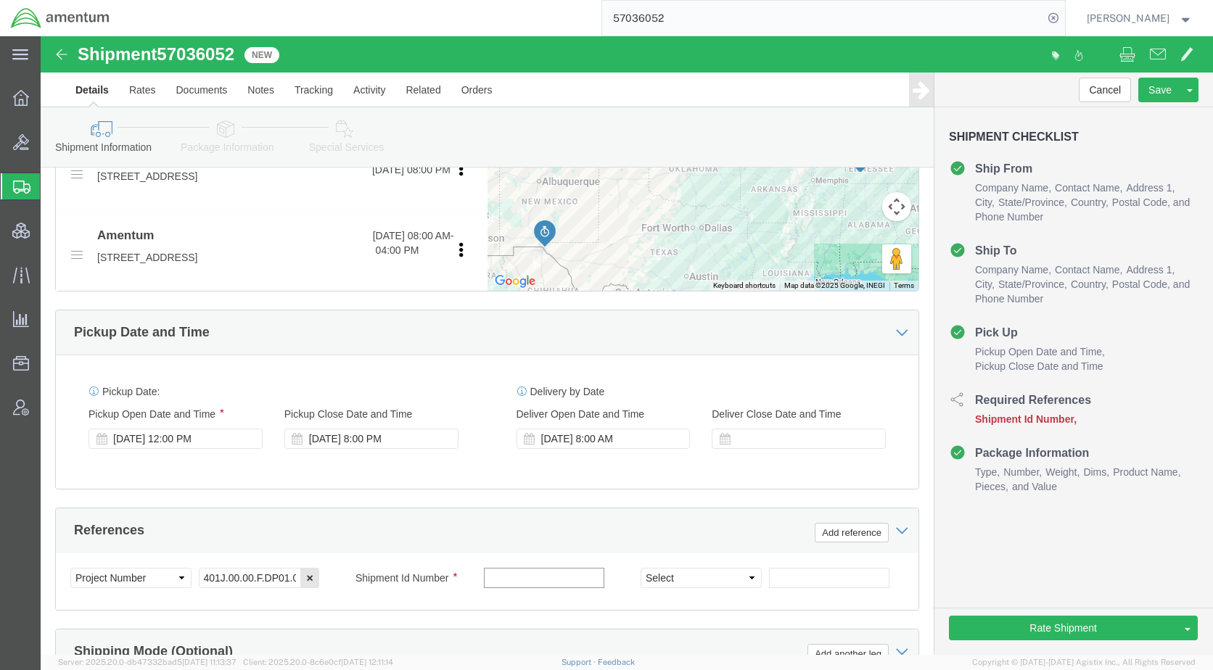
paste input "57036052"
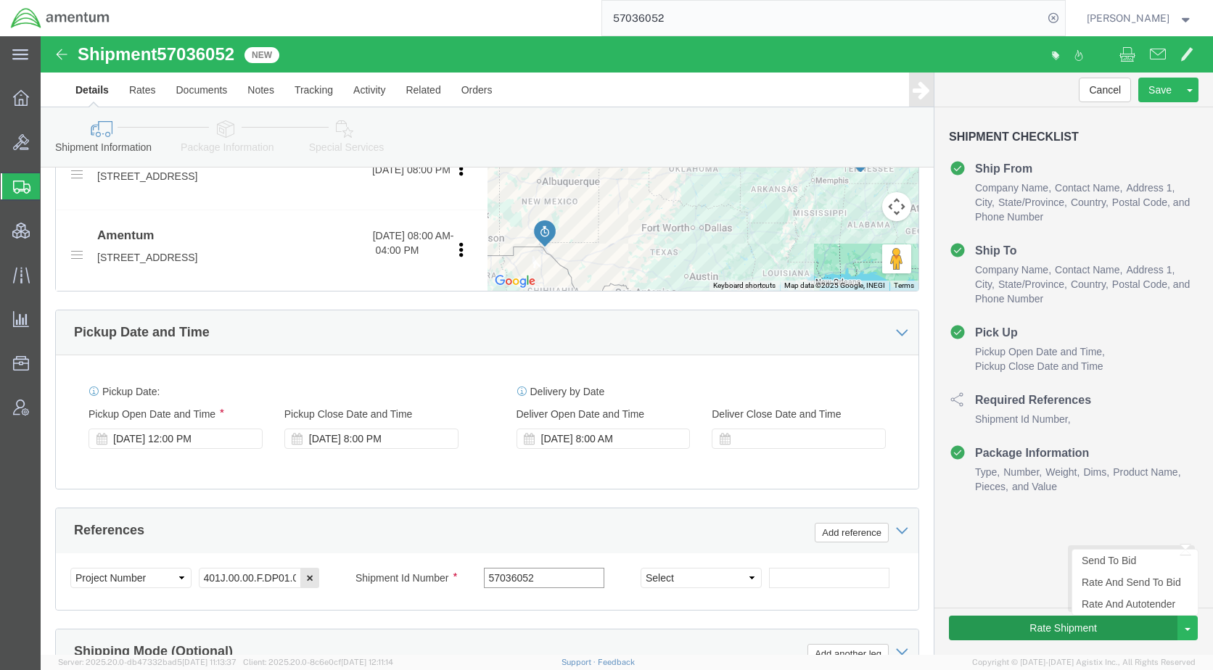
type input "57036052"
click button "Rate Shipment"
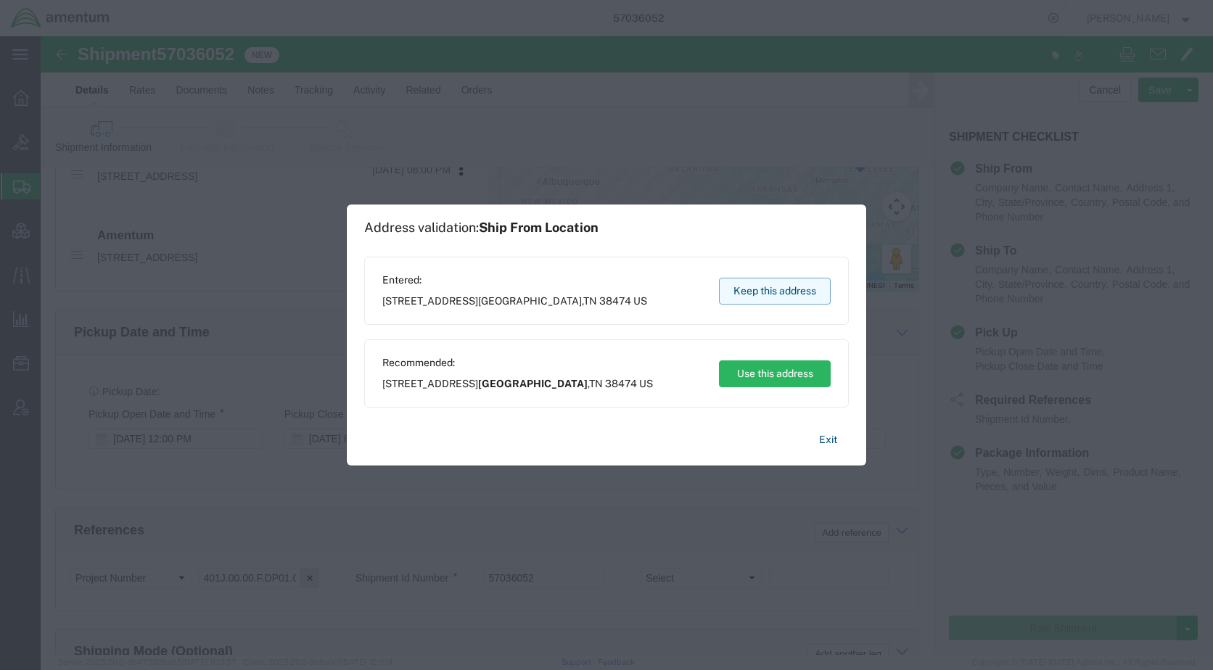
click at [806, 282] on button "Keep this address" at bounding box center [775, 291] width 112 height 27
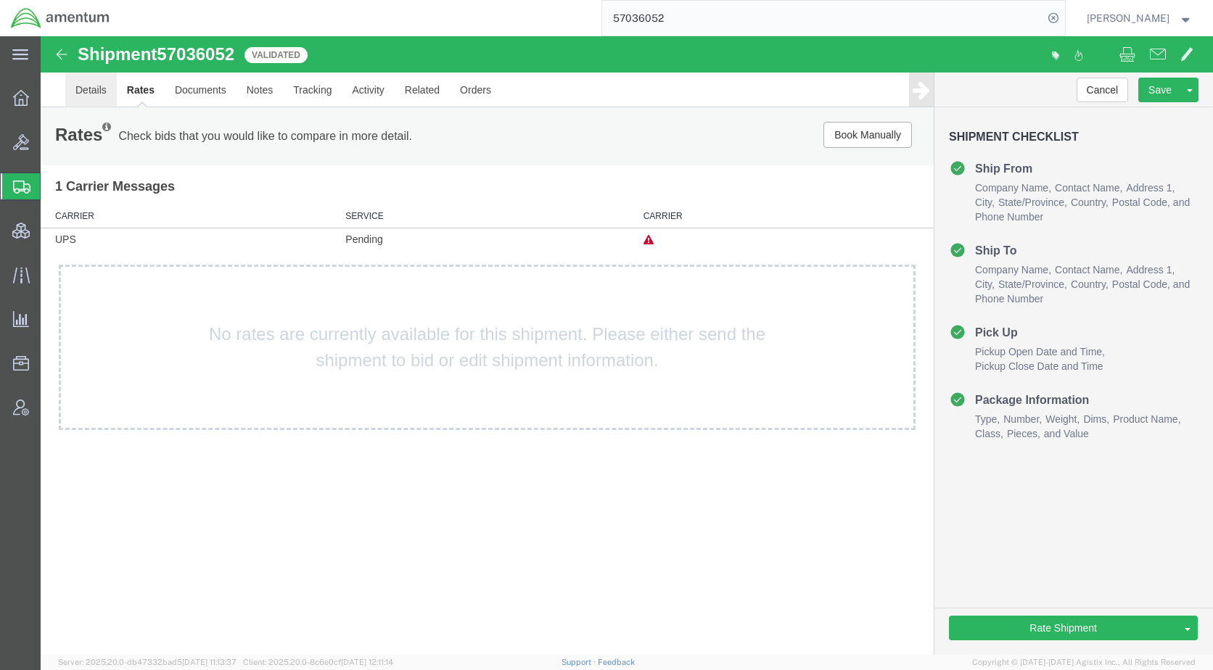
click at [94, 88] on link "Details" at bounding box center [90, 90] width 51 height 35
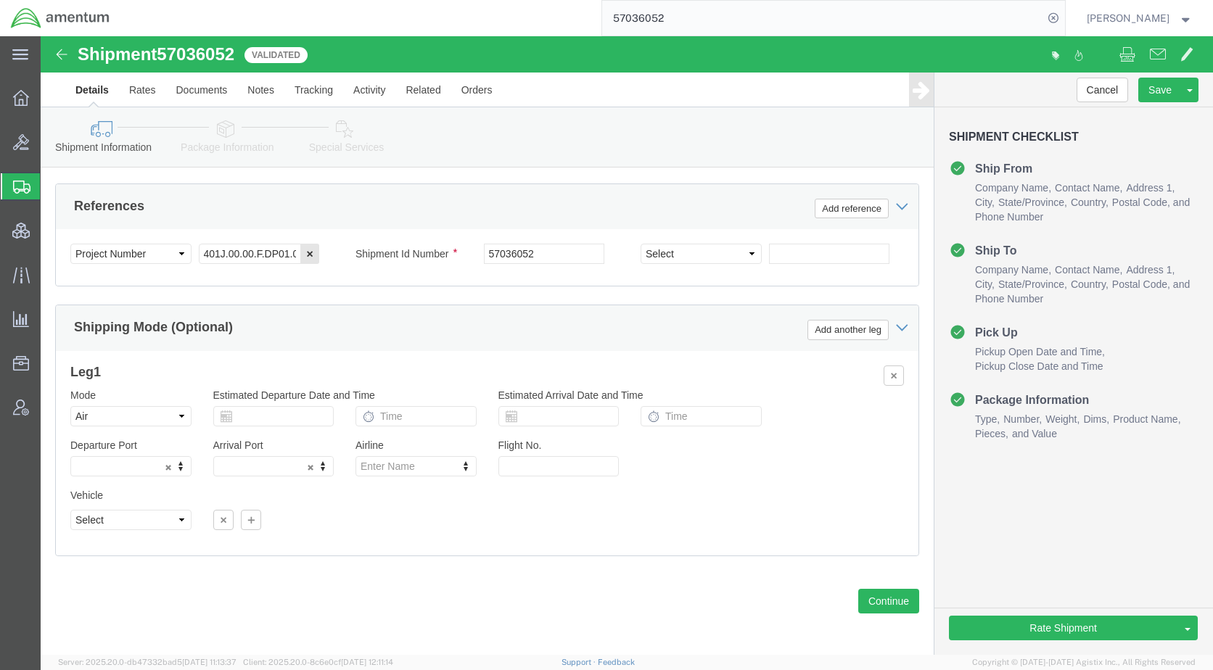
scroll to position [907, 0]
click select "Select Air Less than Truckload Multi-Leg Ocean Freight Rail Small Parcel Truckl…"
select select
click select "Select Air Less than Truckload Multi-Leg Ocean Freight Rail Small Parcel Truckl…"
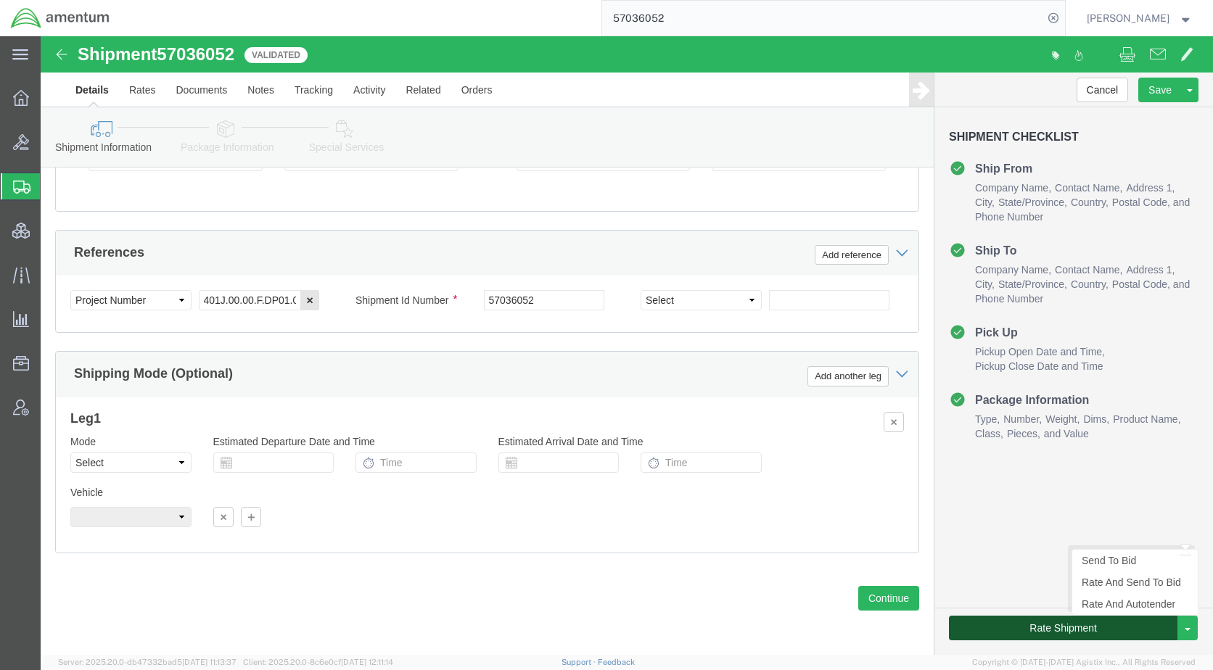
click button "Rate Shipment"
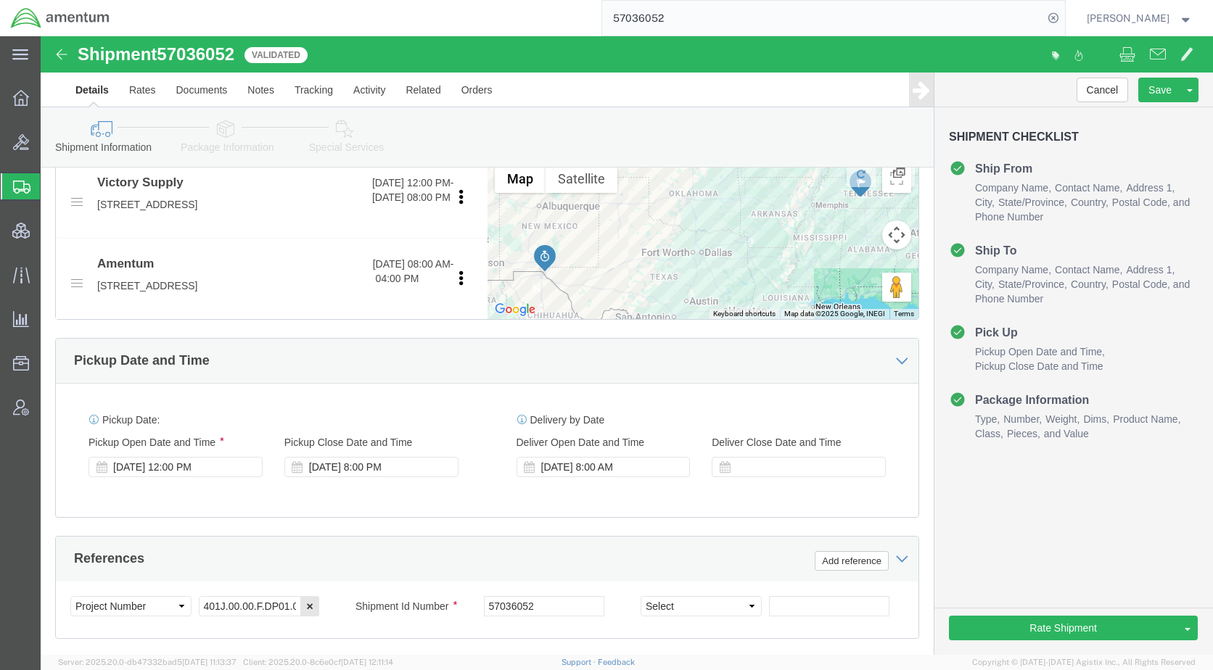
scroll to position [337, 0]
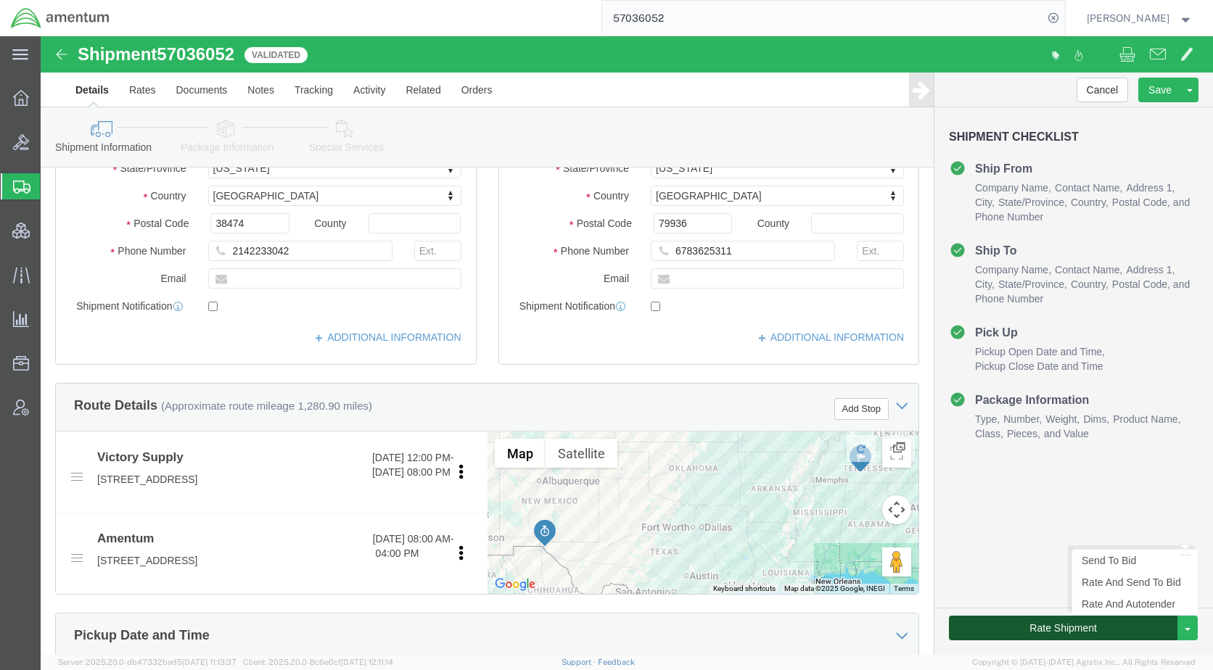
click button "Rate Shipment"
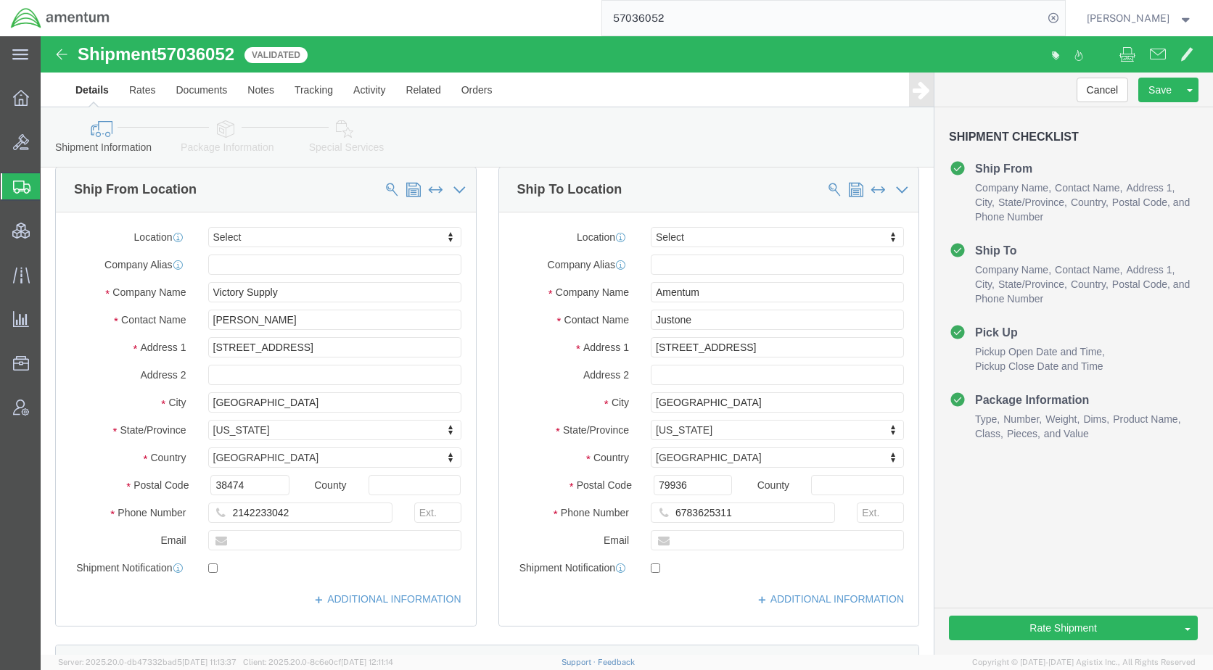
scroll to position [0, 0]
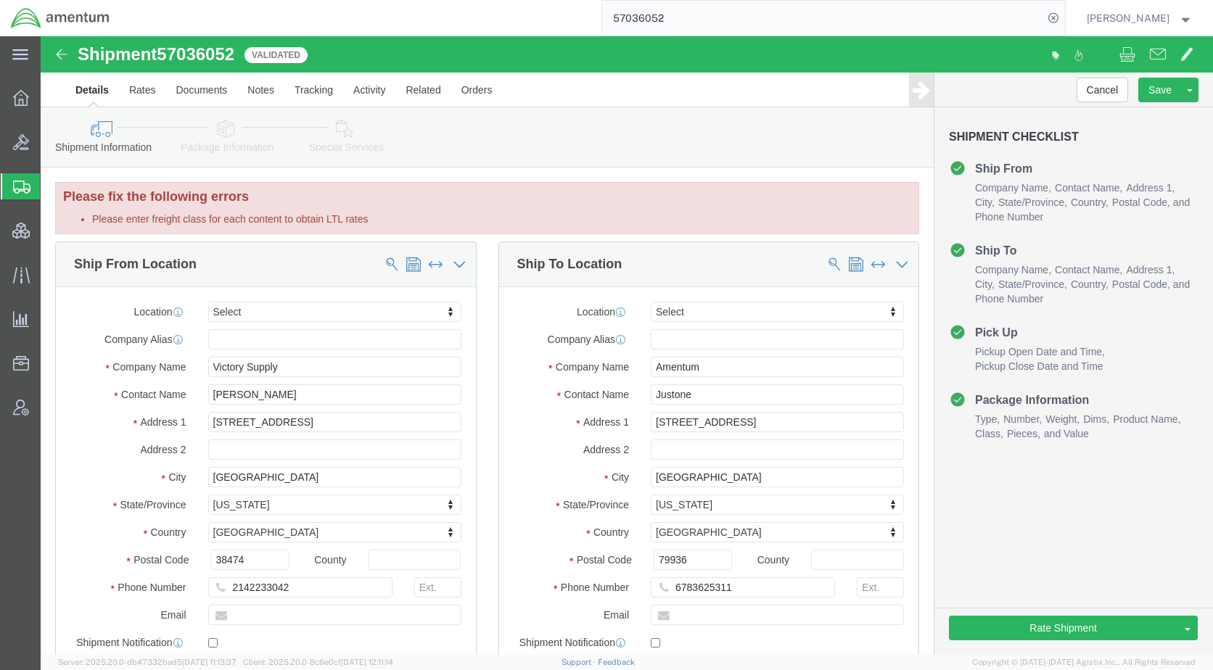
click icon
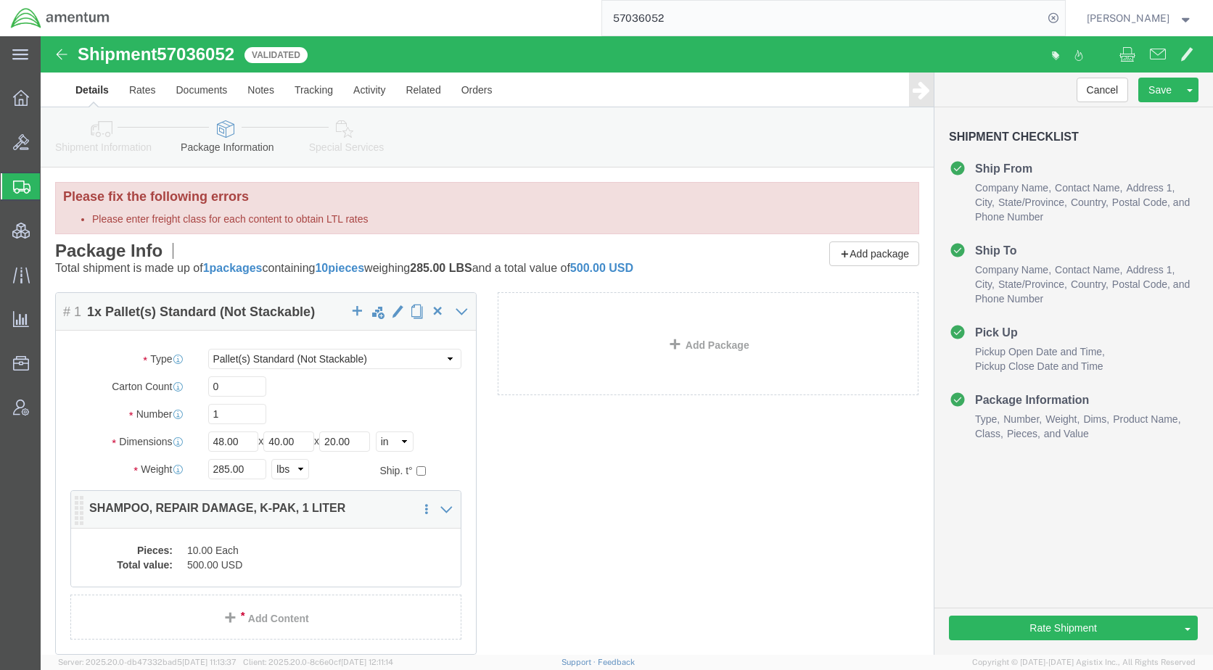
click dd "500.00 USD"
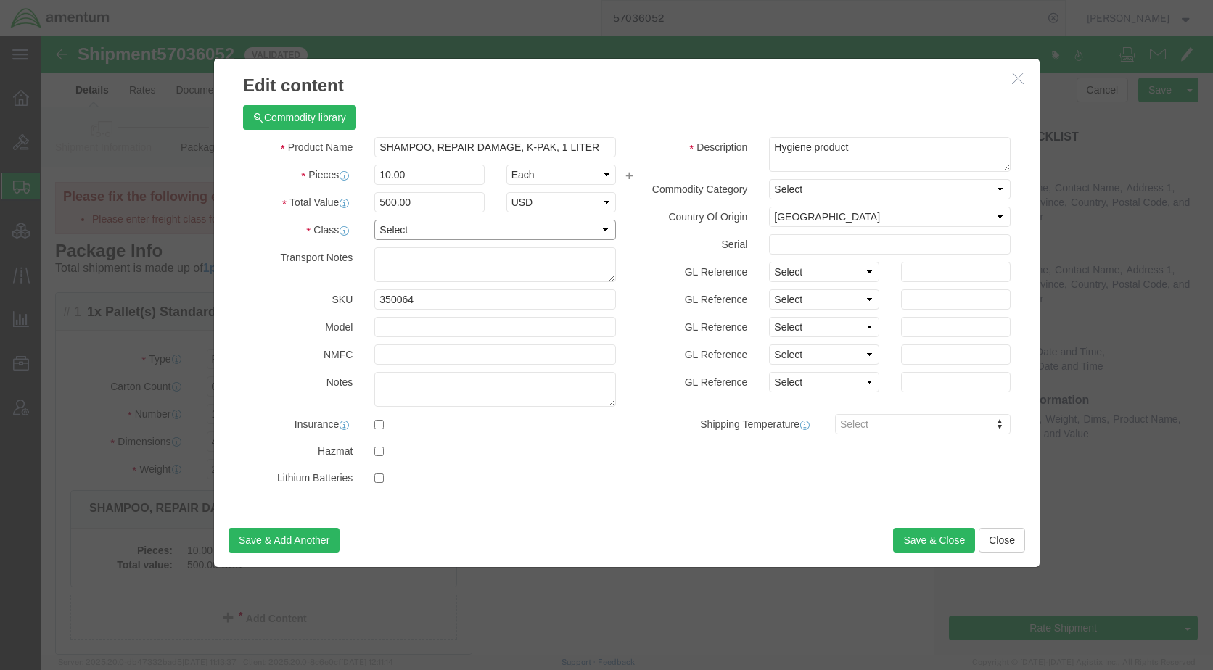
click select "Select 50 55 60 65 70 85 92.5 100 125 175 250 300 400"
select select "50"
click select "Select 50 55 60 65 70 85 92.5 100 125 175 250 300 400"
click button "Save & Close"
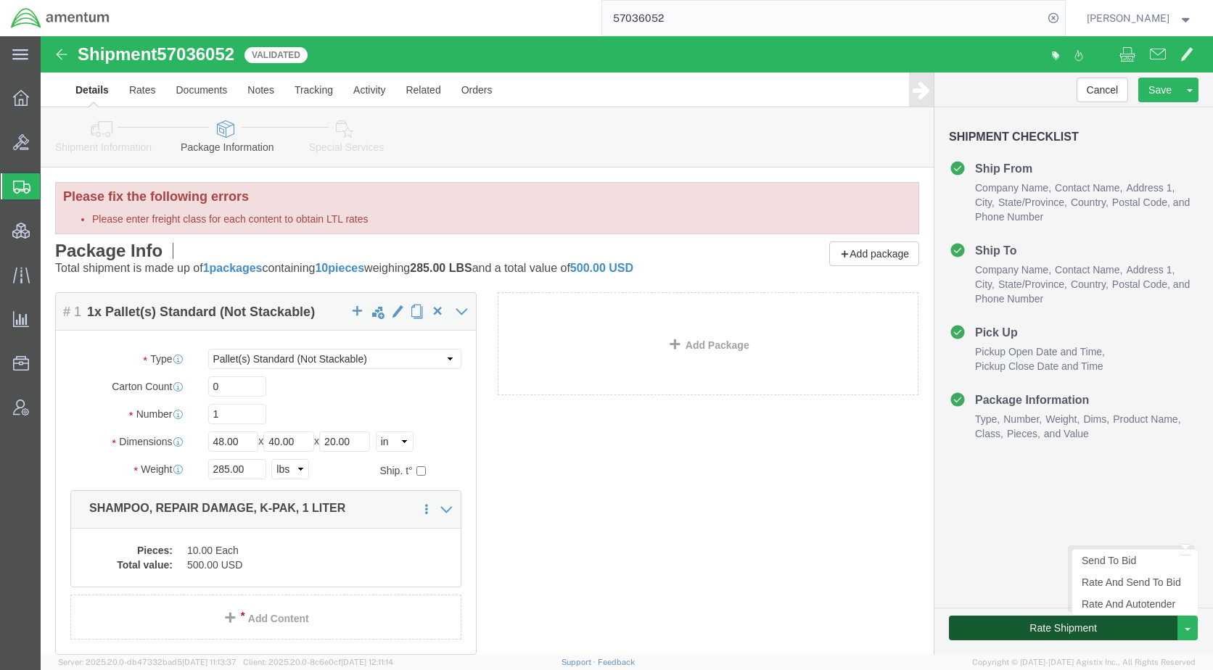
click button "Rate Shipment"
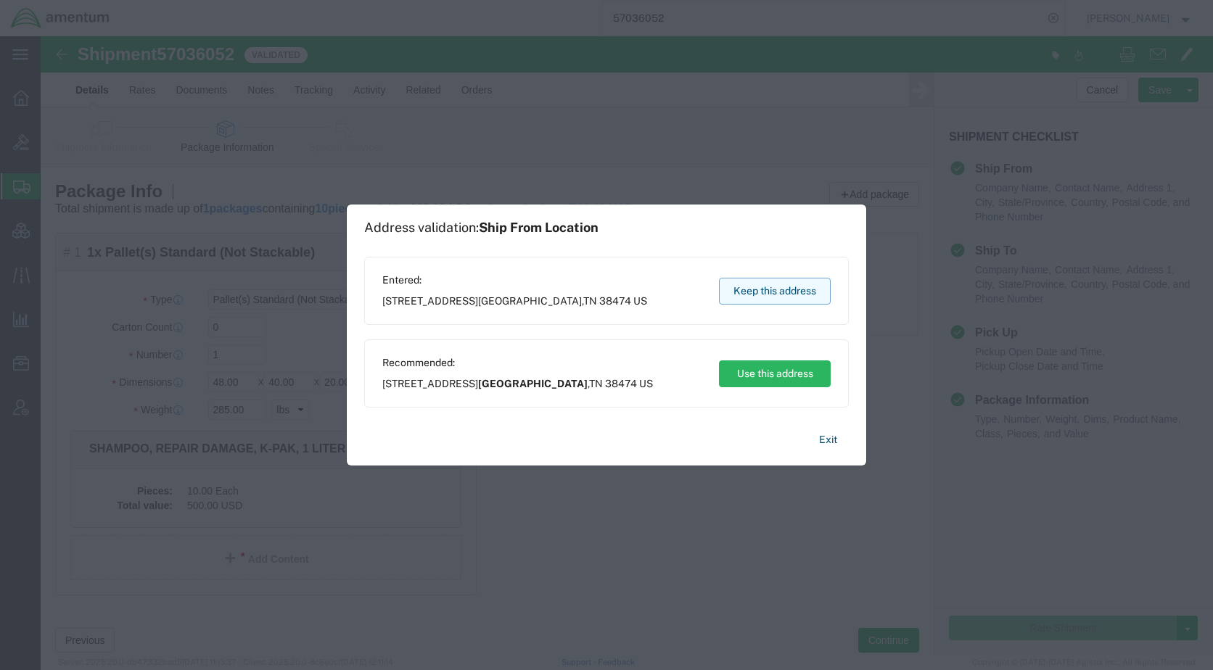
click at [772, 304] on button "Keep this address" at bounding box center [775, 291] width 112 height 27
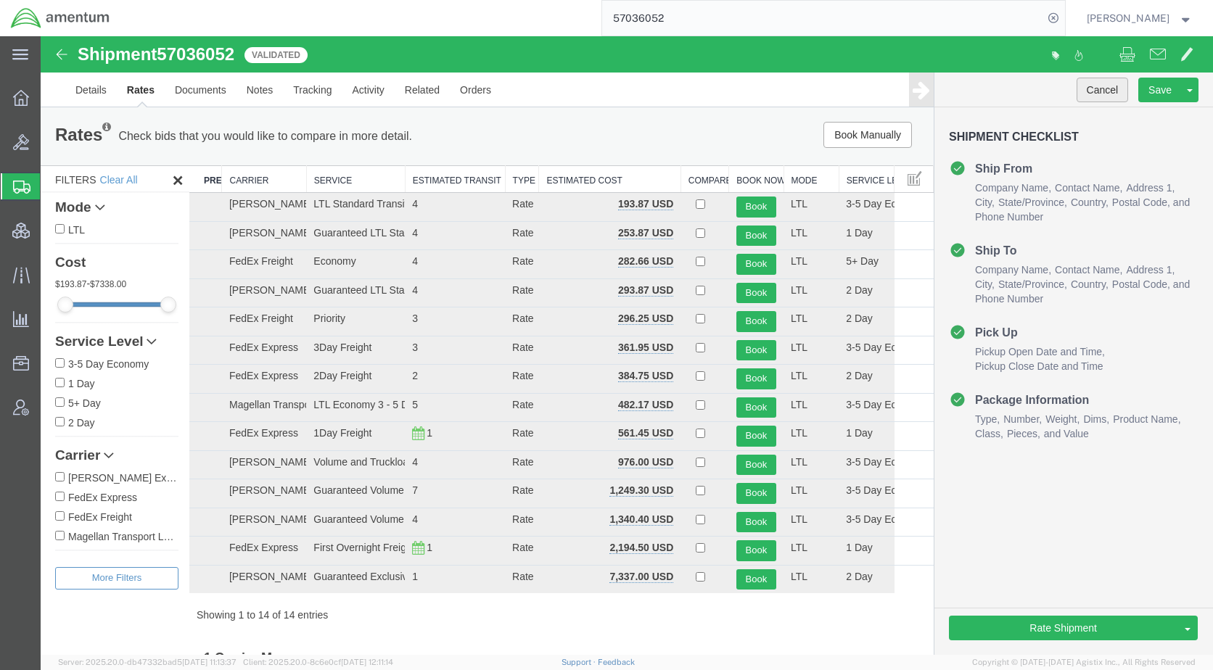
click at [1091, 88] on button "Cancel" at bounding box center [1102, 90] width 52 height 25
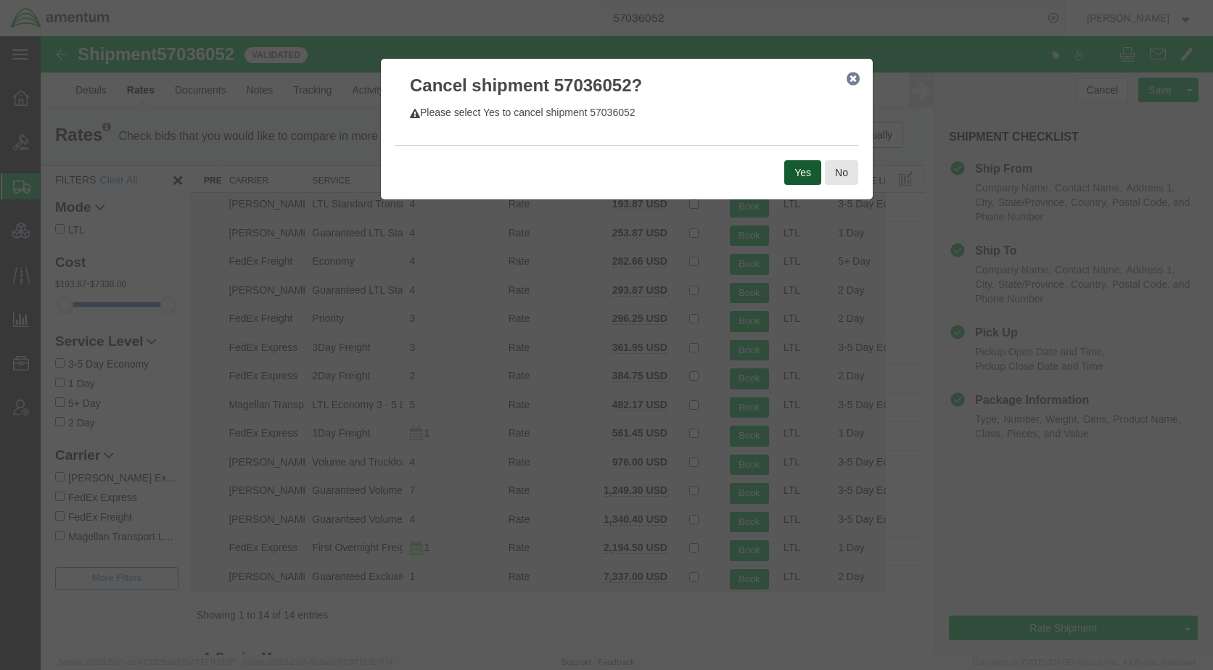
click at [801, 165] on button "Yes" at bounding box center [802, 172] width 37 height 25
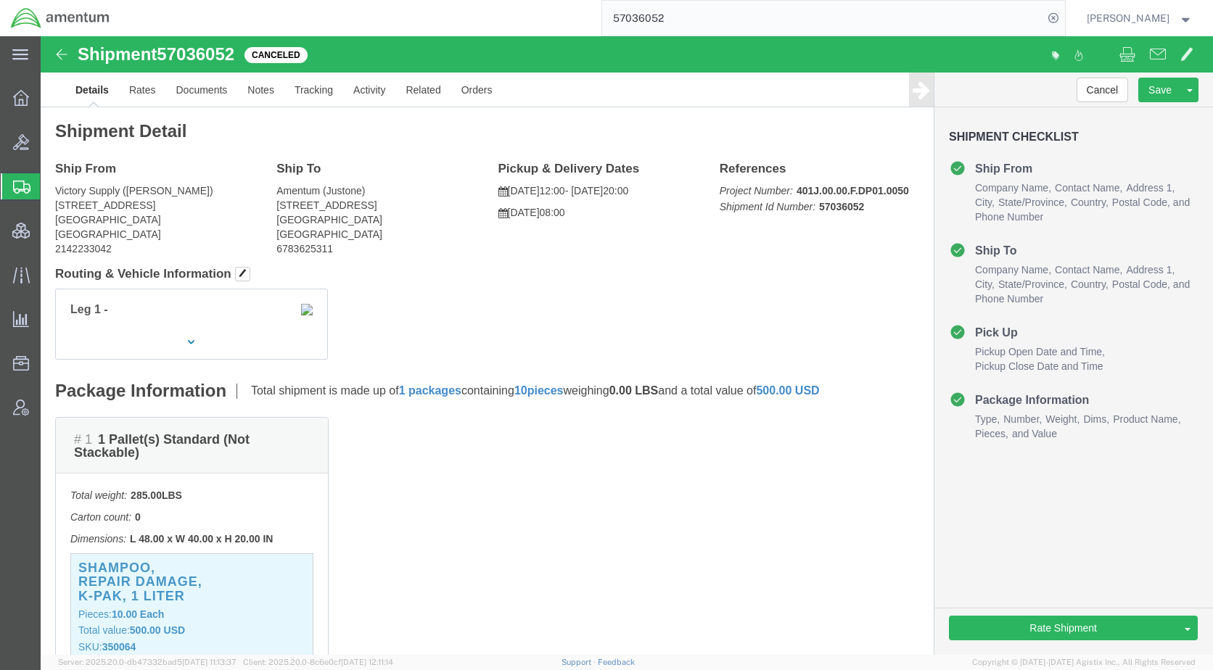
click at [51, 181] on span "Shipments" at bounding box center [46, 186] width 12 height 29
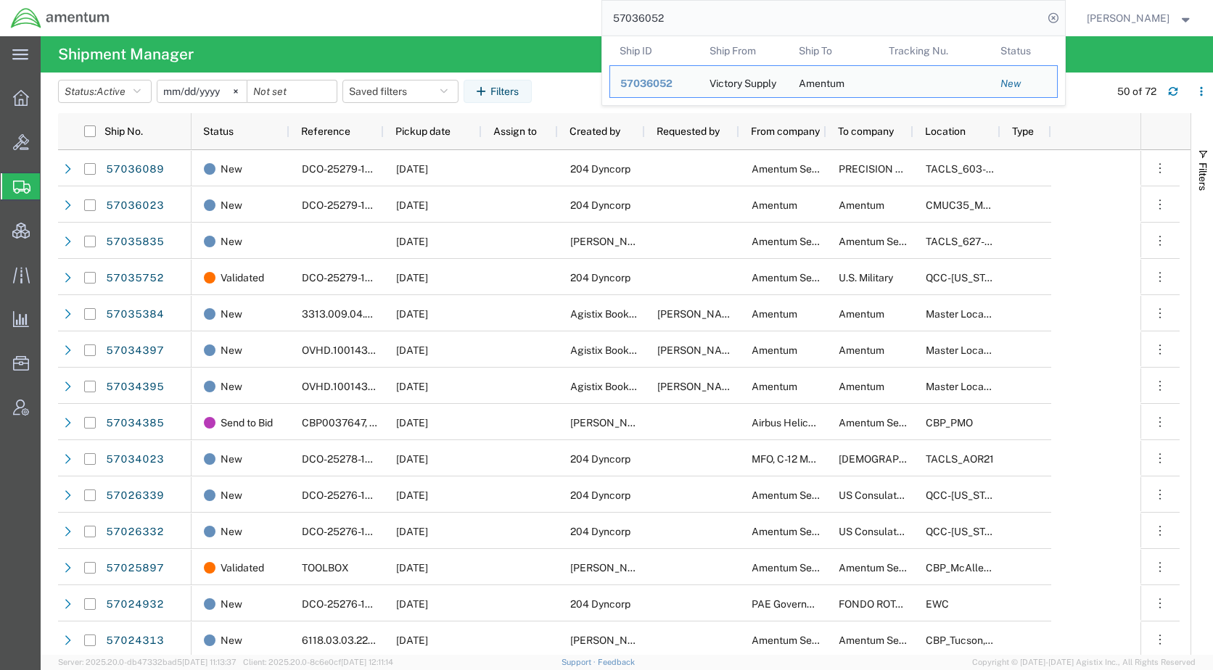
drag, startPoint x: 755, startPoint y: 12, endPoint x: 603, endPoint y: 20, distance: 151.8
click at [596, 20] on div "57036052 Ship ID Ship From Ship To Tracking Nu. Status Ship ID 57036052 Ship Fr…" at bounding box center [592, 18] width 944 height 36
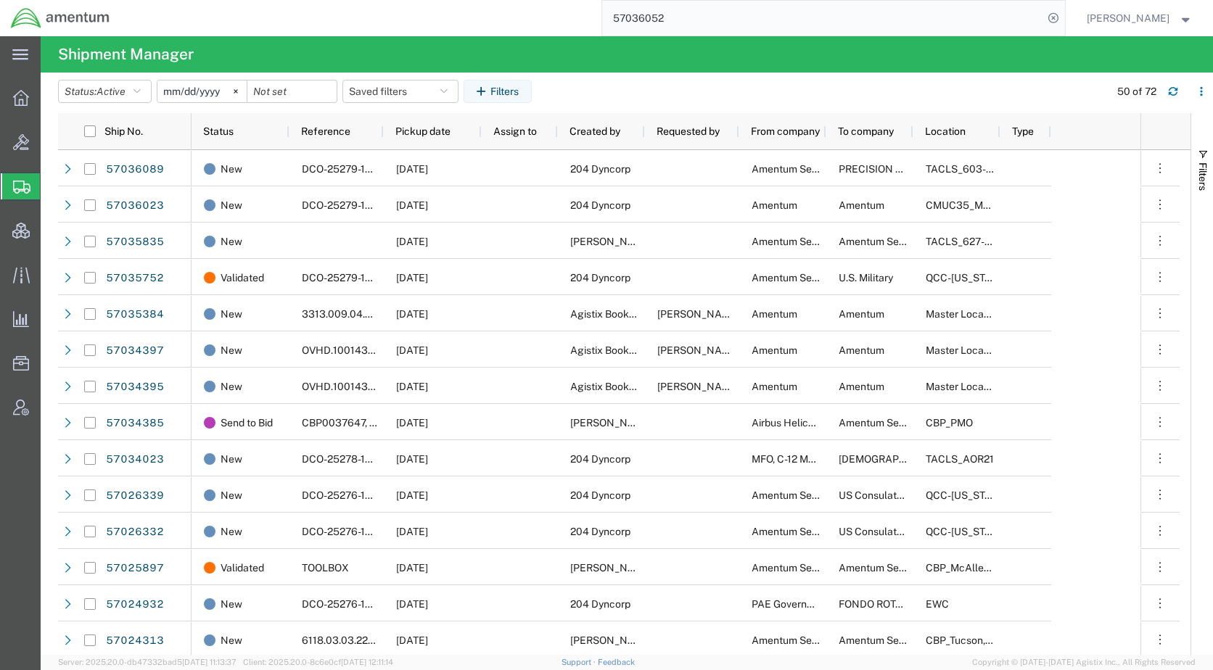
paste input "25970."
type input "57025970"
